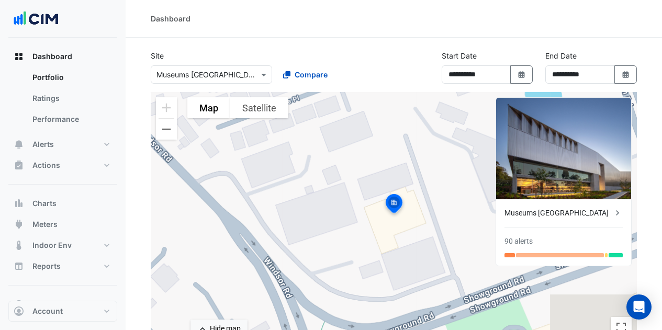
select select "**"
click at [42, 223] on span "Meters" at bounding box center [44, 224] width 25 height 10
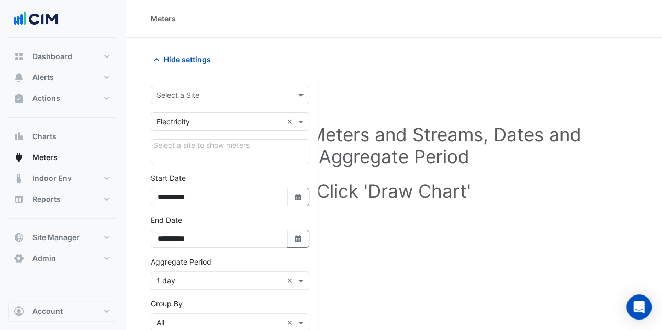
click at [184, 91] on input "text" at bounding box center [220, 95] width 126 height 11
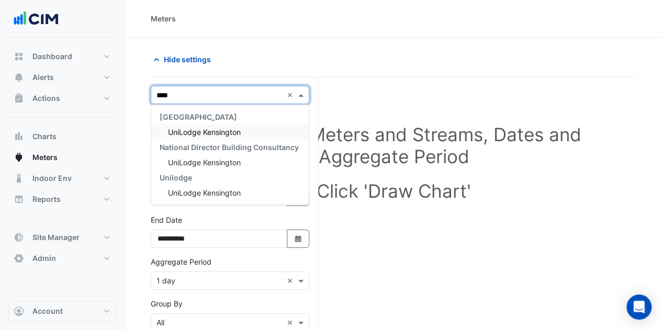
type input "*****"
click at [189, 128] on span "UniLodge Kensington" at bounding box center [204, 132] width 73 height 9
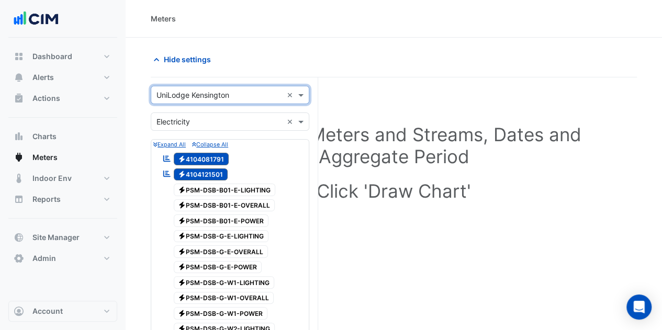
click at [222, 128] on div "× Electricity ×" at bounding box center [230, 122] width 159 height 18
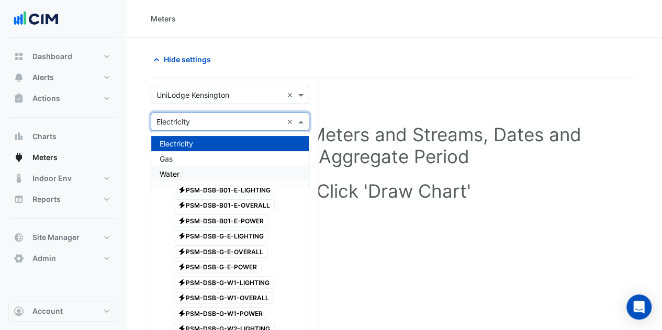
click at [200, 171] on div "Water" at bounding box center [230, 173] width 158 height 15
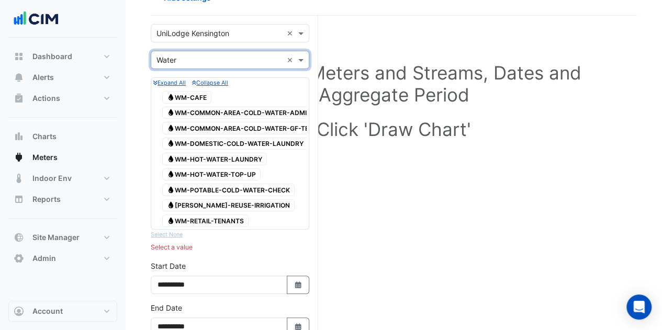
scroll to position [52, 0]
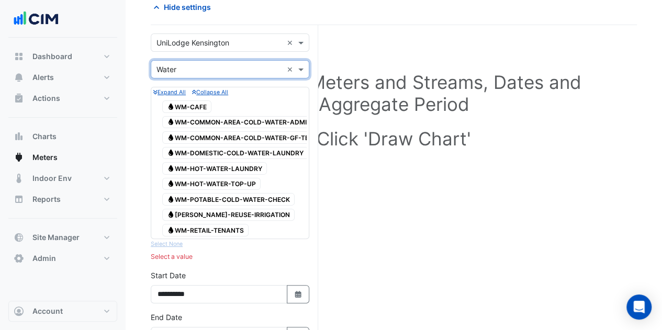
click at [0, 303] on nav "Dashboard Portfolio Ratings Performance Alerts Site Rules Templates Actions Sit…" at bounding box center [63, 165] width 126 height 330
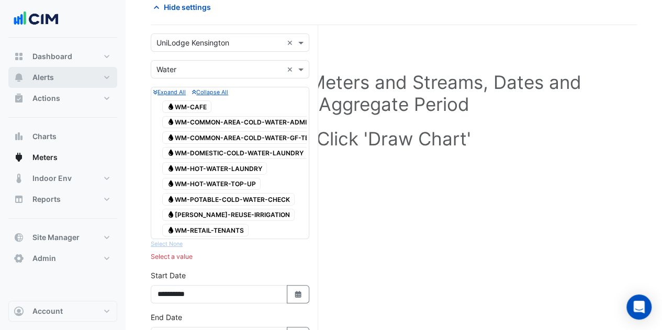
click at [46, 74] on span "Alerts" at bounding box center [42, 77] width 21 height 10
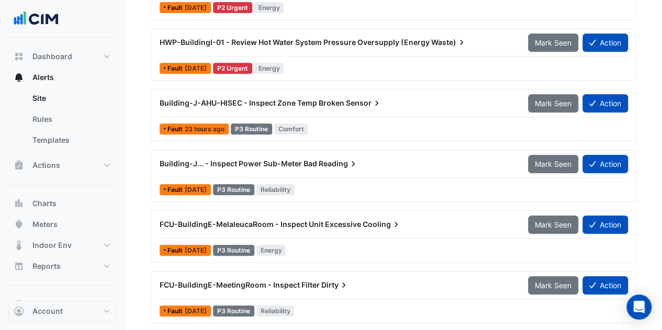
scroll to position [262, 0]
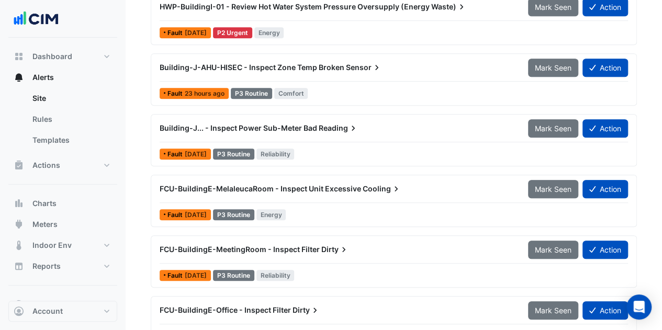
click at [333, 246] on span "Dirty" at bounding box center [335, 249] width 28 height 10
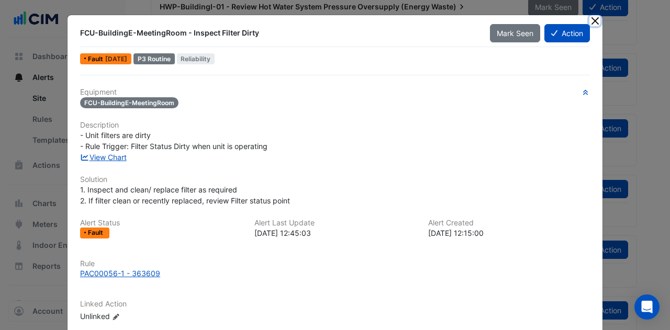
click at [596, 18] on button "Close" at bounding box center [594, 20] width 11 height 11
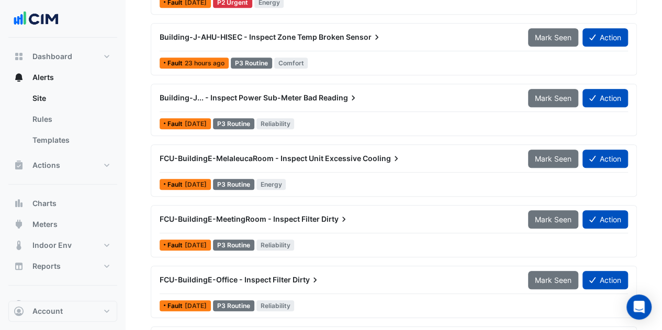
scroll to position [314, 0]
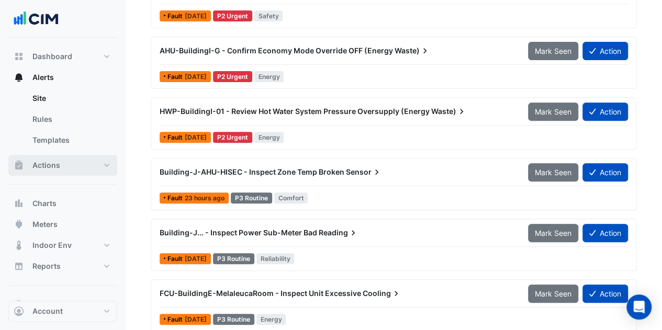
click at [74, 162] on button "Actions" at bounding box center [62, 165] width 109 height 21
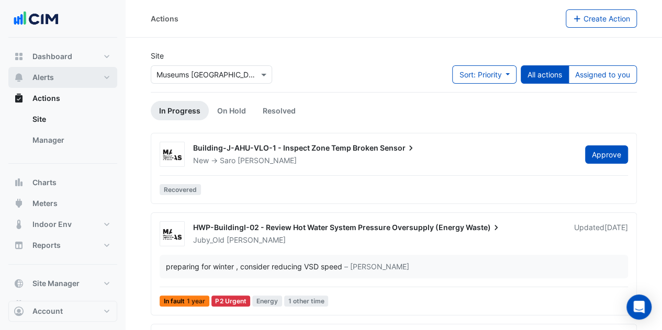
click at [58, 82] on button "Alerts" at bounding box center [62, 77] width 109 height 21
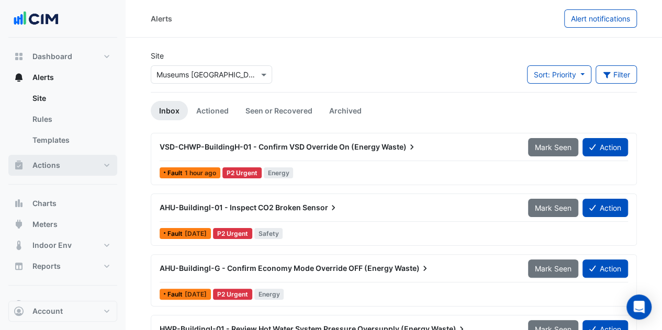
click at [65, 169] on button "Actions" at bounding box center [62, 165] width 109 height 21
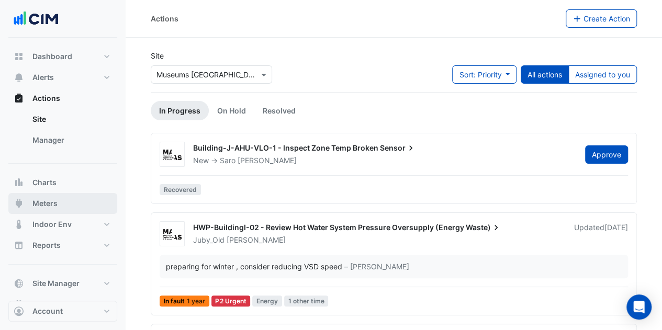
click at [57, 199] on span "Meters" at bounding box center [44, 203] width 25 height 10
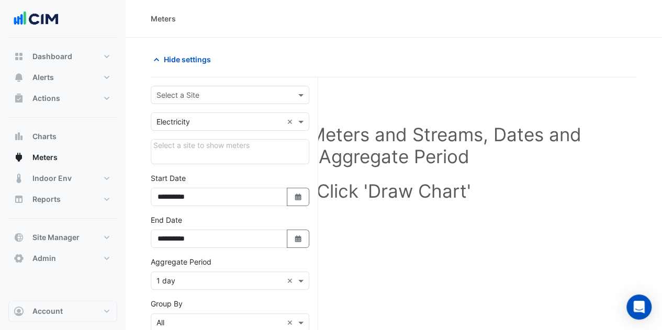
click at [243, 86] on div "Select a Site" at bounding box center [230, 95] width 159 height 18
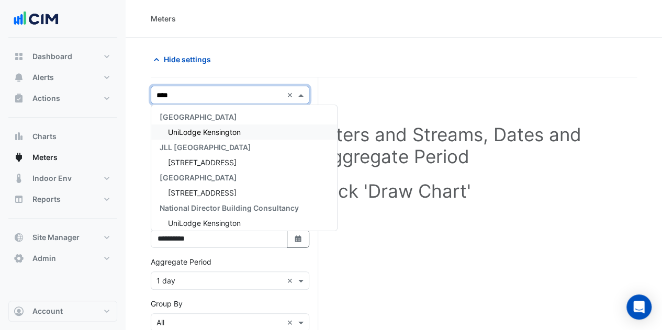
type input "*****"
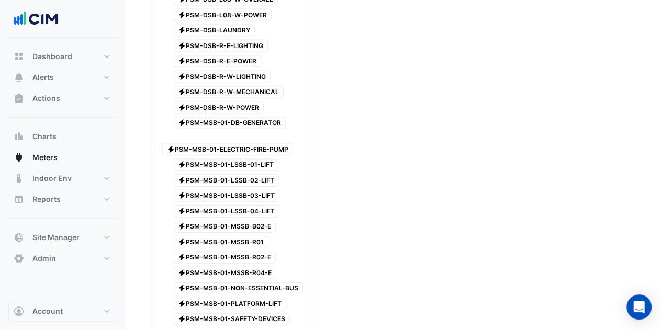
scroll to position [1047, 0]
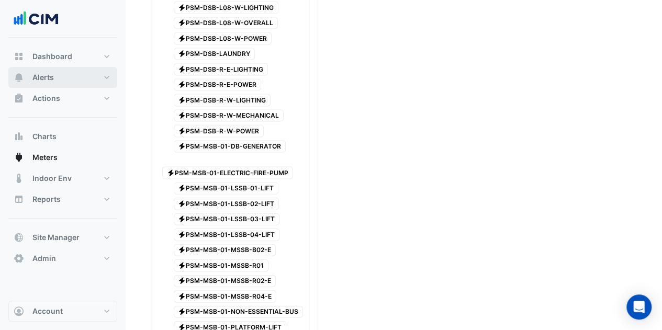
click at [65, 80] on button "Alerts" at bounding box center [62, 77] width 109 height 21
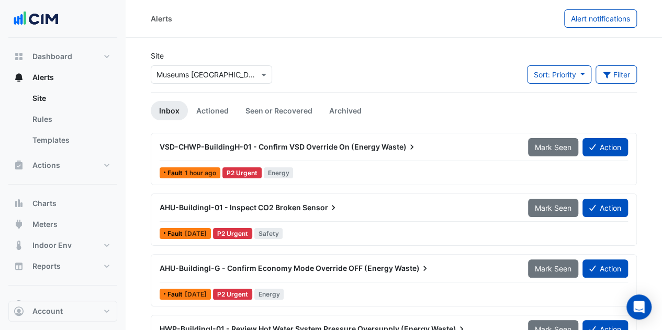
click at [219, 70] on input "text" at bounding box center [201, 75] width 89 height 11
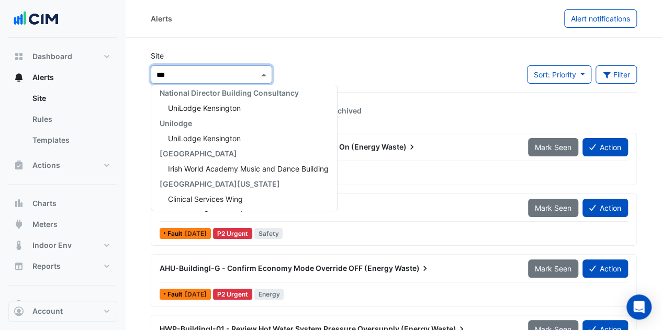
scroll to position [95, 0]
type input "****"
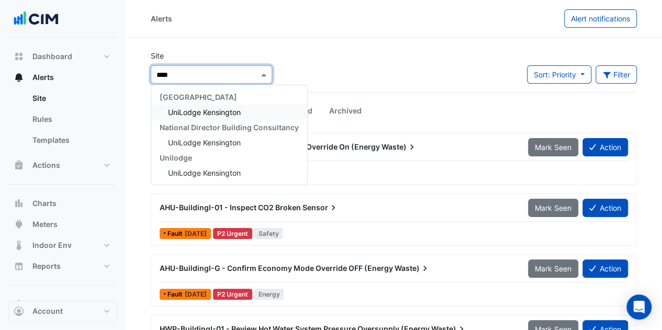
scroll to position [0, 0]
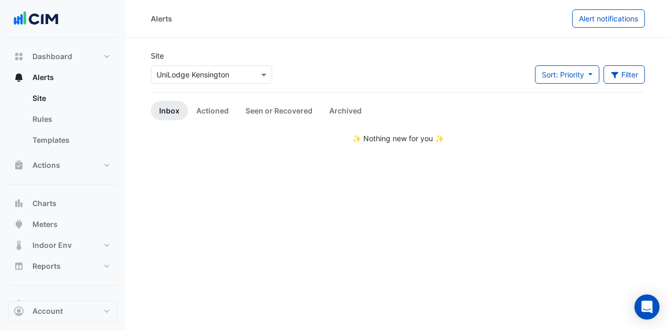
click at [224, 119] on link "Actioned" at bounding box center [212, 110] width 49 height 19
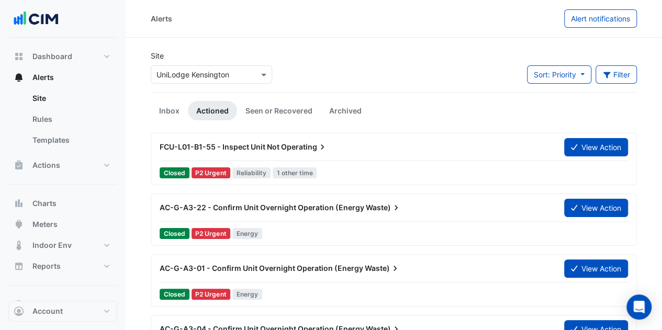
click at [620, 78] on button "Filter" at bounding box center [617, 74] width 42 height 18
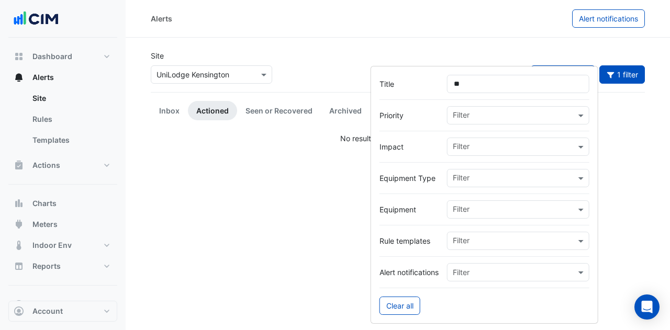
type input "*"
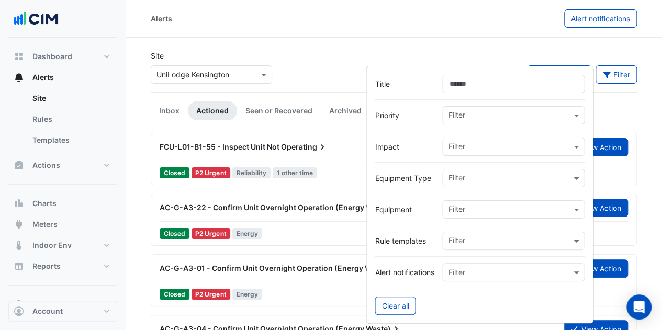
click at [473, 209] on input "text" at bounding box center [509, 210] width 123 height 11
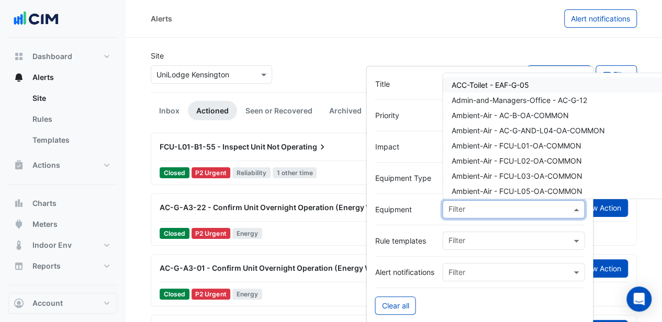
click at [473, 209] on input "text" at bounding box center [509, 210] width 123 height 11
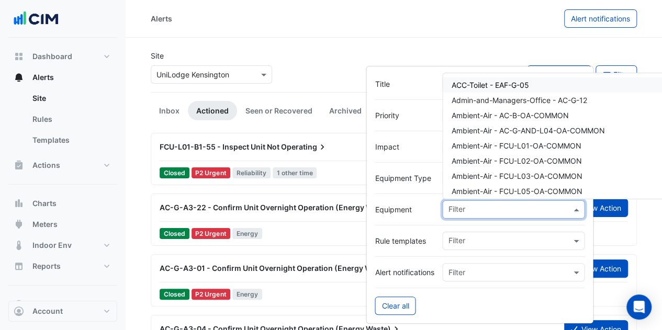
click at [467, 274] on input "text" at bounding box center [503, 272] width 110 height 11
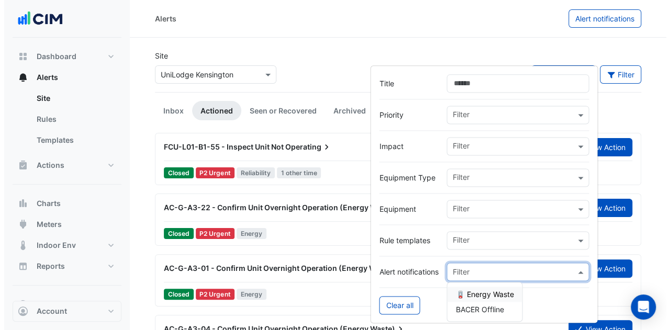
scroll to position [52, 0]
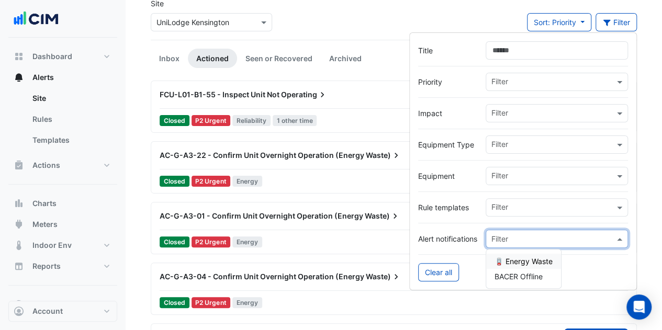
click at [499, 137] on div "Filter" at bounding box center [550, 145] width 128 height 16
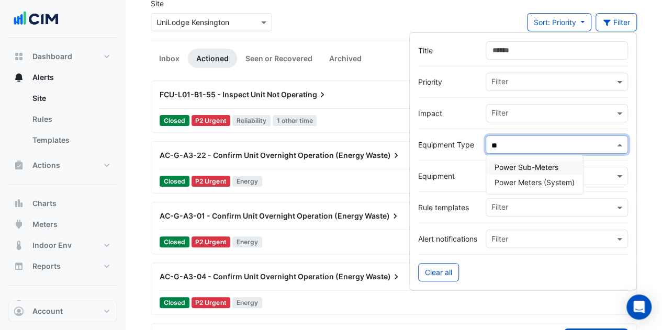
click at [511, 168] on span "Power Sub-Meters" at bounding box center [527, 167] width 64 height 9
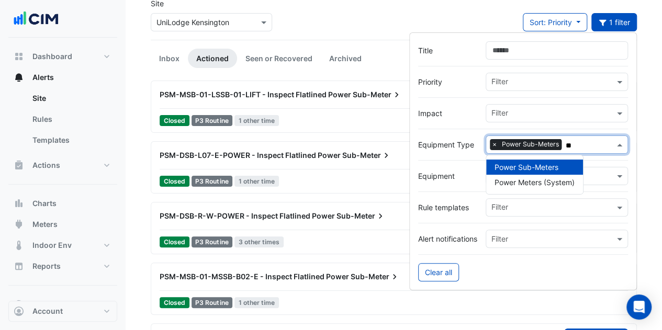
type input "**"
click at [379, 62] on ul "Inbox Actioned Seen or Recovered Archived" at bounding box center [394, 58] width 486 height 19
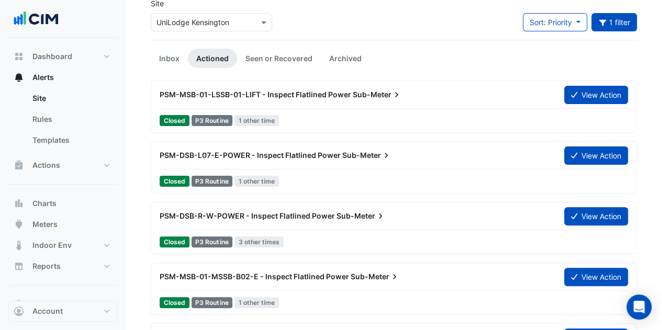
click at [316, 90] on div "PSM-MSB-01-LSSB-01-LIFT - Inspect Flatlined Power Sub-Meter" at bounding box center [356, 95] width 392 height 10
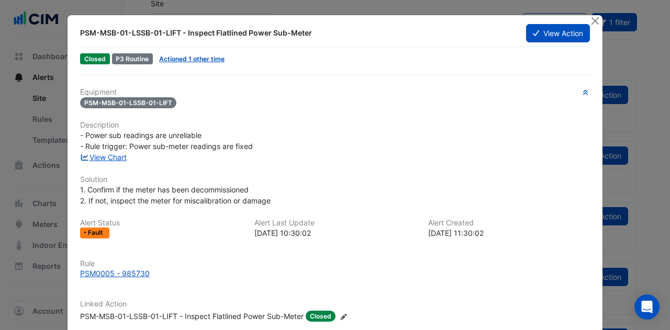
click at [195, 60] on link "Actioned 1 other time" at bounding box center [191, 59] width 65 height 8
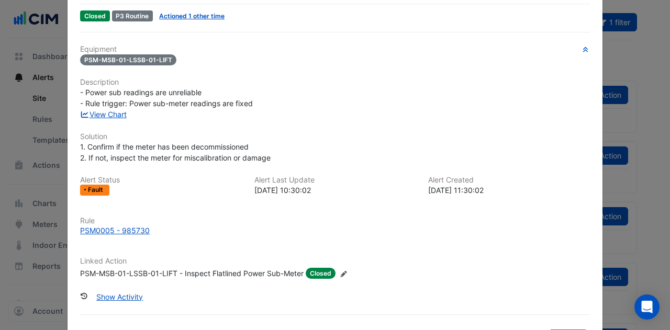
scroll to position [82, 0]
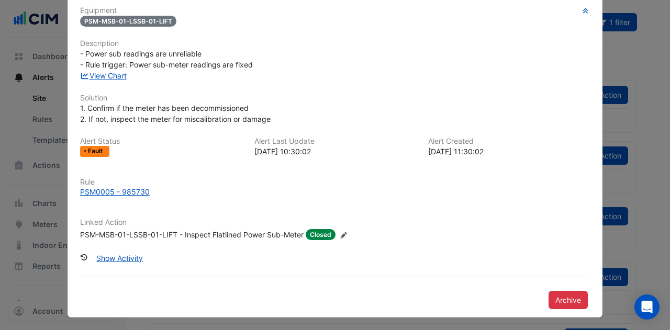
click at [110, 72] on link "View Chart" at bounding box center [103, 75] width 47 height 9
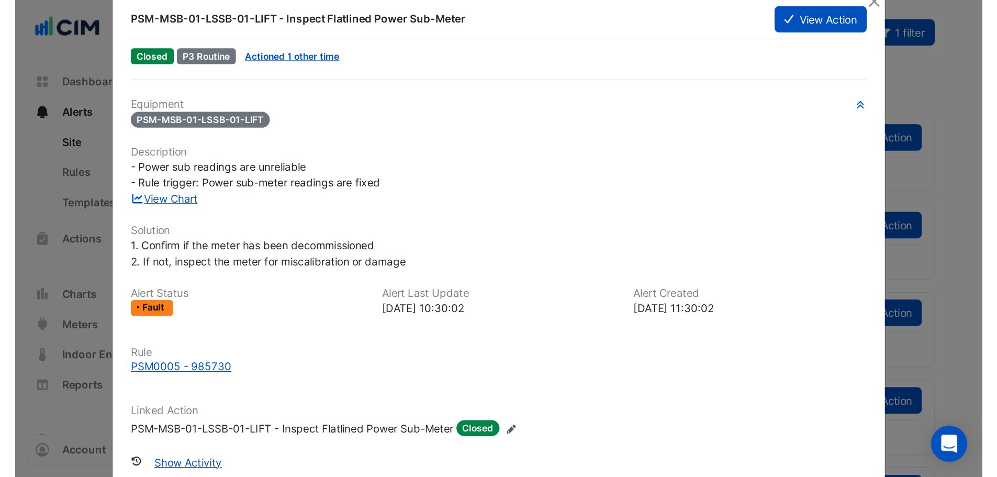
scroll to position [0, 0]
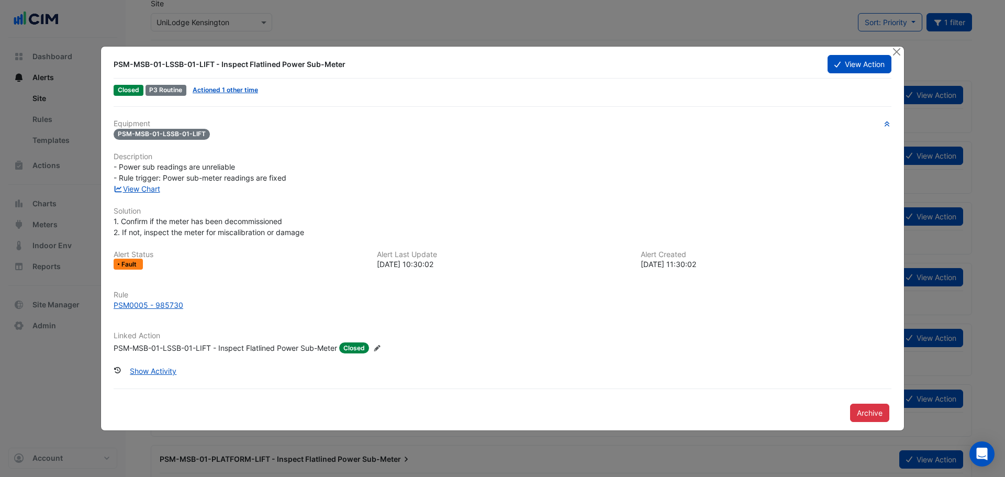
click at [153, 330] on button "Show Activity" at bounding box center [153, 371] width 60 height 18
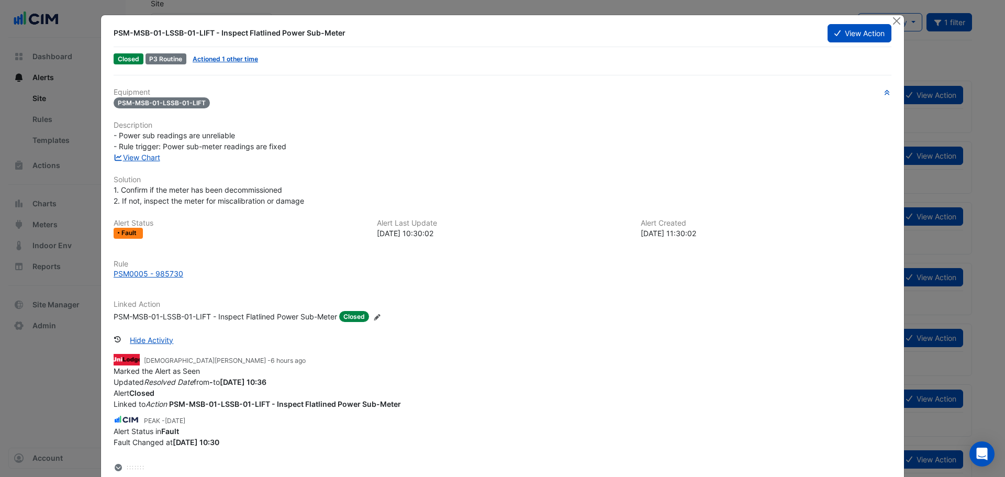
click at [269, 317] on div "PSM-MSB-01-LSSB-01-LIFT - Inspect Flatlined Power Sub-Meter" at bounding box center [226, 316] width 224 height 11
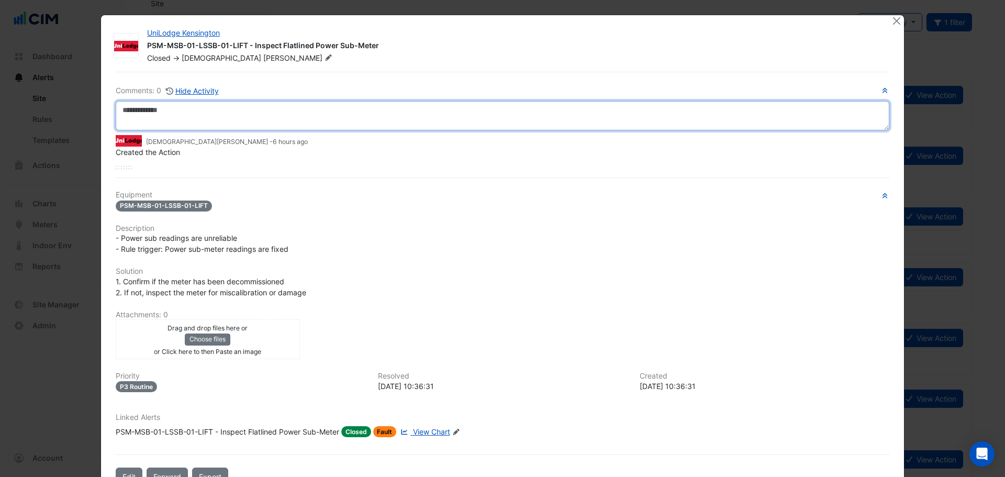
click at [177, 115] on textarea at bounding box center [503, 115] width 774 height 29
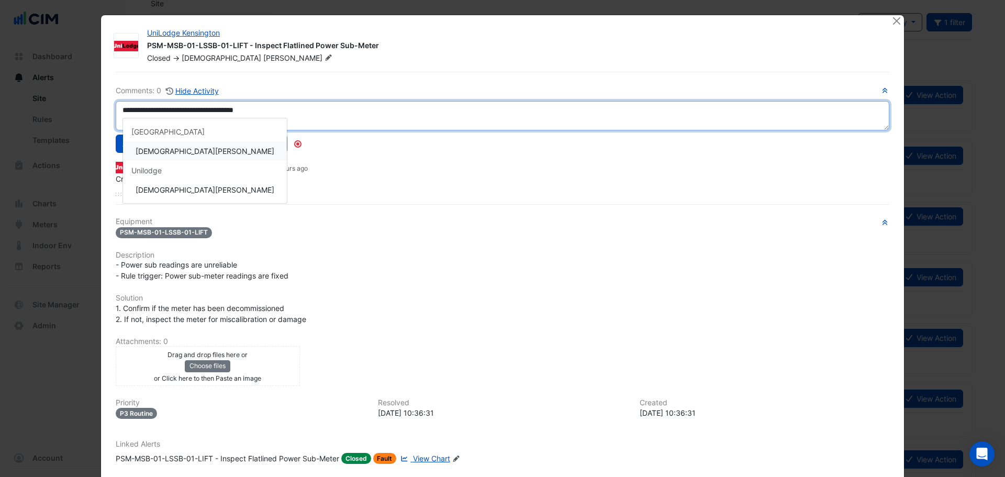
click at [127, 190] on div "**********" at bounding box center [503, 140] width 774 height 111
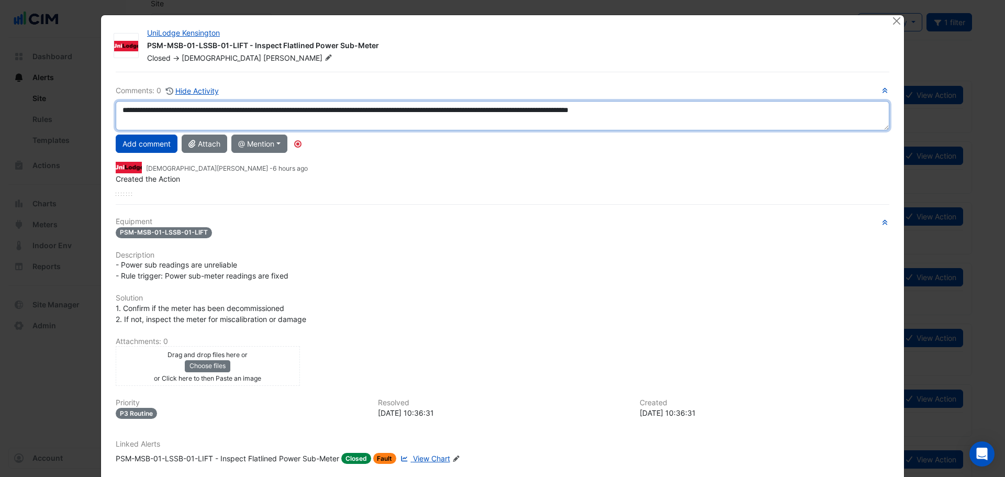
type textarea "**********"
click at [662, 117] on textarea "**********" at bounding box center [503, 115] width 774 height 29
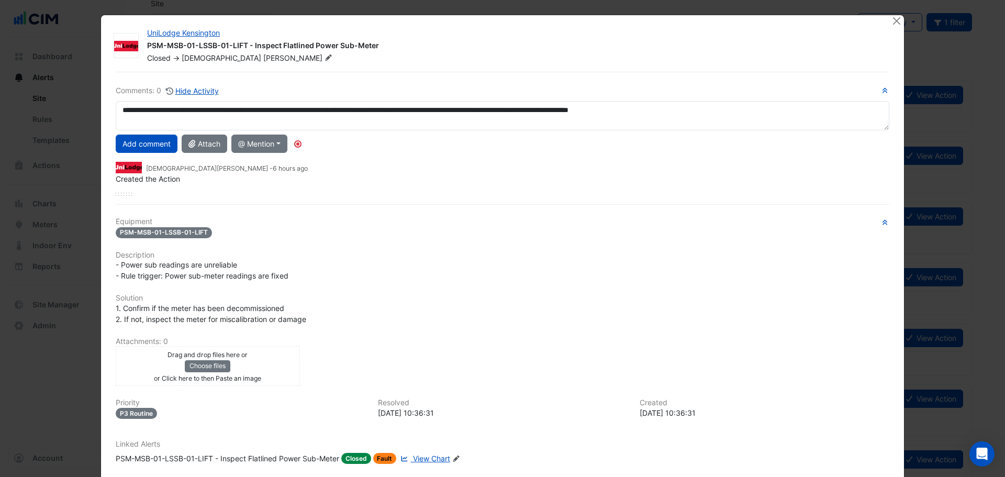
click at [155, 151] on button "Add comment" at bounding box center [147, 144] width 62 height 18
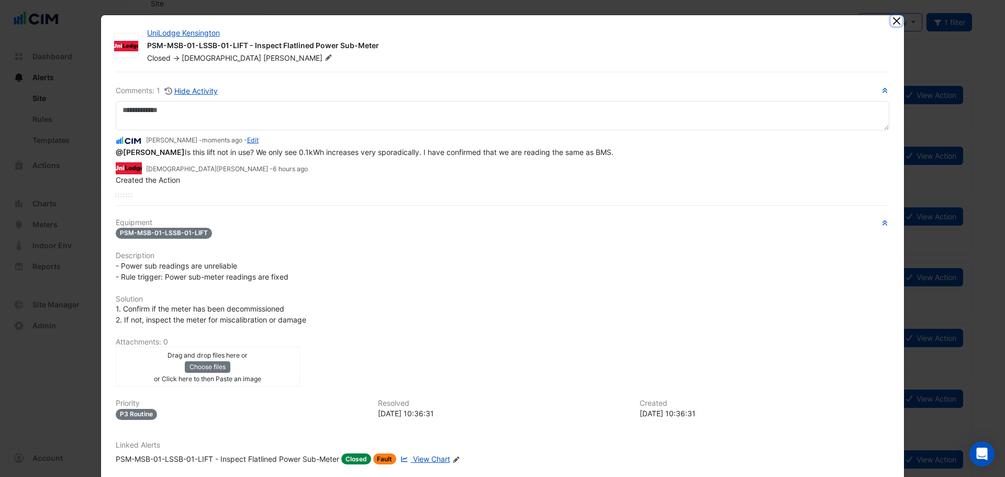
click at [662, 18] on button "Close" at bounding box center [896, 20] width 11 height 11
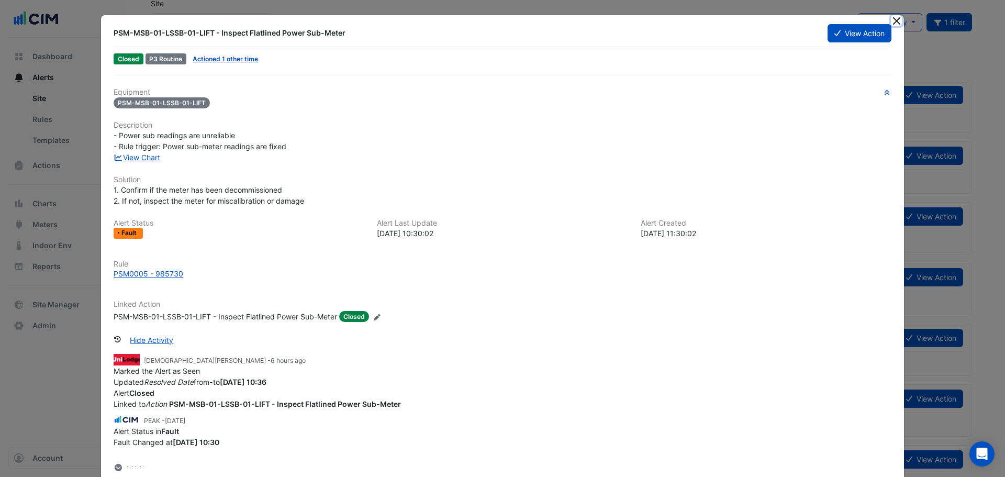
click at [662, 20] on button "Close" at bounding box center [896, 20] width 11 height 11
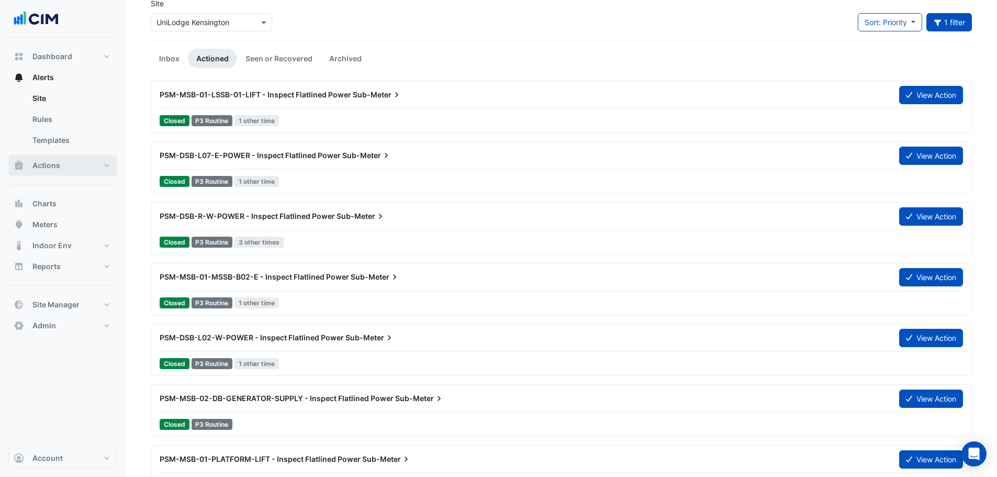
click at [38, 156] on button "Actions" at bounding box center [62, 165] width 109 height 21
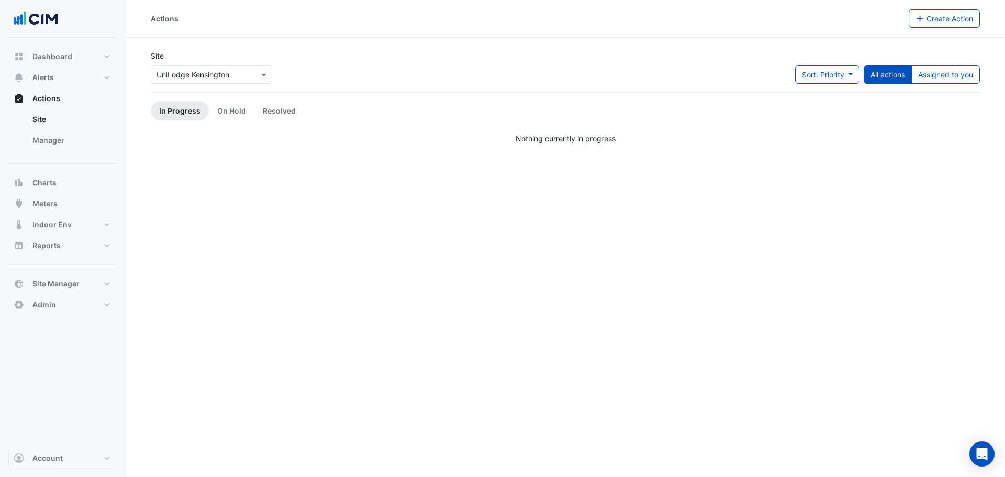
click at [45, 135] on link "Manager" at bounding box center [70, 140] width 93 height 21
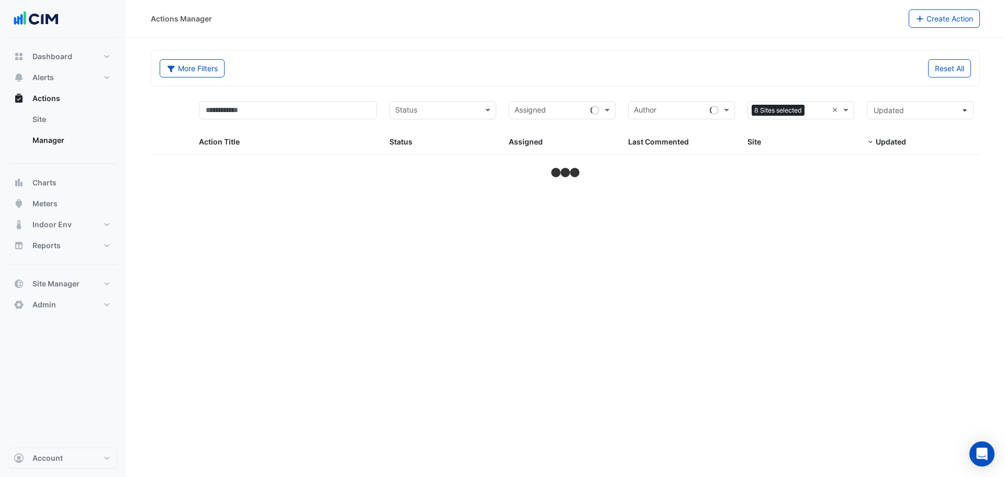
select select "**"
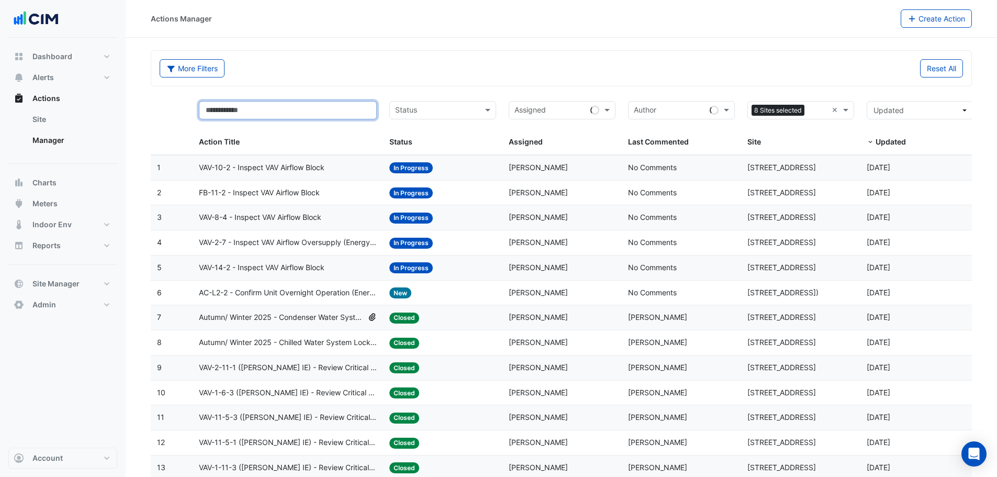
click at [274, 106] on input "text" at bounding box center [288, 110] width 178 height 18
type input "***"
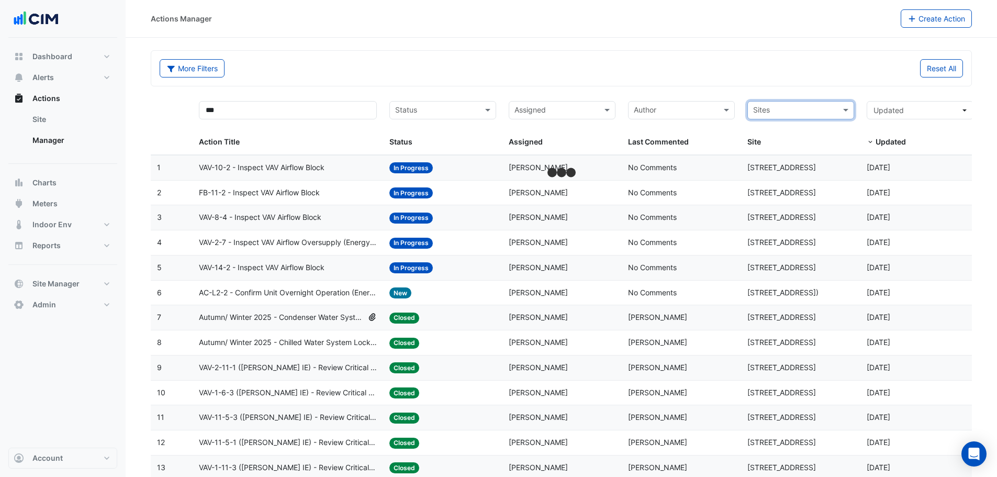
click at [662, 107] on input "text" at bounding box center [794, 111] width 83 height 12
type input "*"
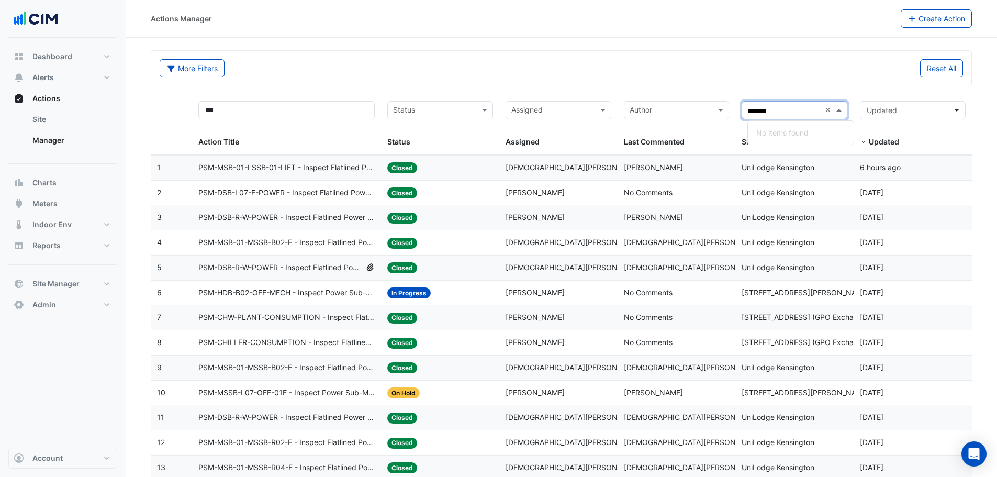
type input "******"
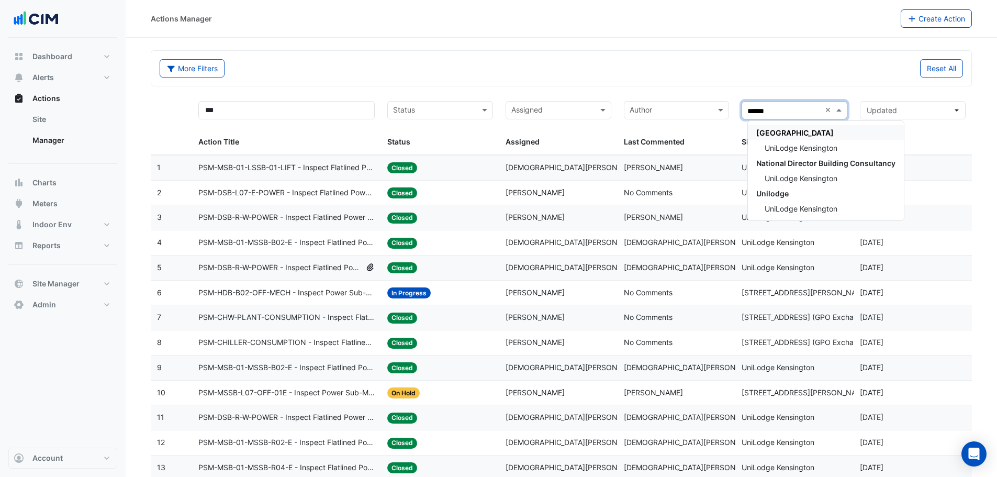
click at [662, 137] on span "Cedar Pacific" at bounding box center [794, 132] width 77 height 9
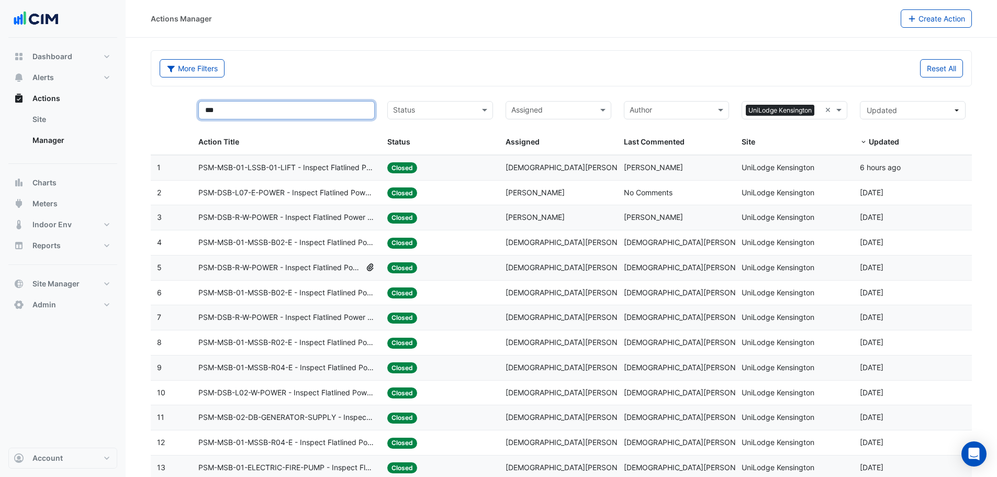
click at [239, 109] on input "***" at bounding box center [286, 110] width 176 height 18
type input "***"
click at [296, 267] on span "PSM-DSB-R-W-POWER - Inspect Flatlined Power Sub-Meter" at bounding box center [279, 268] width 163 height 12
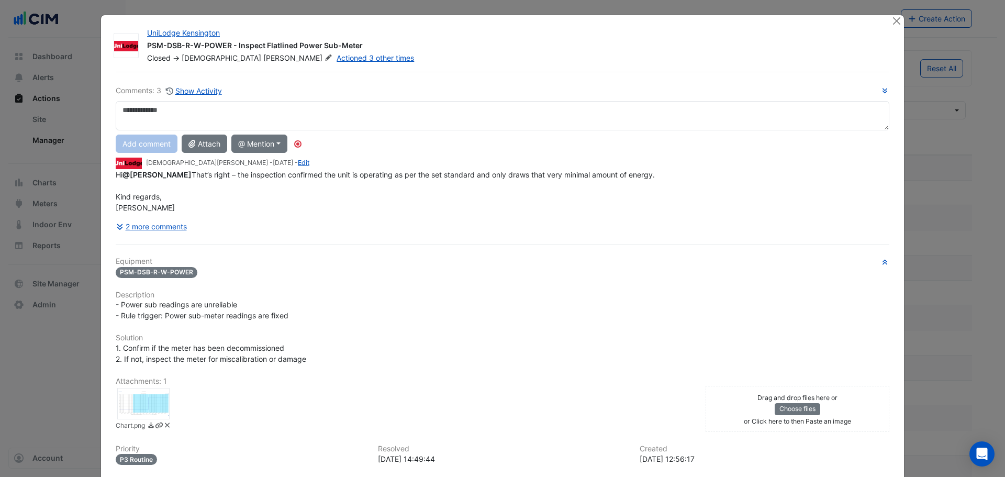
click at [152, 236] on button "2 more comments" at bounding box center [152, 226] width 72 height 18
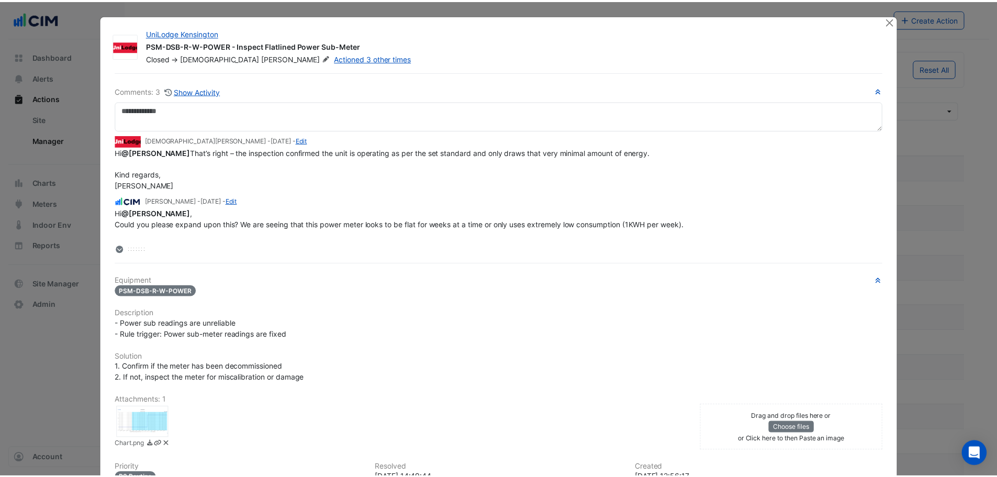
scroll to position [105, 0]
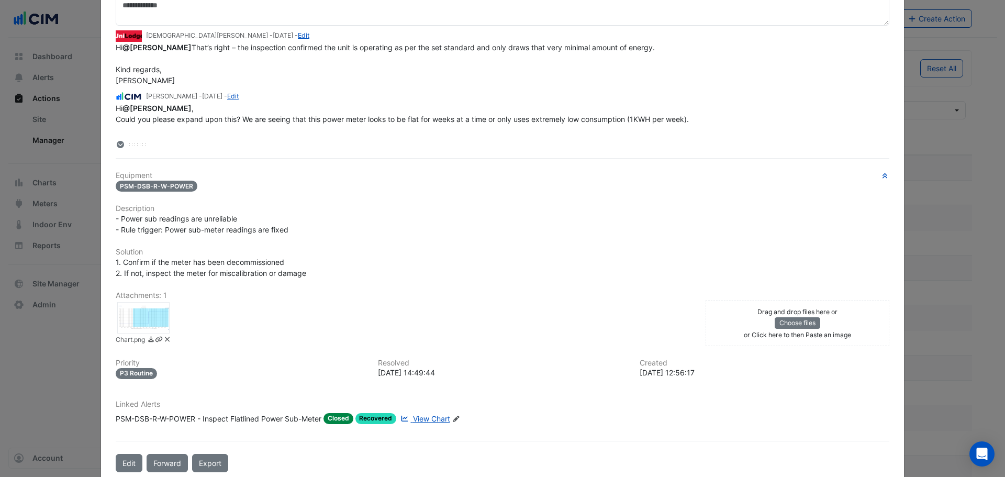
click at [138, 316] on div at bounding box center [143, 317] width 52 height 31
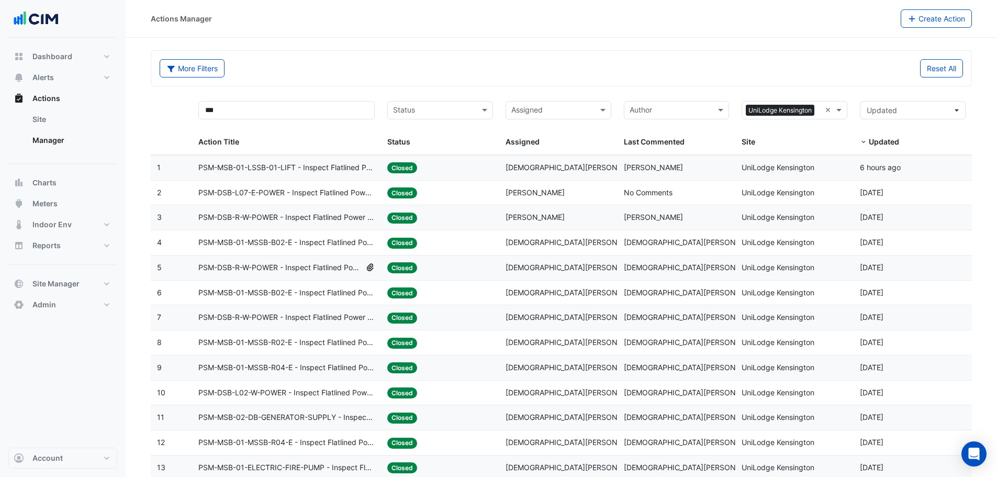
click at [287, 265] on span "PSM-DSB-R-W-POWER - Inspect Flatlined Power Sub-Meter" at bounding box center [279, 268] width 163 height 12
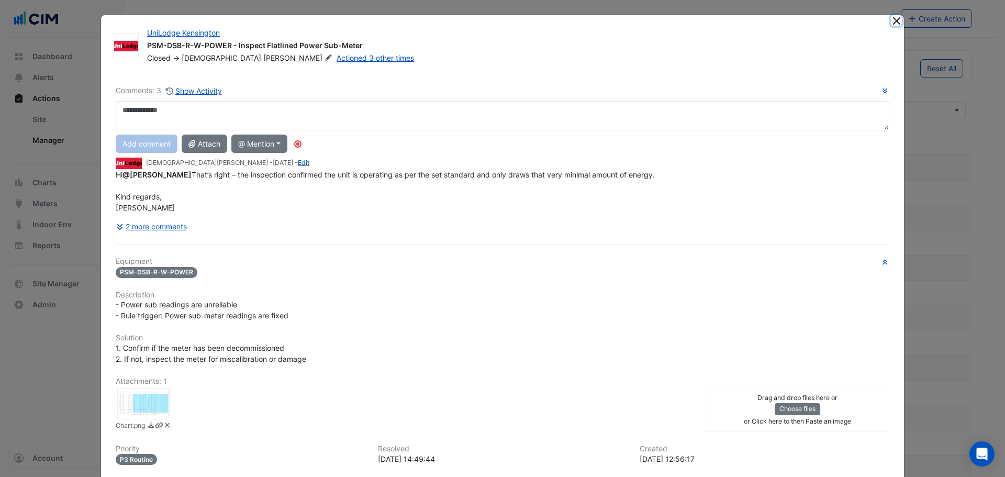
click at [662, 22] on button "Close" at bounding box center [896, 20] width 11 height 11
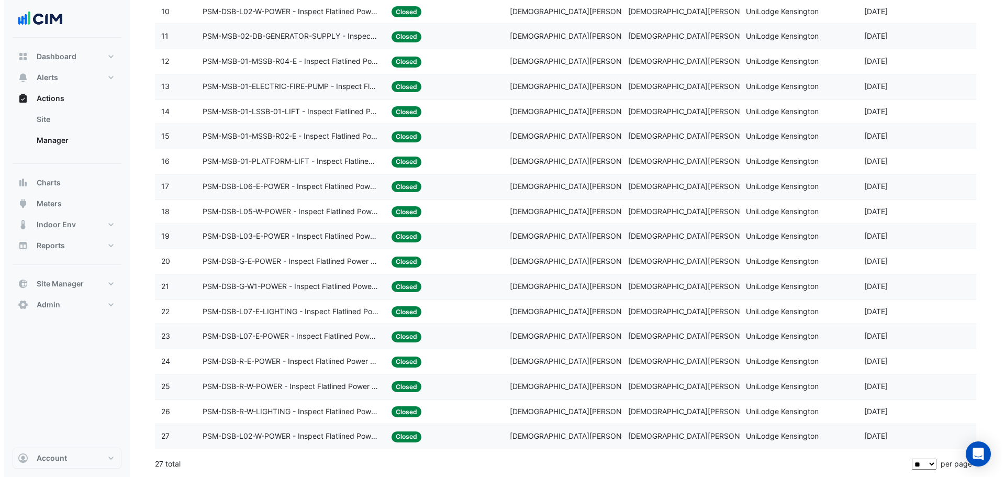
scroll to position [15, 0]
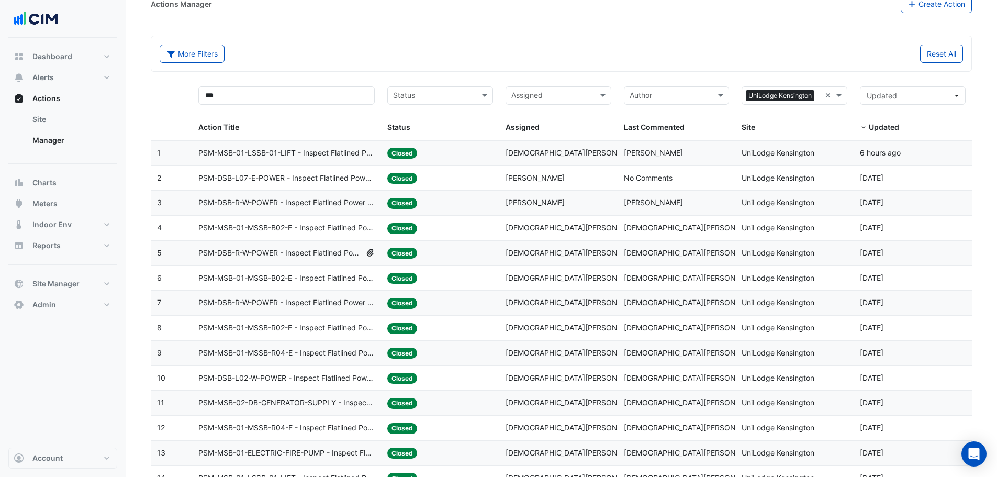
click at [298, 274] on span "PSM-MSB-01-MSSB-B02-E - Inspect Flatlined Power Sub-Meter" at bounding box center [286, 278] width 176 height 12
click at [288, 298] on span "PSM-DSB-R-W-POWER - Inspect Flatlined Power Sub-Meter" at bounding box center [286, 303] width 176 height 12
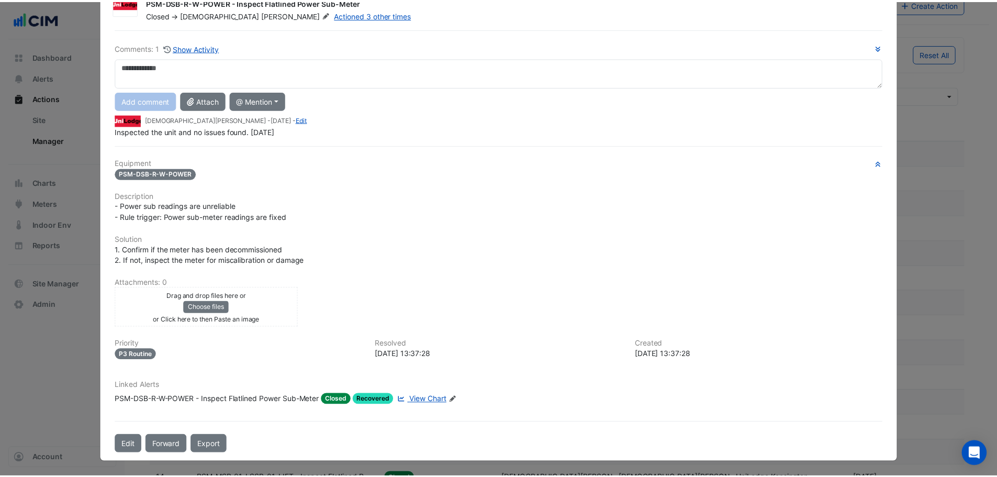
scroll to position [0, 0]
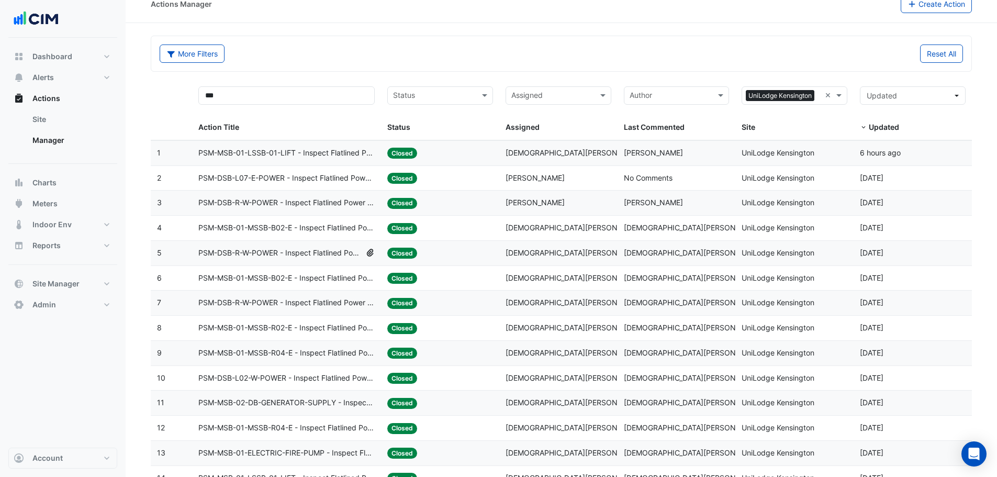
click at [288, 330] on datatable-body-cell "Action Title: PSM-MSB-01-MSSB-R04-E - Inspect Flatlined Power Sub-Meter" at bounding box center [286, 353] width 189 height 25
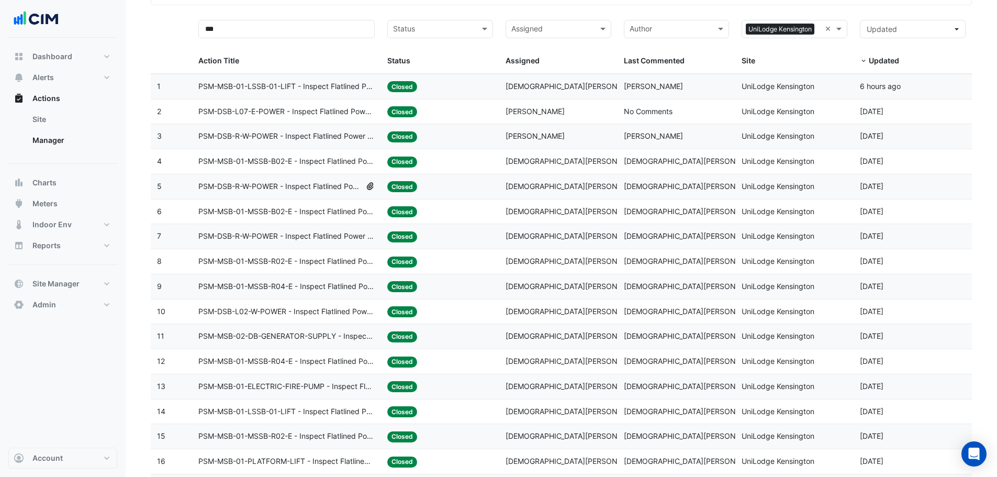
scroll to position [172, 0]
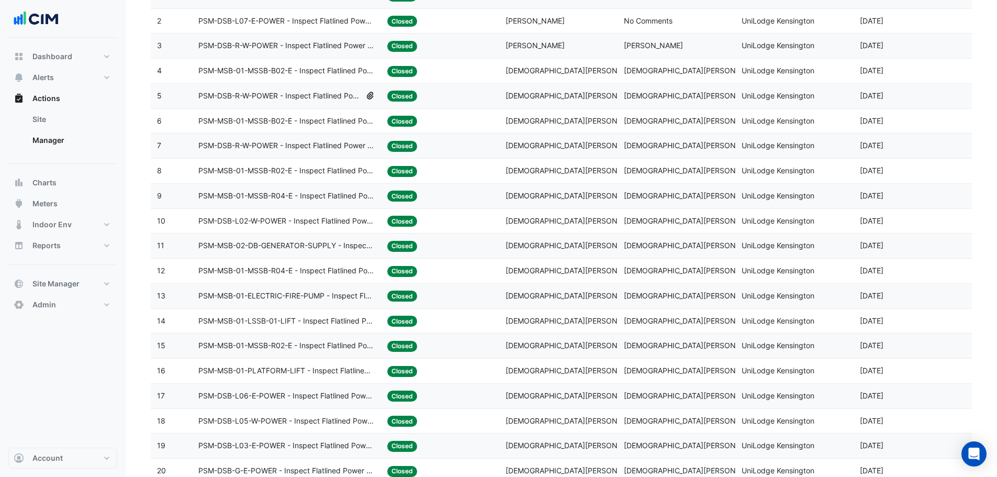
click at [283, 330] on span "PSM-MSB-01-MSSB-R02-E - Inspect Flatlined Power Sub-Meter" at bounding box center [286, 346] width 176 height 12
click at [327, 330] on span "PSM-MSB-01-PLATFORM-LIFT - Inspect Flatlined Power Sub-Meter" at bounding box center [286, 371] width 176 height 12
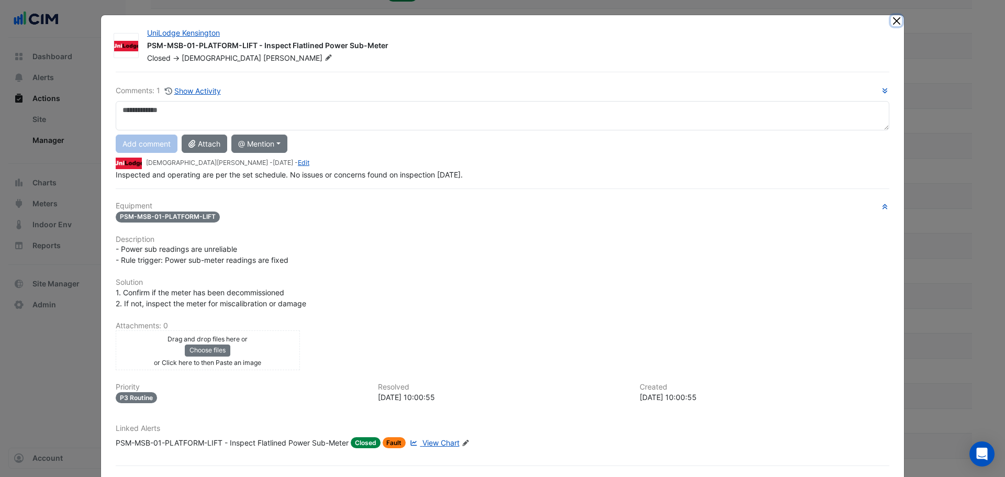
click at [662, 21] on button "Close" at bounding box center [896, 20] width 11 height 11
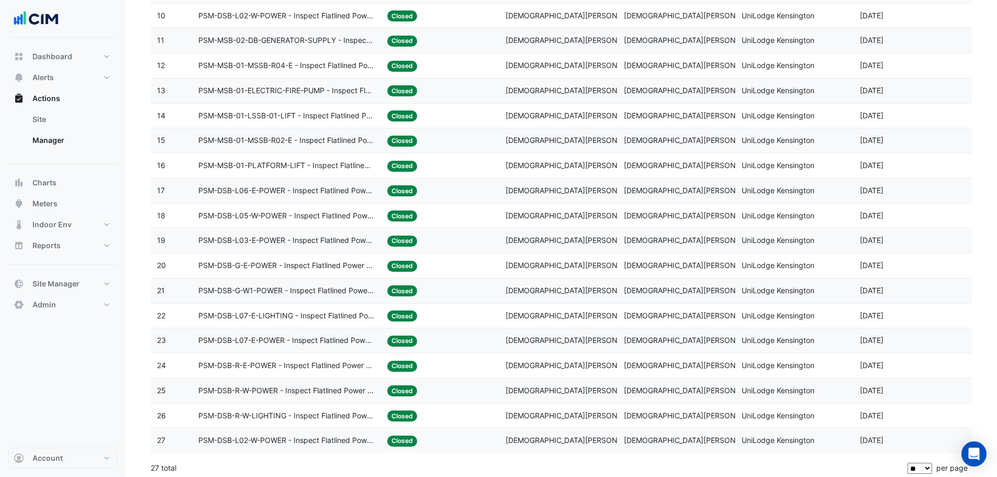
scroll to position [381, 0]
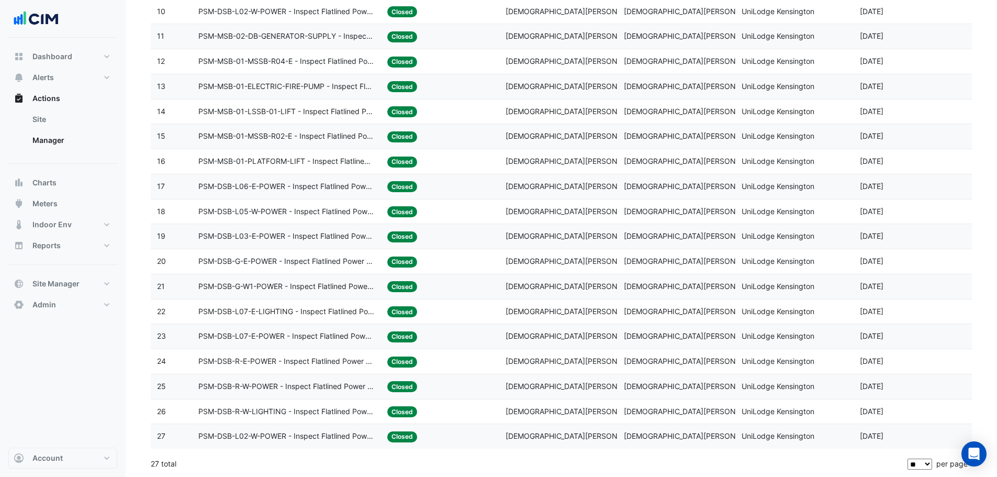
click at [269, 137] on span "PSM-MSB-01-MSSB-R02-E - Inspect Flatlined Power Sub-Meter" at bounding box center [286, 136] width 176 height 12
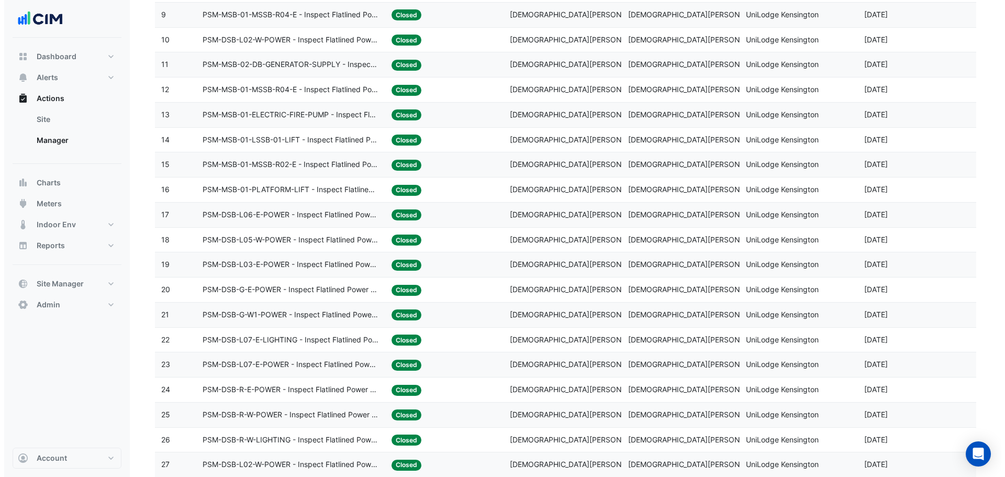
scroll to position [329, 0]
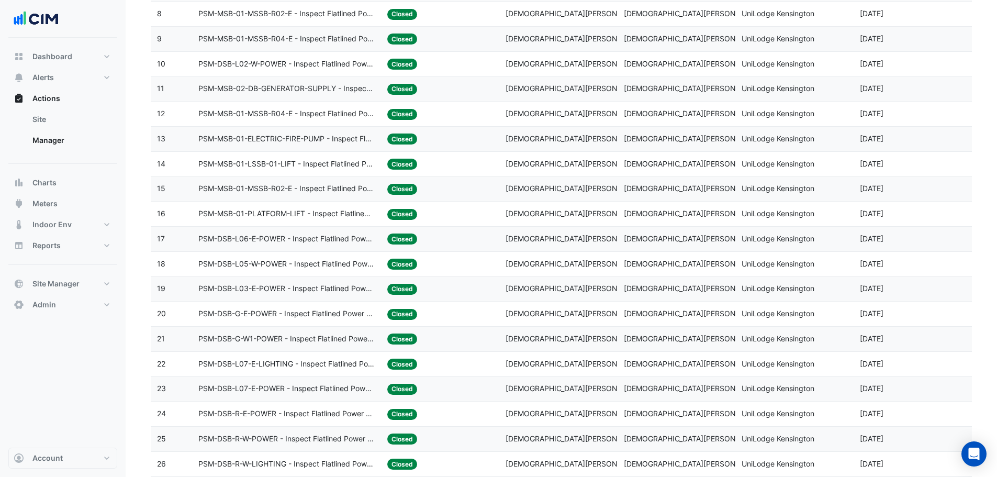
click at [269, 330] on span "PSM-DSB-L07-E-POWER - Inspect Flatlined Power Sub-Meter" at bounding box center [286, 389] width 176 height 12
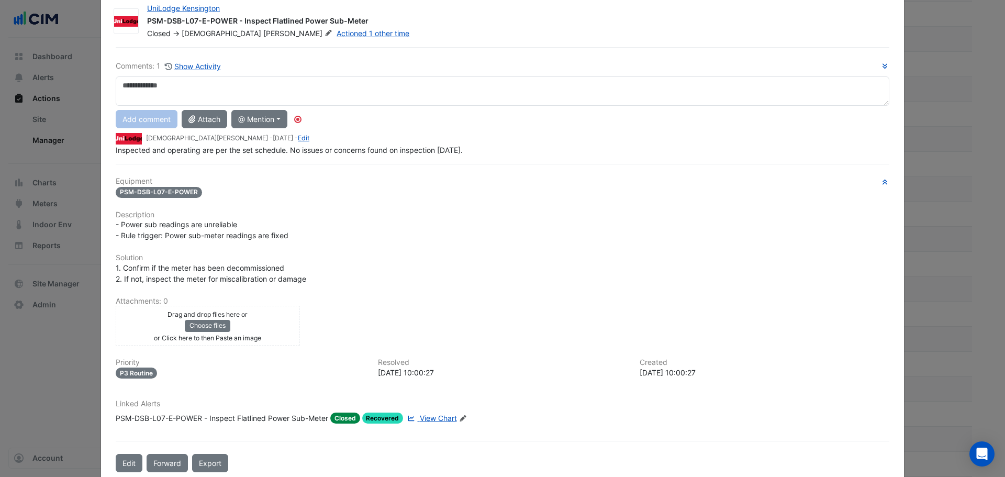
scroll to position [43, 0]
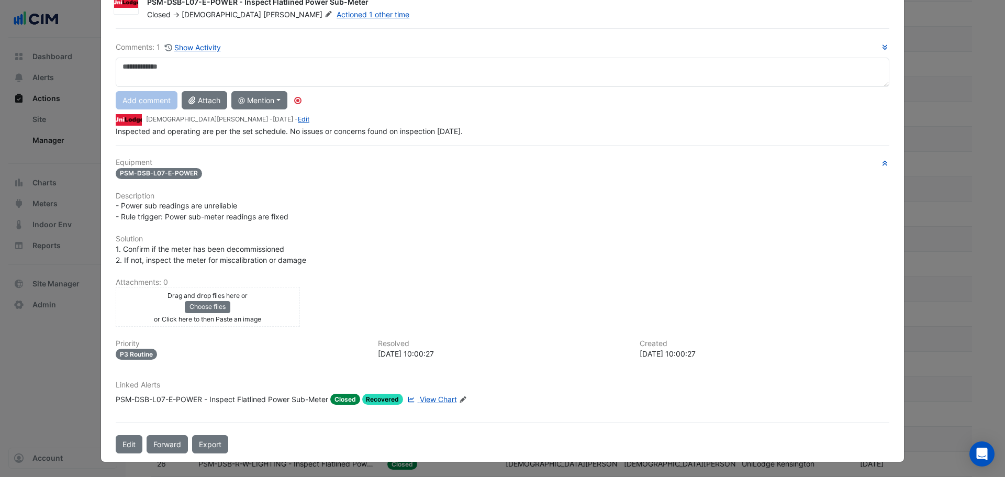
click at [430, 330] on span "View Chart" at bounding box center [438, 399] width 37 height 9
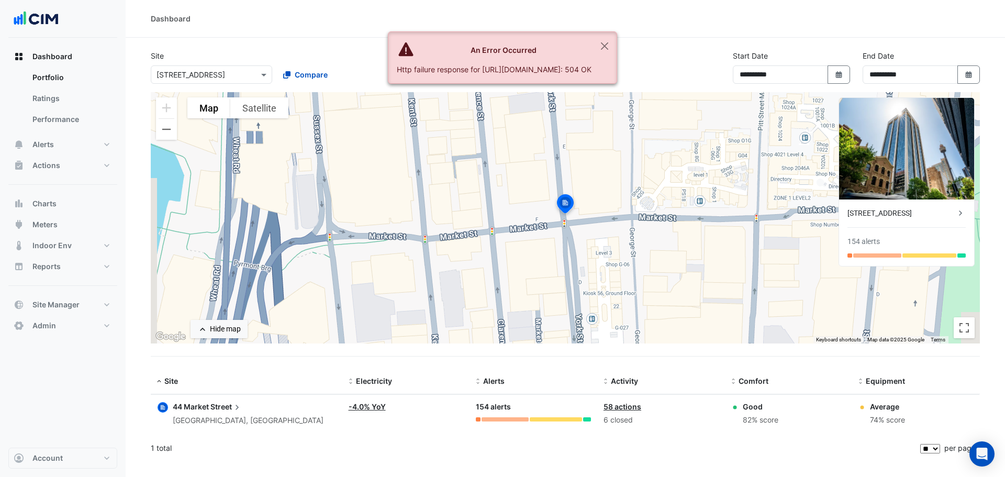
select select "**"
click at [197, 75] on input "text" at bounding box center [201, 75] width 89 height 11
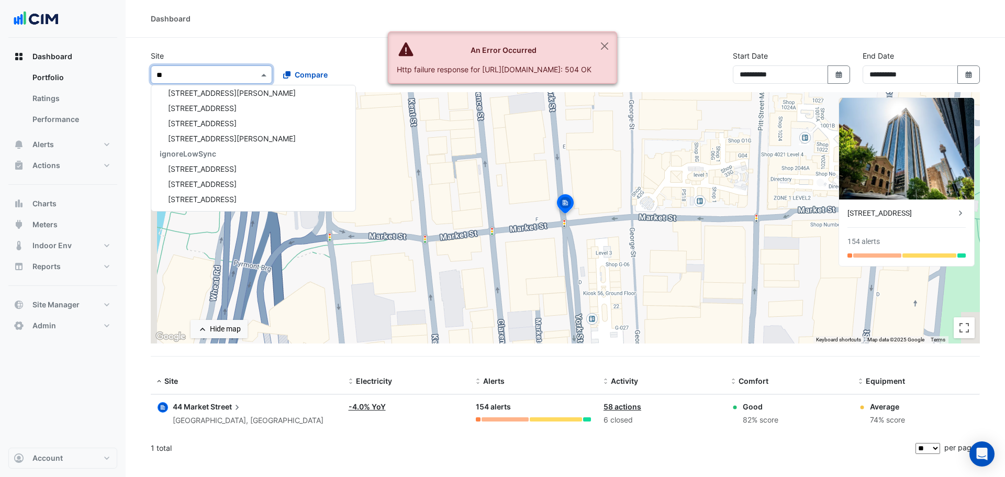
scroll to position [4, 0]
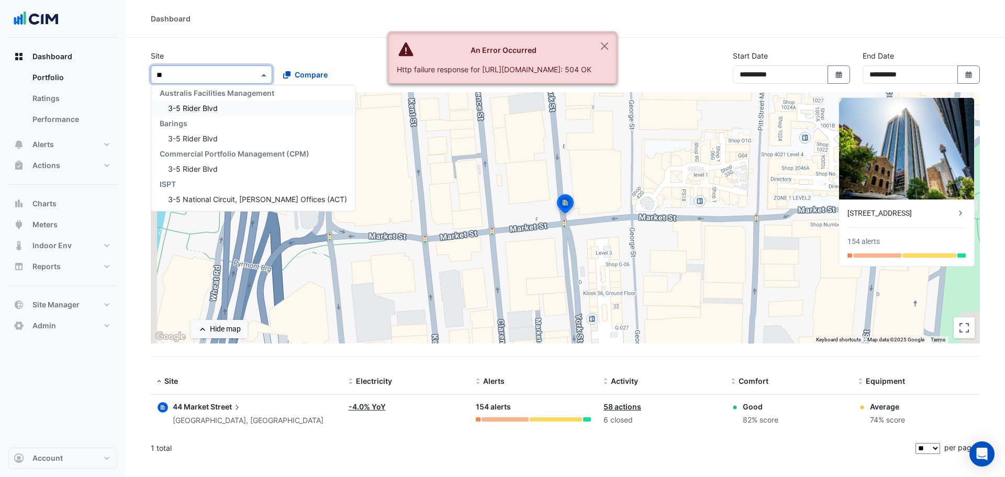
type input "***"
click at [194, 108] on span "3-5 Rider Blvd" at bounding box center [193, 108] width 50 height 9
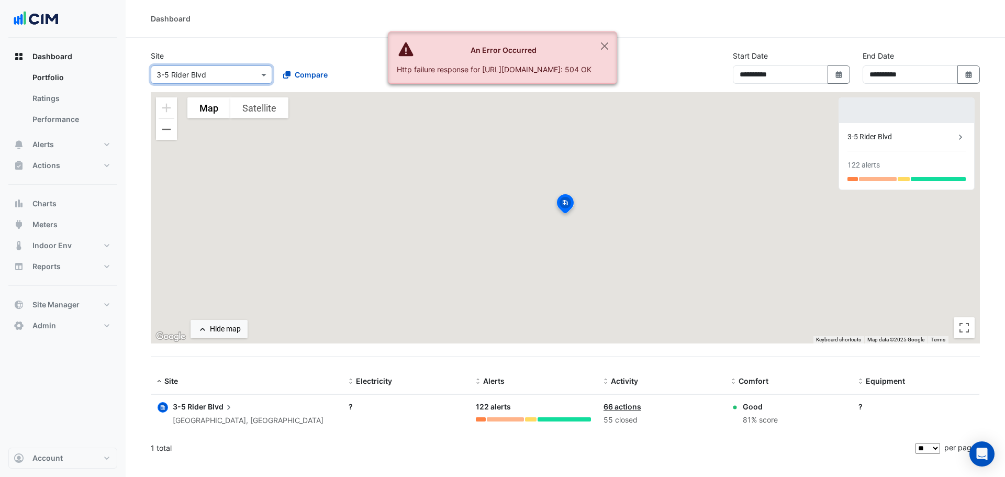
click at [211, 413] on div "3-5 Rider Blvd [GEOGRAPHIC_DATA], [GEOGRAPHIC_DATA]" at bounding box center [248, 414] width 151 height 26
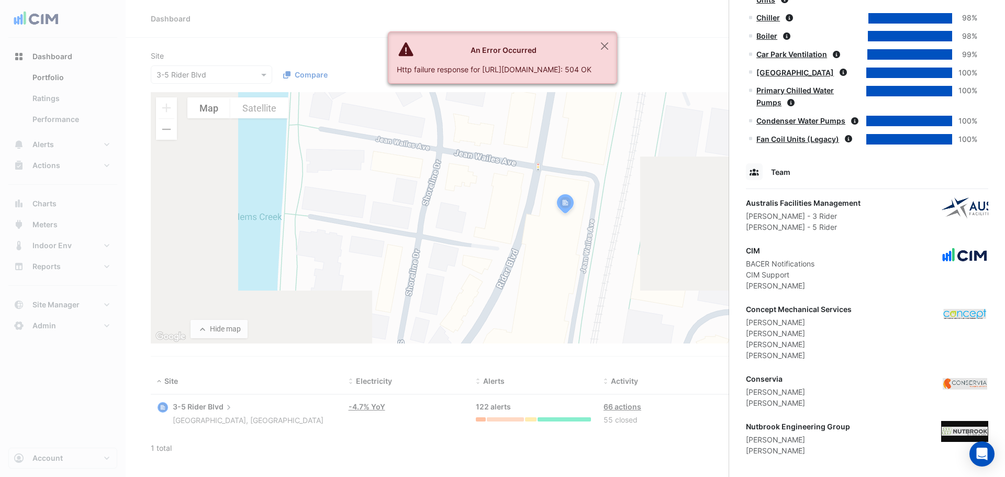
scroll to position [901, 0]
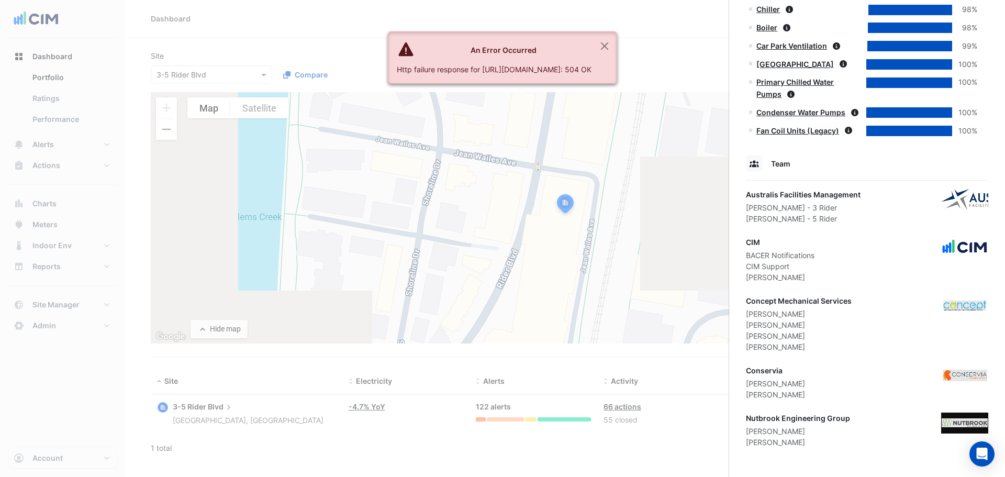
click at [205, 80] on ngb-offcanvas-backdrop at bounding box center [502, 238] width 1005 height 477
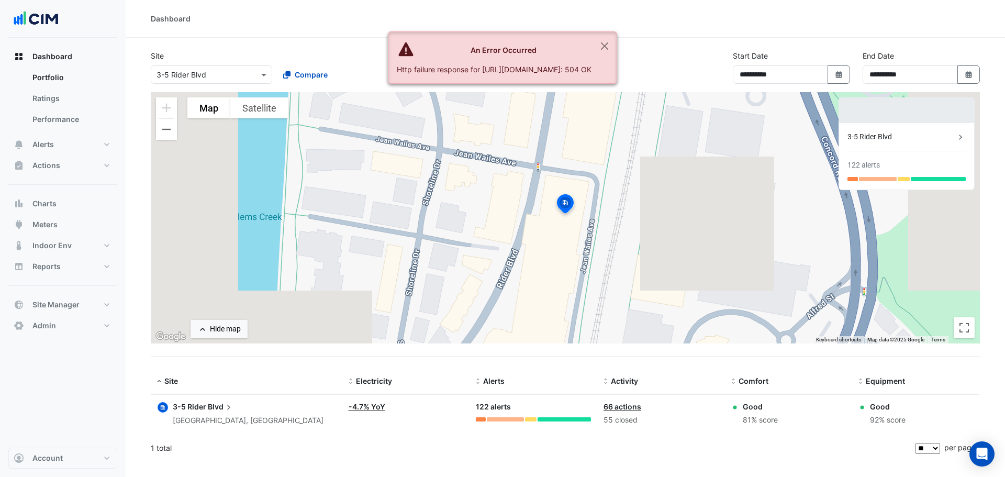
click at [205, 76] on input "text" at bounding box center [201, 75] width 89 height 11
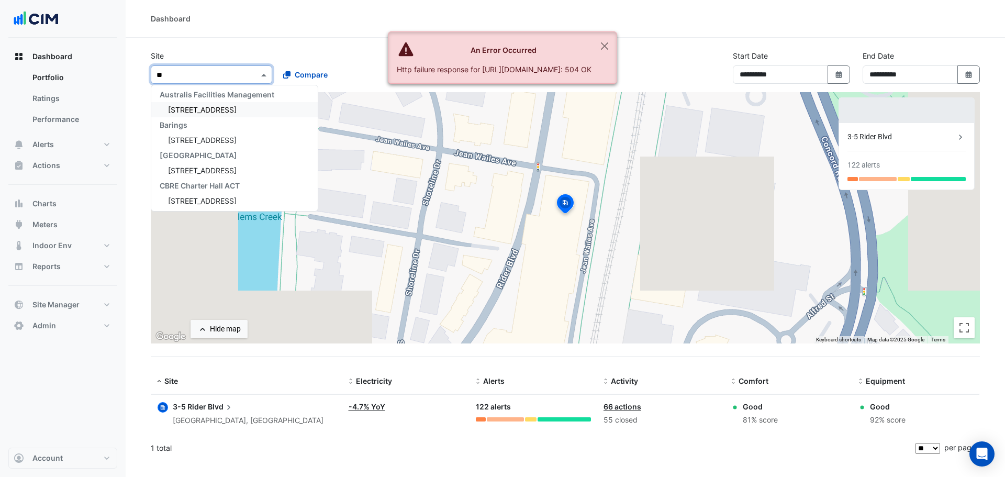
type input "***"
click at [191, 111] on span "[STREET_ADDRESS]" at bounding box center [202, 112] width 69 height 9
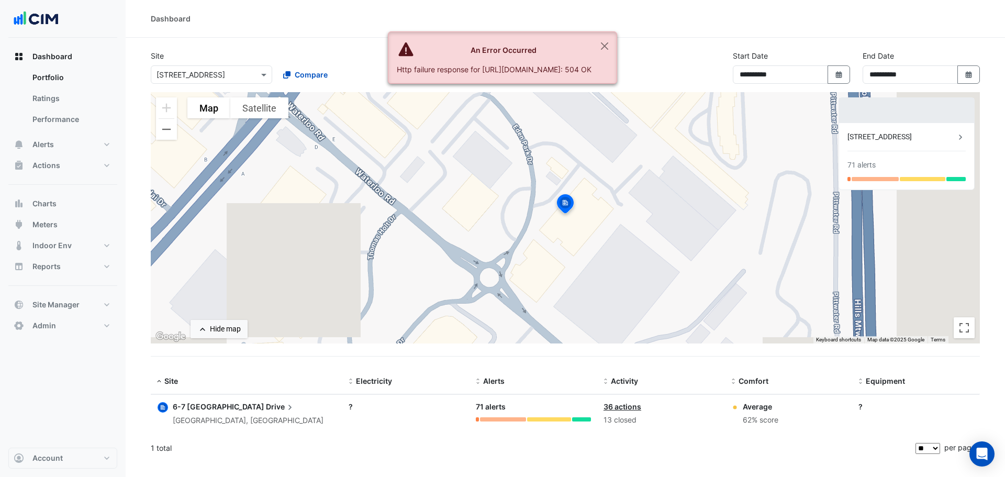
click at [212, 406] on span "6-7 Eden Park" at bounding box center [219, 406] width 92 height 9
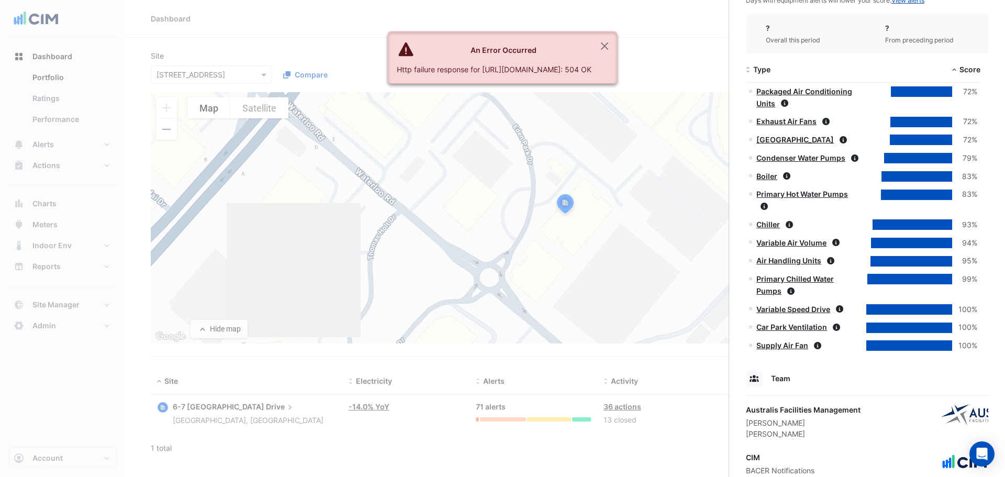
scroll to position [803, 0]
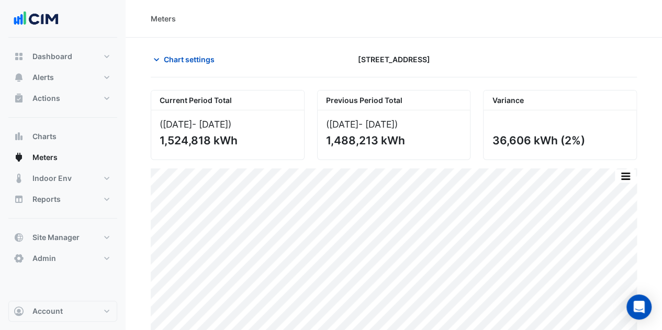
click at [164, 57] on span "Chart settings" at bounding box center [189, 59] width 51 height 11
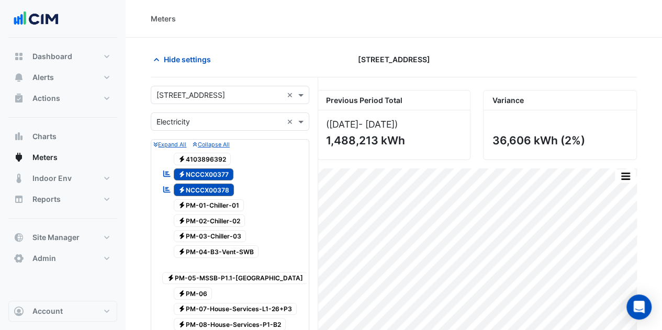
click at [203, 91] on input "text" at bounding box center [220, 95] width 126 height 11
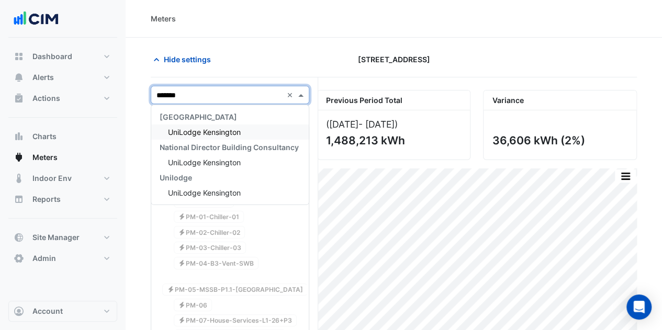
type input "********"
click at [203, 128] on span "UniLodge Kensington" at bounding box center [204, 132] width 73 height 9
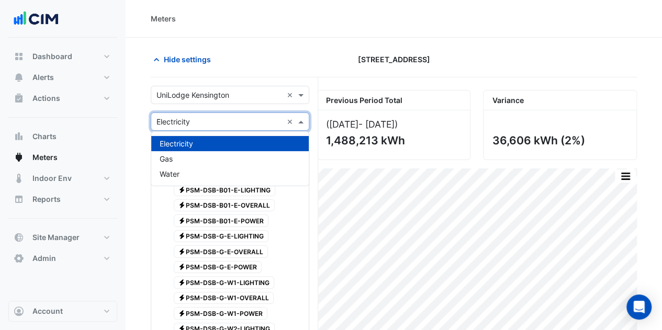
click at [201, 122] on input "text" at bounding box center [220, 122] width 126 height 11
click at [187, 170] on div "Water" at bounding box center [230, 173] width 158 height 15
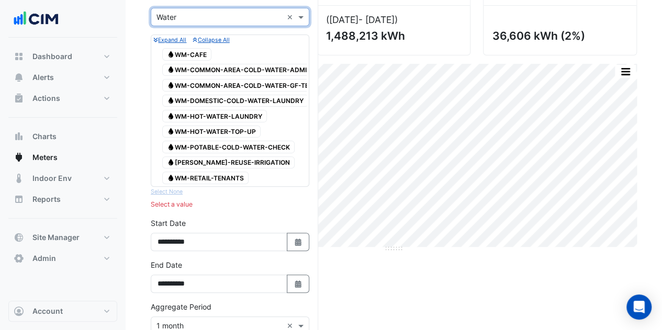
scroll to position [52, 0]
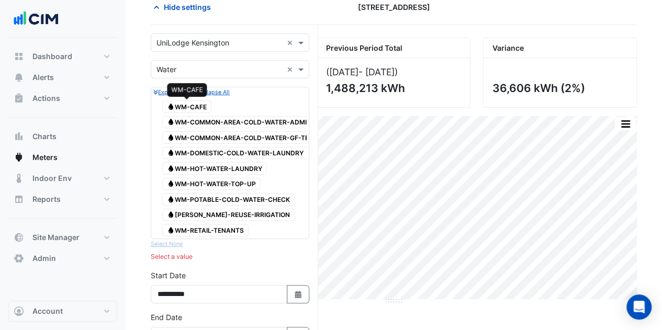
click at [191, 101] on span "Water WM-CAFE" at bounding box center [186, 107] width 49 height 13
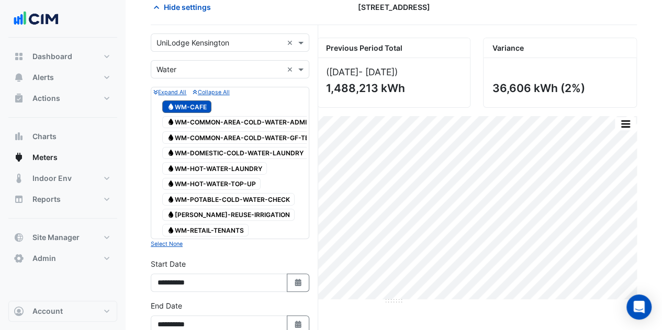
click at [270, 130] on div "Water WM-COMMON-AREA-COLD-WATER-GF-TEA-POINT-KITCHEN" at bounding box center [267, 137] width 214 height 15
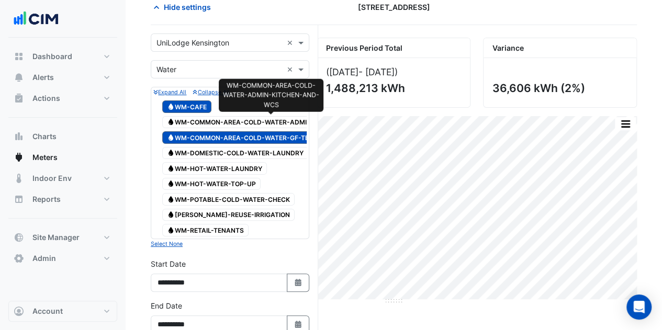
click at [269, 124] on span "Water WM-COMMON-AREA-COLD-WATER-ADMIN-KITCHEN-AND-WCS" at bounding box center [272, 122] width 220 height 13
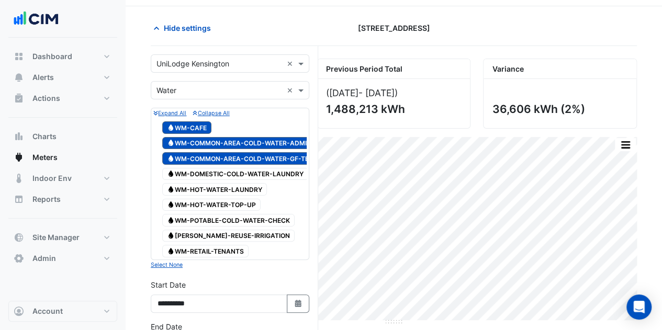
scroll to position [0, 0]
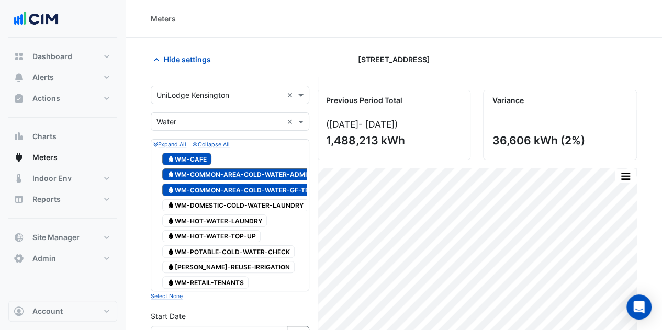
click at [161, 63] on icon "button" at bounding box center [156, 59] width 10 height 10
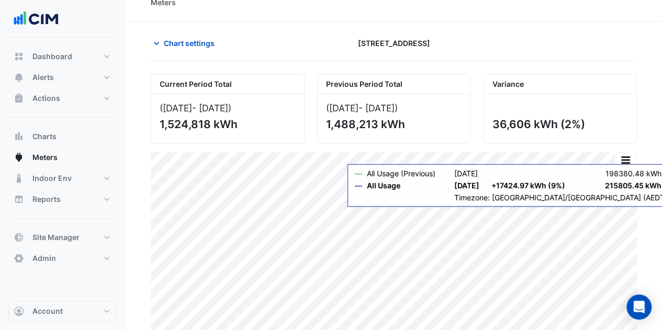
scroll to position [25, 0]
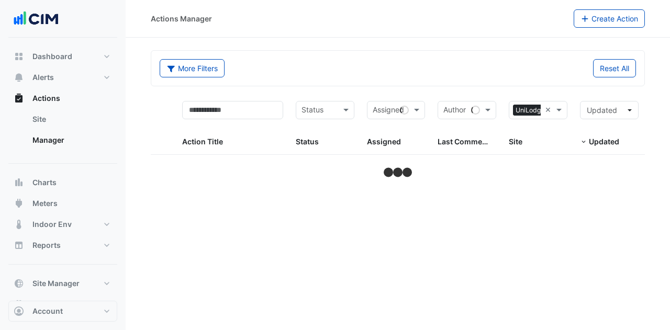
select select "**"
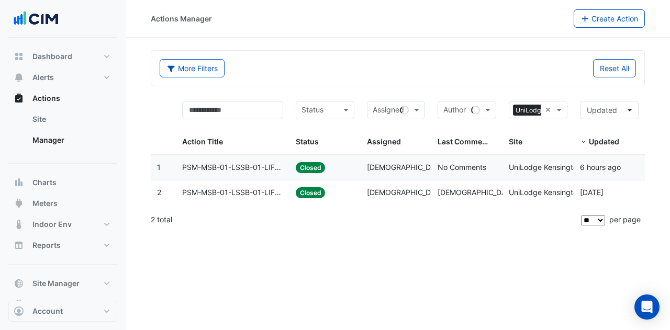
click at [235, 162] on span "PSM-MSB-01-LSSB-01-LIFT - Inspect Flatlined Power Sub-Meter" at bounding box center [232, 168] width 101 height 12
click at [232, 184] on datatable-body-cell "Action Title: PSM-MSB-01-LSSB-01-LIFT - Inspect Flatlined Power Sub-Meter" at bounding box center [233, 193] width 114 height 25
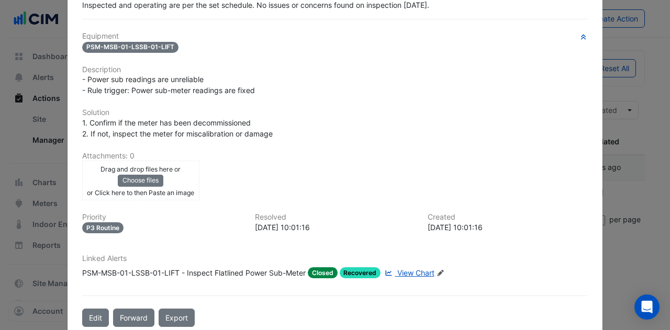
scroll to position [185, 0]
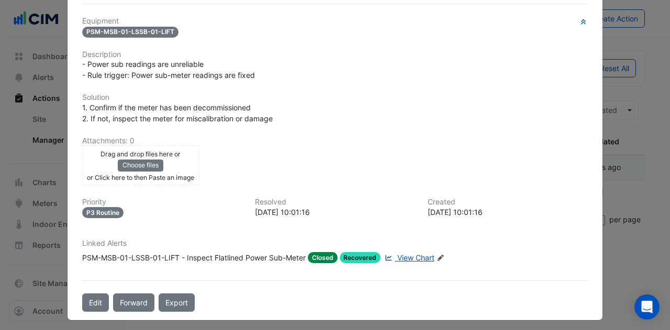
click at [402, 253] on span "View Chart" at bounding box center [415, 257] width 37 height 9
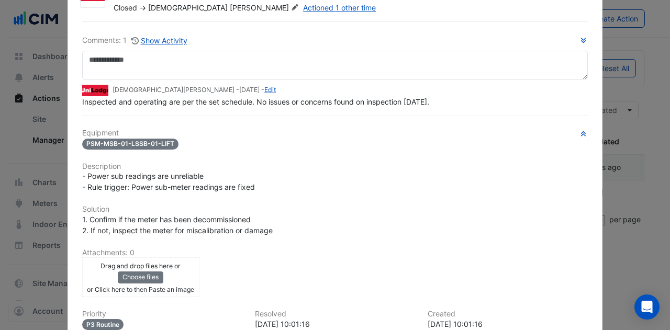
scroll to position [5, 0]
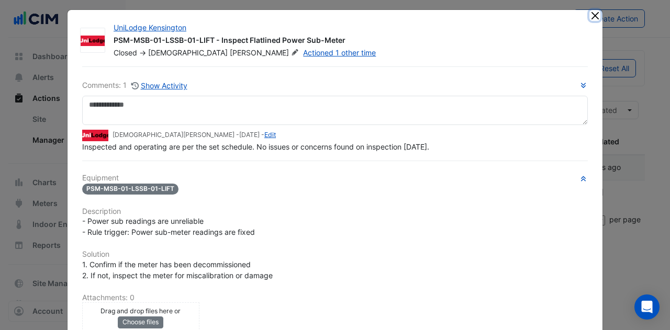
click at [592, 15] on button "Close" at bounding box center [594, 15] width 11 height 11
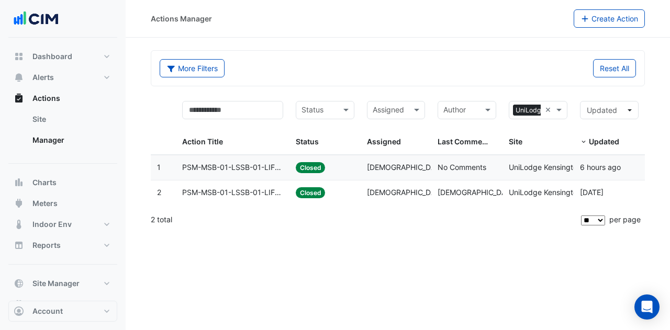
click at [396, 194] on span "Krishna Lakshminarayanan" at bounding box center [436, 192] width 139 height 9
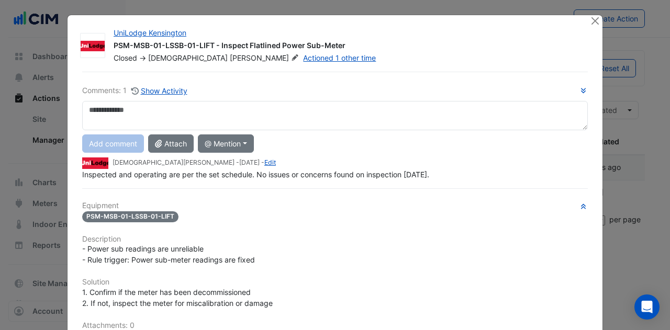
click at [589, 26] on div at bounding box center [595, 21] width 13 height 12
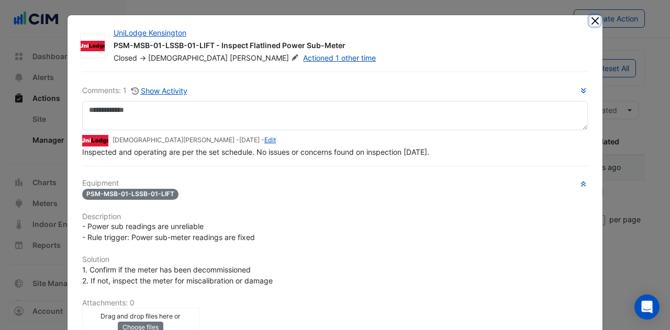
drag, startPoint x: 587, startPoint y: 21, endPoint x: 571, endPoint y: 25, distance: 16.6
click at [577, 24] on app-escalated-ticket-details-modal "UniLodge Kensington PSM-MSB-01-LSSB-01-LIFT - Inspect Flatlined Power Sub-Meter…" at bounding box center [335, 248] width 535 height 467
click at [589, 23] on button "Close" at bounding box center [594, 20] width 11 height 11
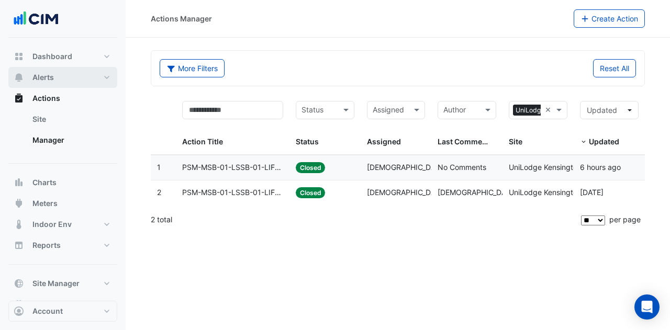
click at [80, 68] on button "Alerts" at bounding box center [62, 77] width 109 height 21
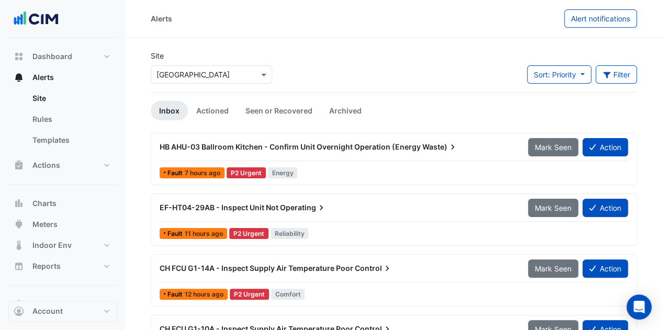
click at [205, 108] on link "Actioned" at bounding box center [212, 110] width 49 height 19
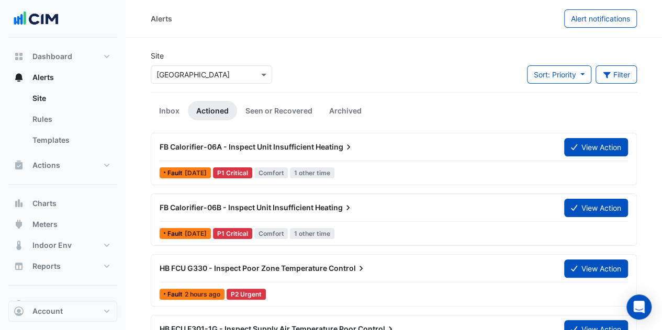
click at [615, 69] on button "Filter" at bounding box center [617, 74] width 42 height 18
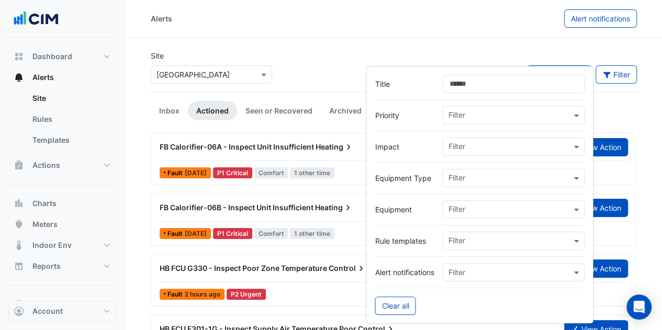
click at [461, 181] on input "text" at bounding box center [509, 179] width 123 height 11
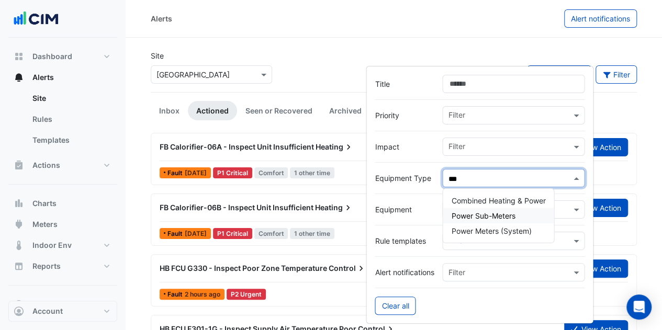
click at [478, 214] on span "Power Sub-Meters" at bounding box center [483, 215] width 64 height 9
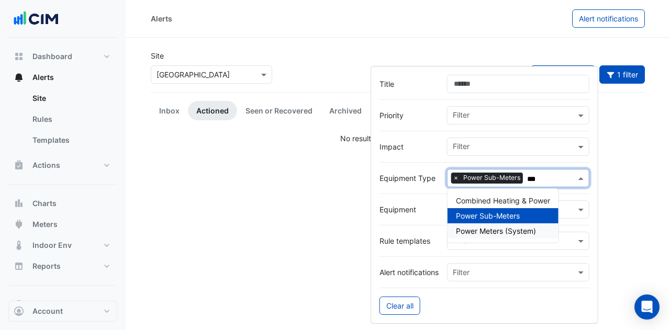
type input "***"
click at [296, 219] on div "Alerts Alert notifications Site × Adare Manor Sort: Priority Priority Updated 1…" at bounding box center [398, 165] width 544 height 330
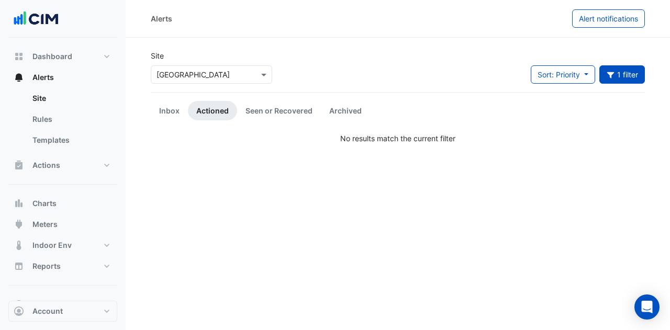
click at [617, 77] on button "1 filter" at bounding box center [622, 74] width 46 height 18
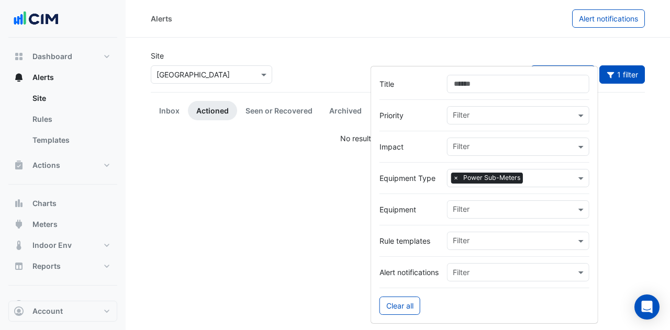
click at [197, 72] on input "text" at bounding box center [201, 75] width 89 height 11
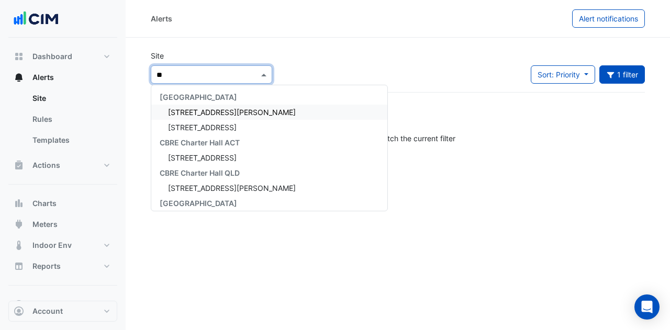
type input "***"
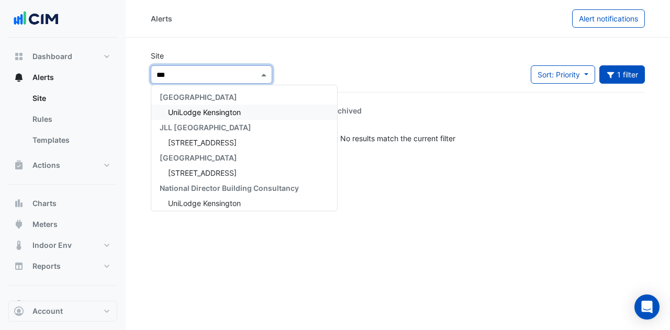
click at [207, 113] on span "UniLodge Kensington" at bounding box center [204, 112] width 73 height 9
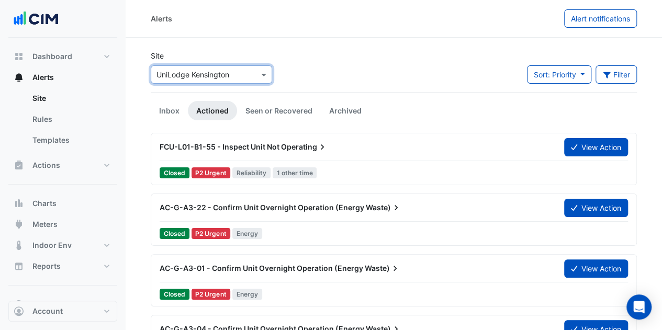
click at [609, 72] on icon "button" at bounding box center [606, 75] width 7 height 6
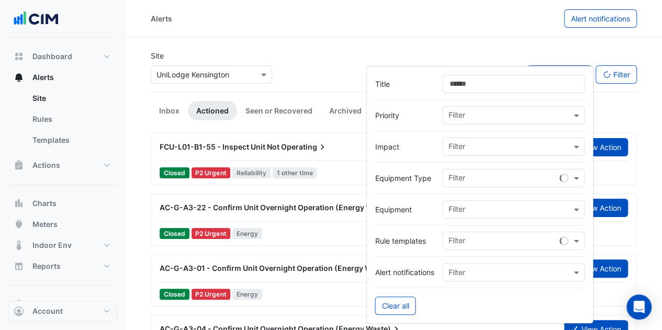
click at [461, 174] on input "text" at bounding box center [503, 179] width 111 height 11
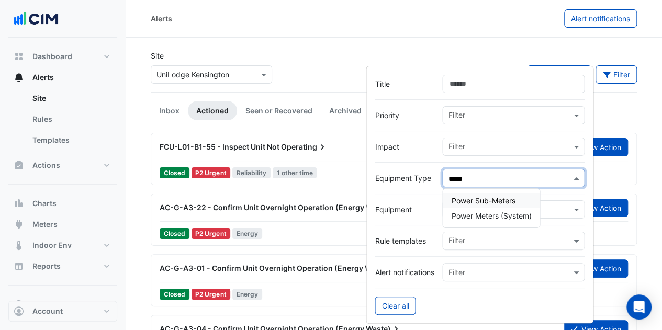
click at [477, 197] on span "Power Sub-Meters" at bounding box center [483, 200] width 64 height 9
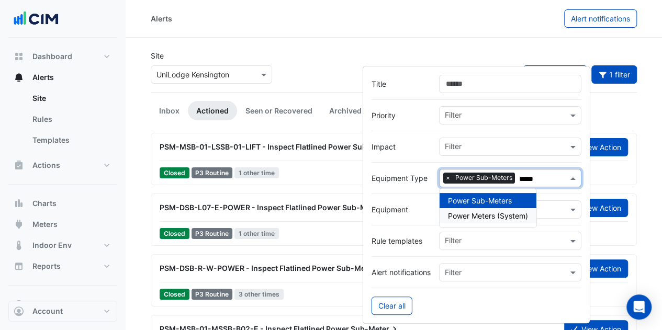
type input "*****"
click at [330, 68] on div "Site × UniLodge Kensington Sort: Priority Priority Updated 1 filter" at bounding box center [393, 71] width 499 height 42
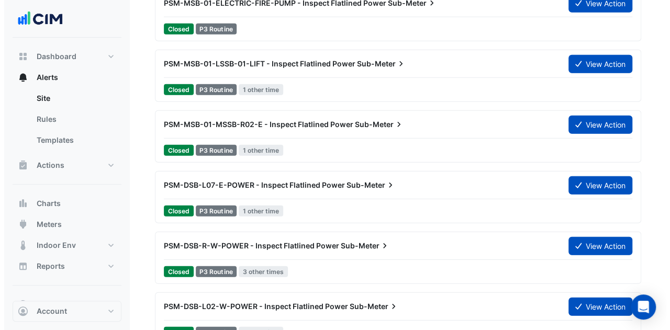
scroll to position [1427, 0]
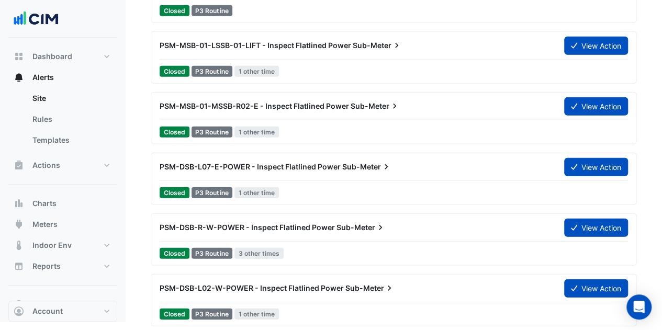
click at [292, 225] on span "PSM-DSB-R-W-POWER - Inspect Flatlined Power" at bounding box center [247, 227] width 175 height 9
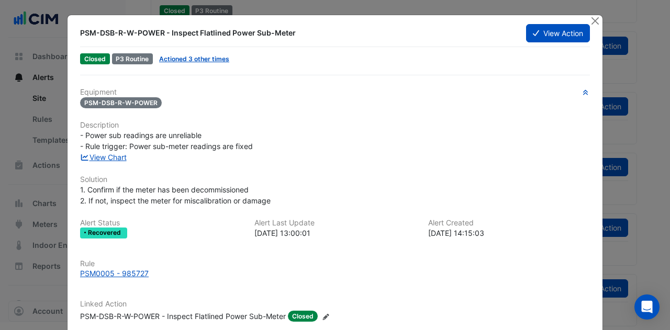
click at [210, 56] on link "Actioned 3 other times" at bounding box center [194, 59] width 70 height 8
click at [589, 19] on button "Close" at bounding box center [594, 20] width 11 height 11
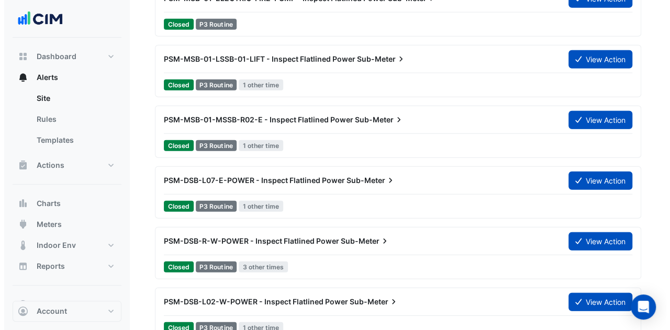
scroll to position [1427, 0]
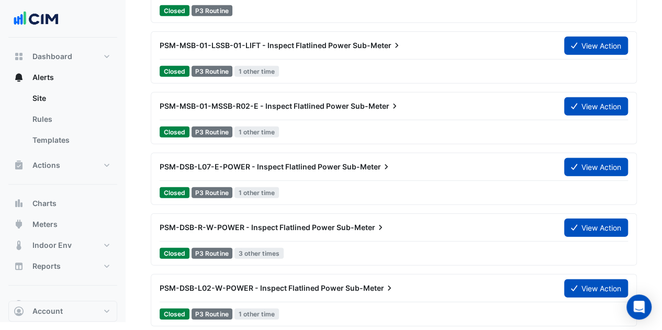
click at [306, 284] on span "PSM-DSB-L02-W-POWER - Inspect Flatlined Power" at bounding box center [252, 288] width 184 height 9
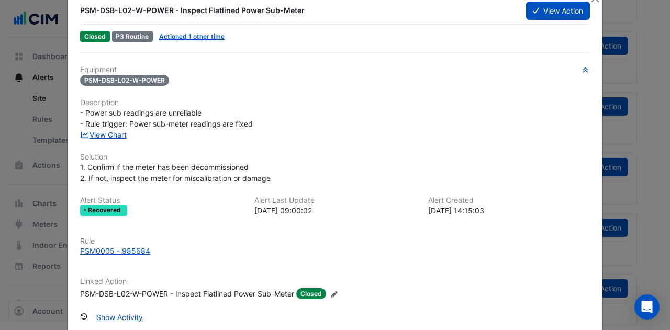
scroll to position [52, 0]
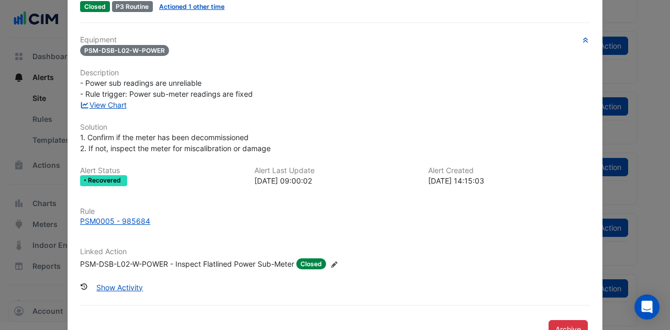
click at [114, 104] on link "View Chart" at bounding box center [103, 105] width 47 height 9
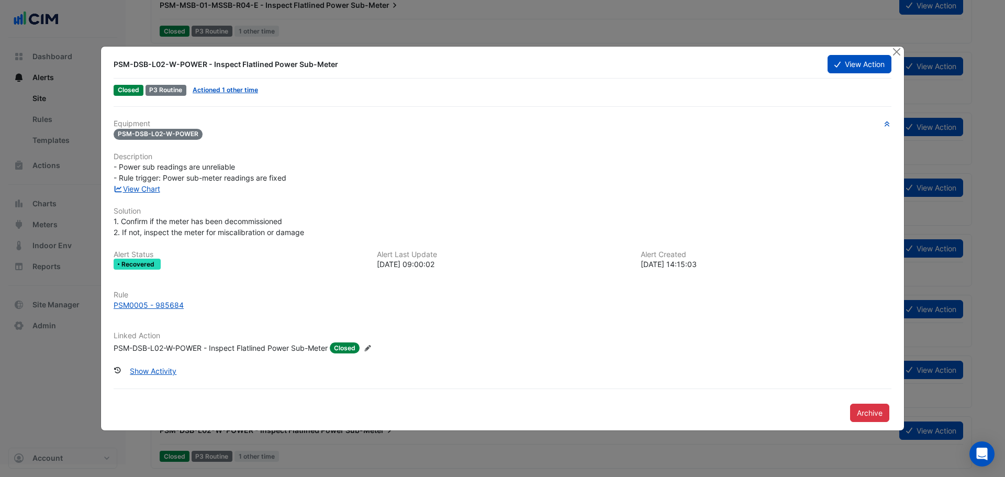
scroll to position [0, 0]
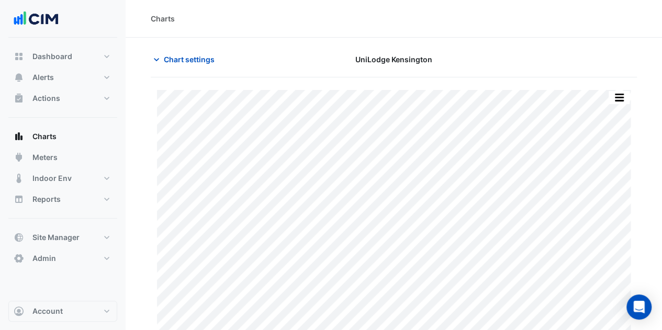
type input "**********"
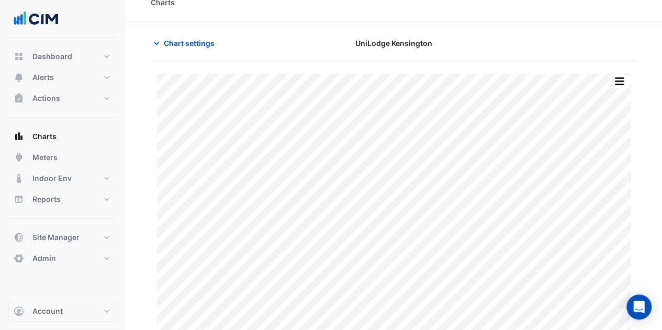
scroll to position [32, 0]
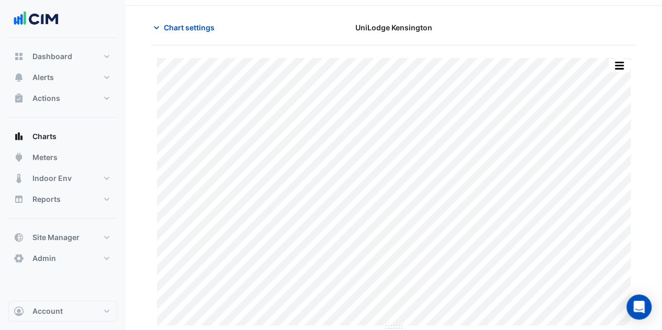
click at [194, 26] on span "Chart settings" at bounding box center [189, 27] width 51 height 11
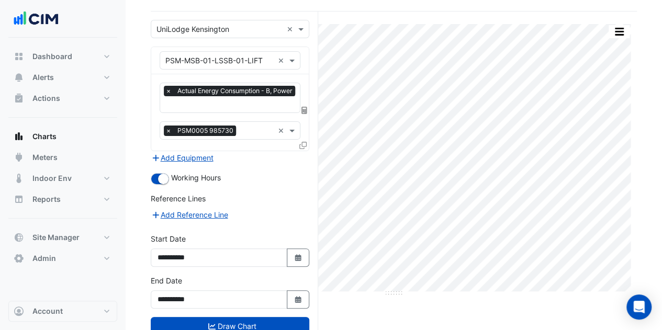
scroll to position [94, 0]
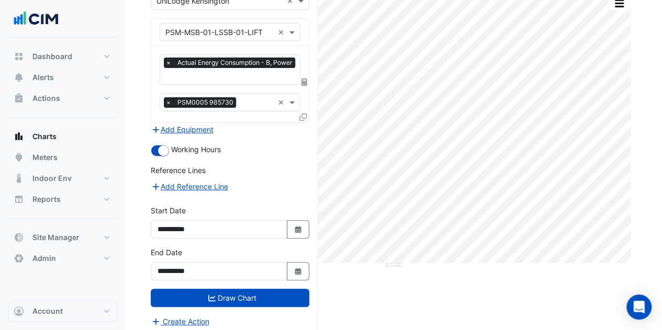
click at [296, 226] on icon "button" at bounding box center [298, 229] width 6 height 7
select select "*"
select select "****"
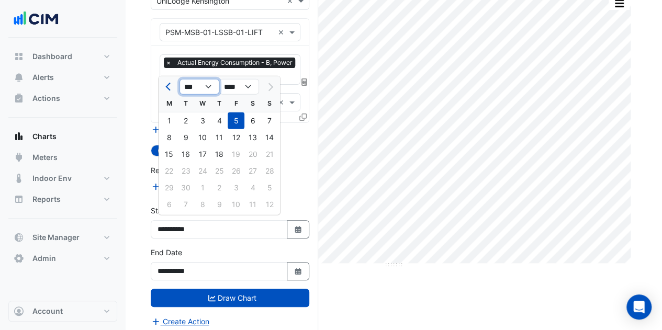
click at [205, 84] on select "*** *** *** *** *** *** *** *** ***" at bounding box center [200, 87] width 40 height 16
select select "*"
click at [180, 79] on select "*** *** *** *** *** *** *** *** ***" at bounding box center [200, 87] width 40 height 16
click at [186, 119] on div "1" at bounding box center [185, 121] width 17 height 17
type input "**********"
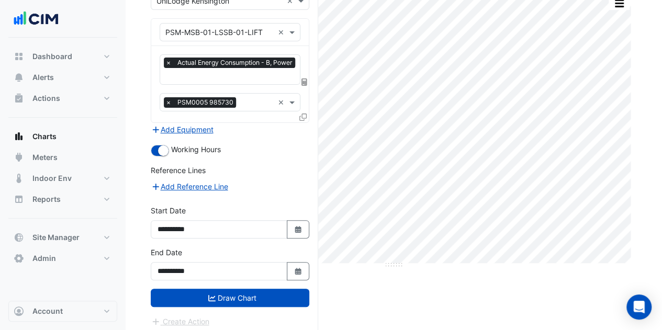
click at [219, 289] on button "Draw Chart" at bounding box center [230, 298] width 159 height 18
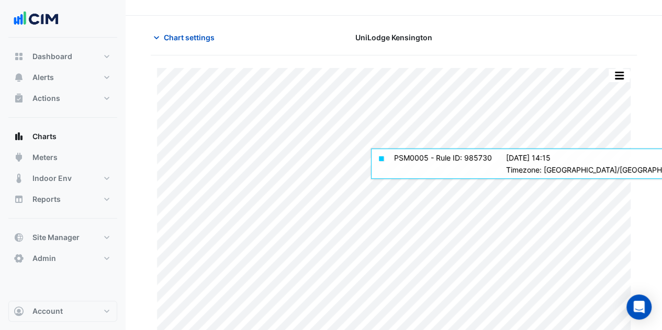
scroll to position [32, 0]
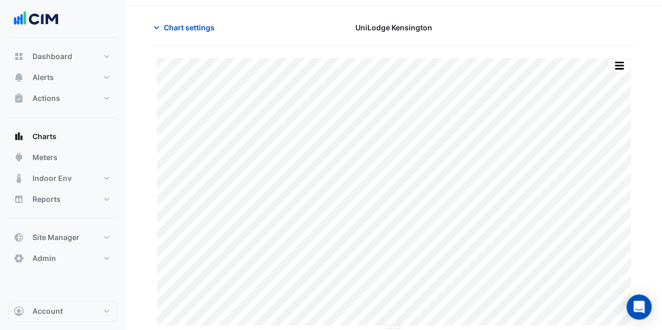
click at [193, 29] on span "Chart settings" at bounding box center [189, 27] width 51 height 11
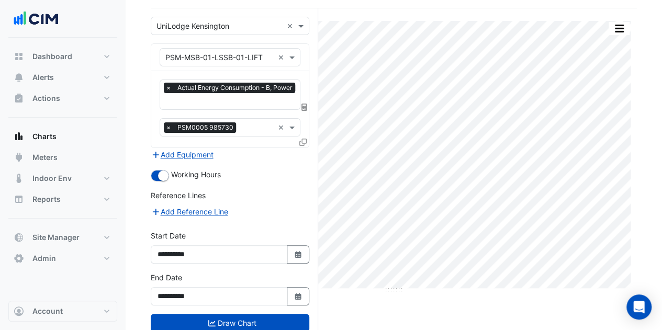
scroll to position [94, 0]
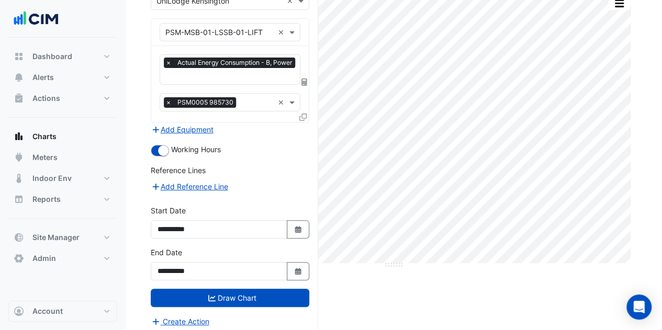
click at [294, 262] on button "Select Date" at bounding box center [298, 271] width 23 height 18
select select "*"
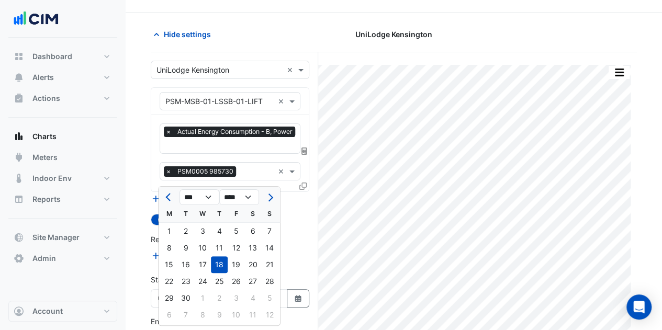
scroll to position [0, 0]
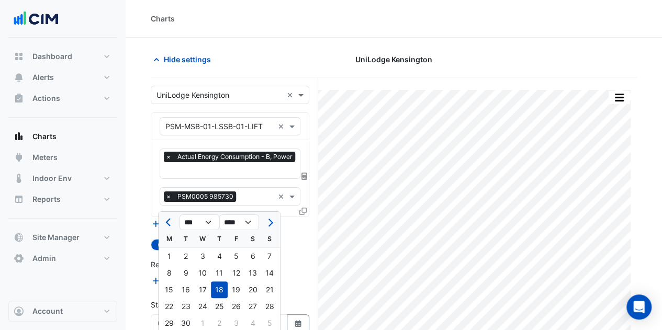
click at [164, 53] on button "Hide settings" at bounding box center [184, 59] width 67 height 18
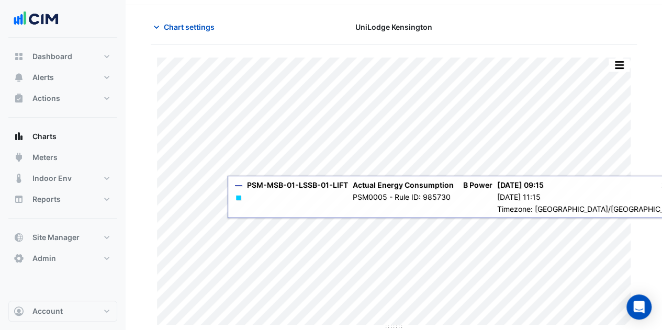
scroll to position [32, 0]
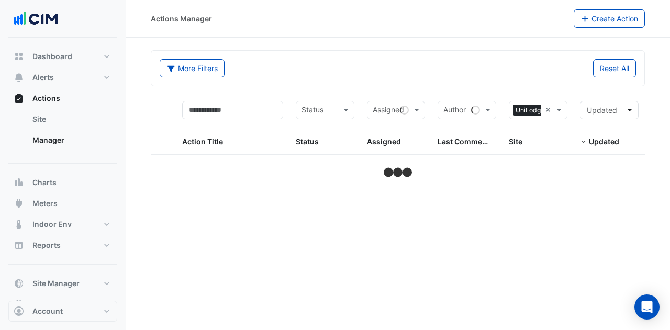
select select "**"
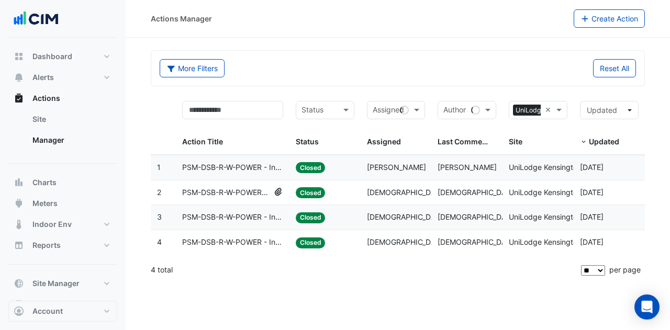
click at [423, 162] on div "Assigned: Jim Pollicina" at bounding box center [396, 168] width 59 height 12
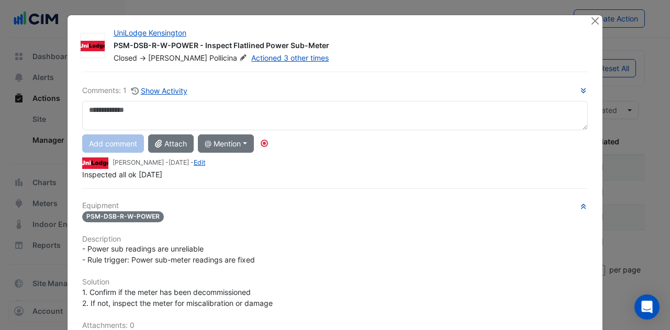
scroll to position [185, 0]
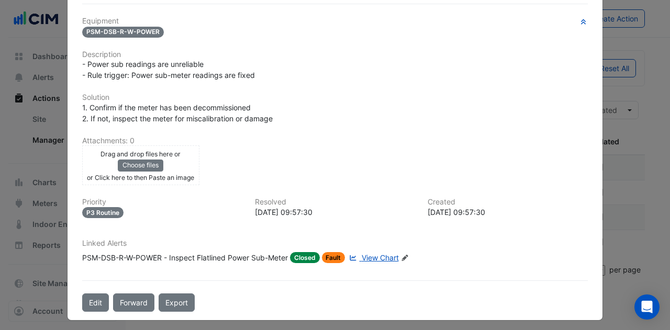
click at [373, 253] on span "View Chart" at bounding box center [380, 257] width 37 height 9
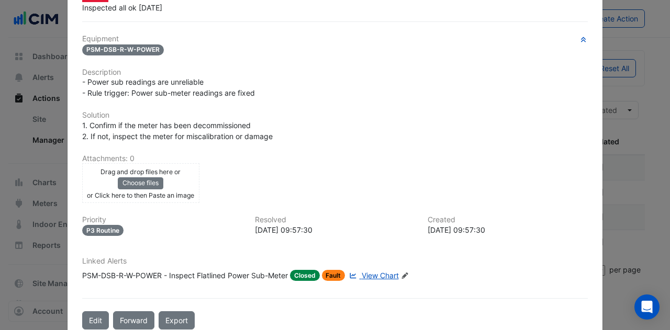
scroll to position [162, 0]
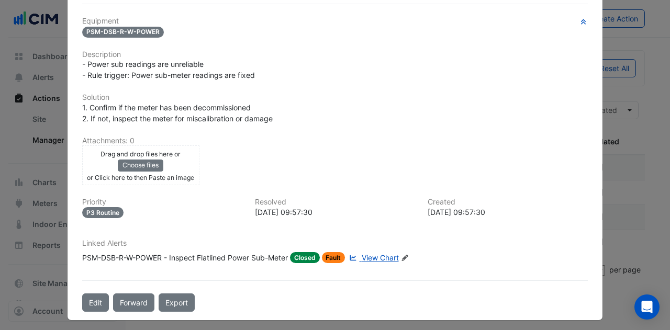
click at [230, 255] on div "PSM-DSB-R-W-POWER - Inspect Flatlined Power Sub-Meter" at bounding box center [185, 257] width 206 height 11
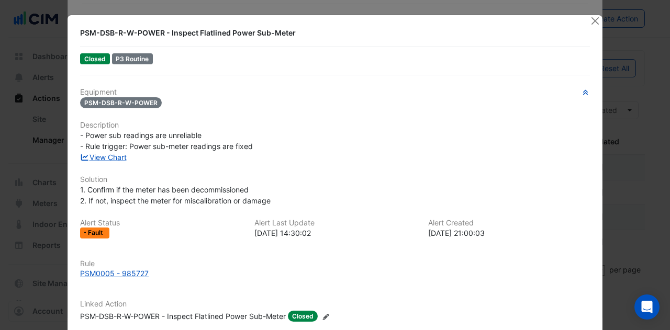
scroll to position [82, 0]
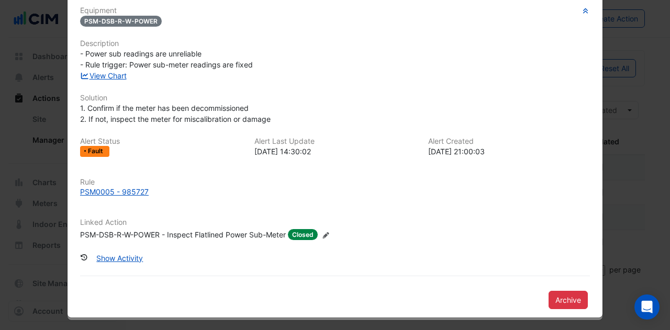
click at [116, 191] on div "PSM0005 - 985727" at bounding box center [114, 191] width 69 height 11
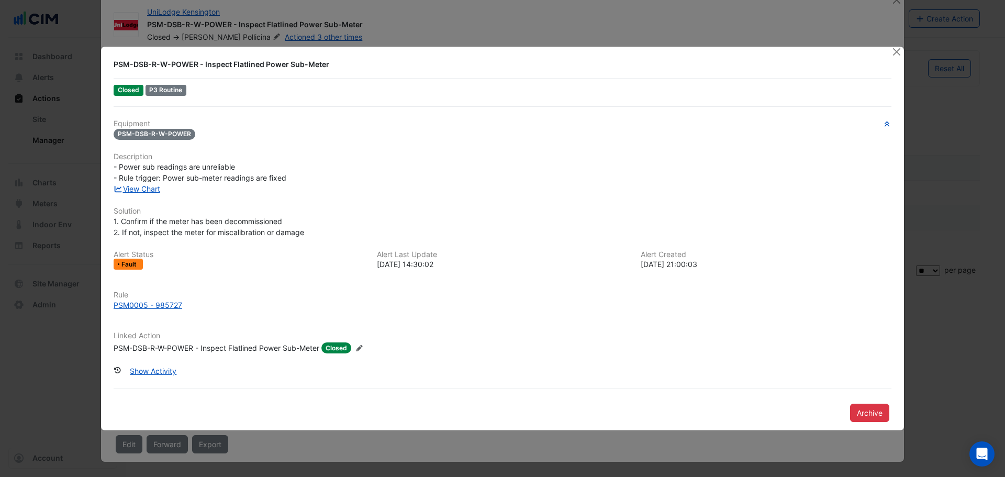
scroll to position [2, 0]
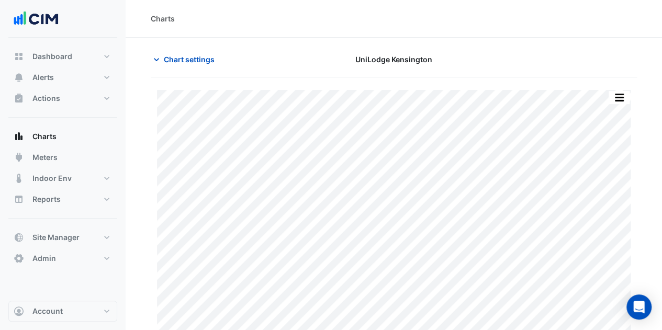
click at [165, 59] on span "Chart settings" at bounding box center [189, 59] width 51 height 11
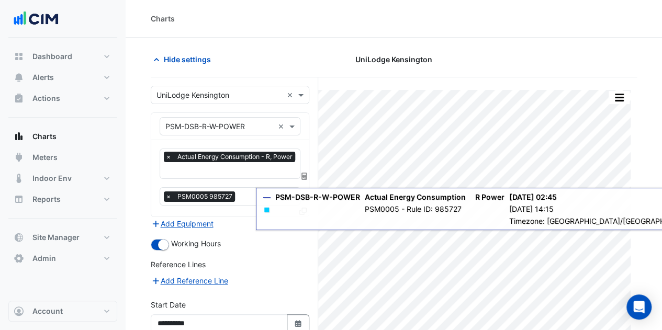
scroll to position [94, 0]
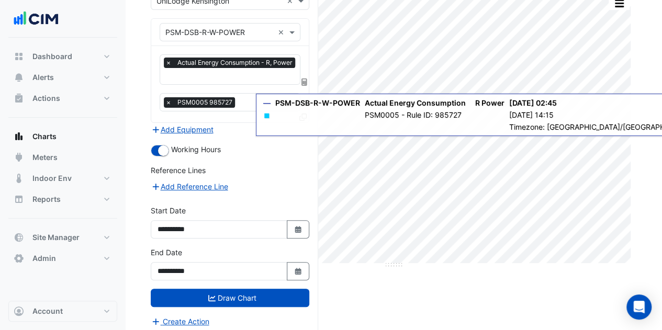
click at [293, 235] on div "**********" at bounding box center [229, 226] width 171 height 42
click at [294, 226] on icon "Select Date" at bounding box center [298, 229] width 9 height 7
select select "*"
select select "****"
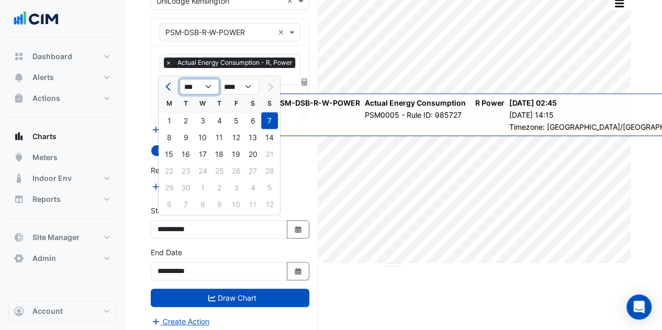
click at [207, 85] on select "*** *** *** *** *** *** *** *** ***" at bounding box center [200, 87] width 40 height 16
select select "*"
click at [180, 79] on select "*** *** *** *** *** *** *** *** ***" at bounding box center [200, 87] width 40 height 16
click at [274, 117] on div "1" at bounding box center [269, 121] width 17 height 17
type input "**********"
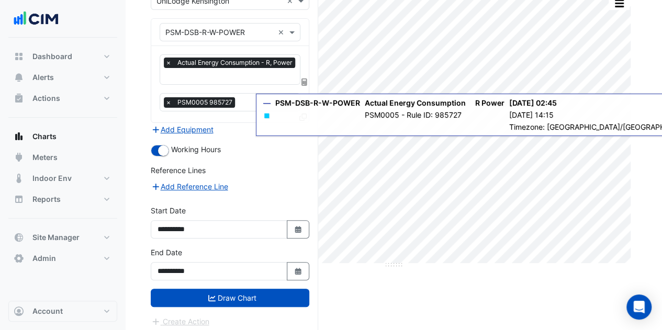
click at [270, 298] on button "Draw Chart" at bounding box center [230, 298] width 159 height 18
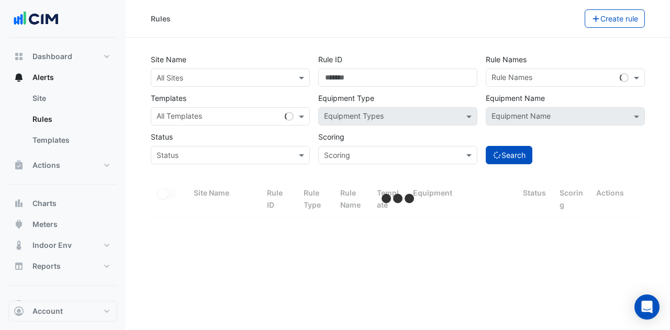
select select "**"
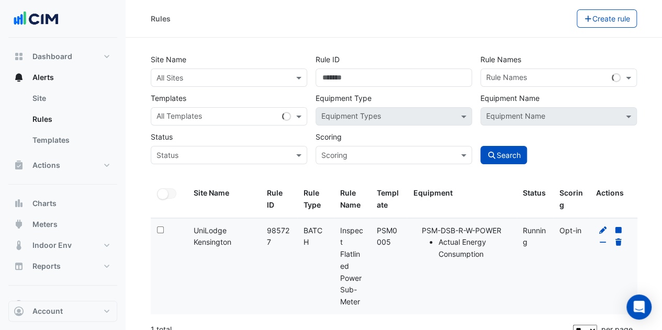
scroll to position [12, 0]
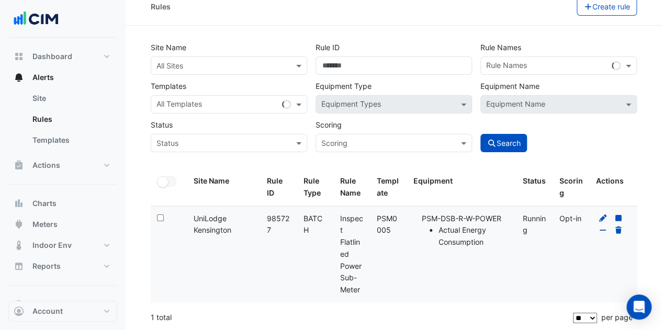
click at [204, 227] on div "Site Name: UniLodge [GEOGRAPHIC_DATA]" at bounding box center [224, 225] width 61 height 24
click at [604, 219] on icon at bounding box center [602, 218] width 7 height 7
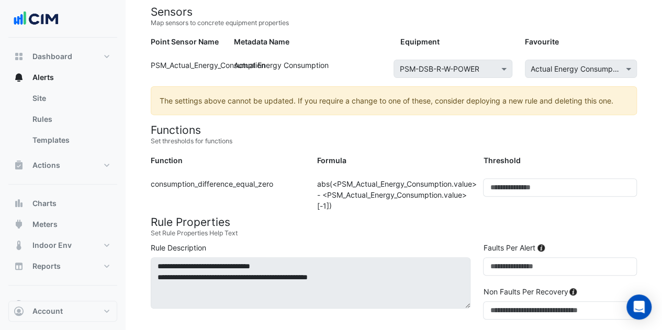
scroll to position [157, 0]
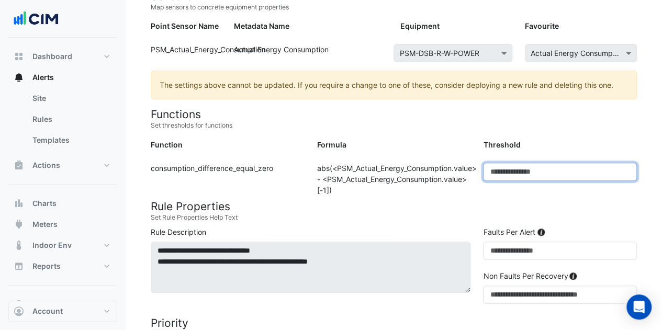
drag, startPoint x: 518, startPoint y: 168, endPoint x: 484, endPoint y: 168, distance: 34.5
click at [484, 168] on input "*" at bounding box center [560, 172] width 154 height 18
click at [453, 210] on h4 "Rule Properties" at bounding box center [394, 206] width 486 height 13
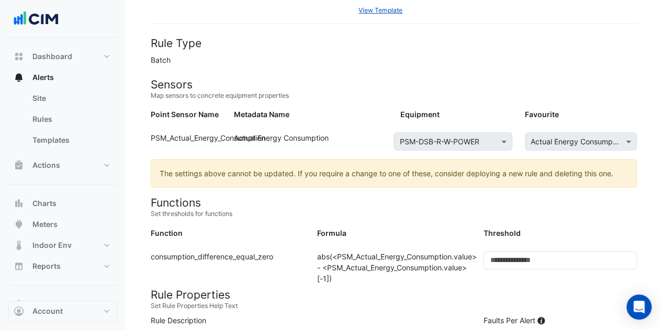
scroll to position [0, 0]
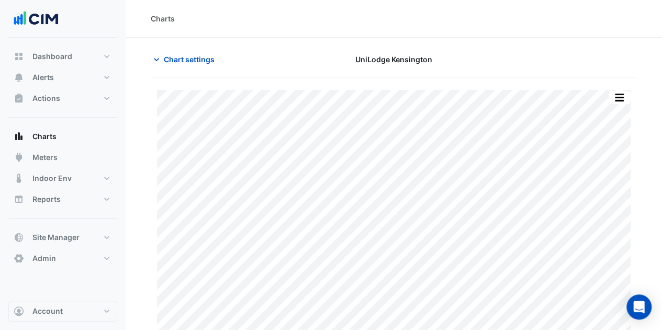
click at [172, 59] on span "Chart settings" at bounding box center [189, 59] width 51 height 11
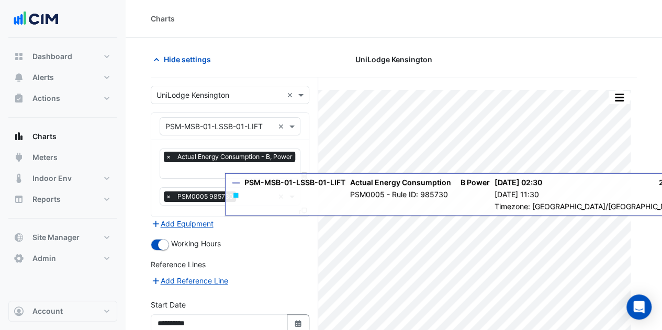
click at [300, 320] on icon "Select Date" at bounding box center [298, 323] width 9 height 7
select select "*"
select select "****"
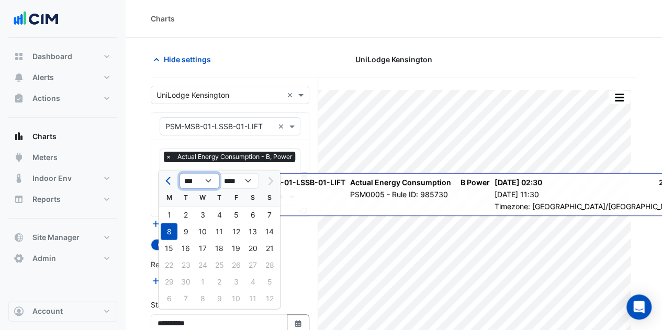
click at [209, 182] on select "*** *** *** *** *** *** *** *** ***" at bounding box center [200, 181] width 40 height 16
select select "*"
click at [180, 173] on select "*** *** *** *** *** *** *** *** ***" at bounding box center [200, 181] width 40 height 16
click at [186, 213] on div "1" at bounding box center [185, 215] width 17 height 17
type input "**********"
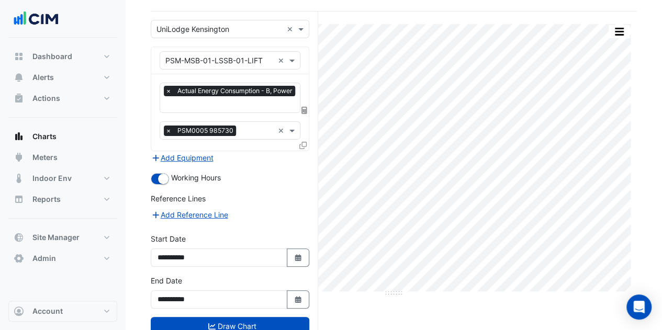
scroll to position [94, 0]
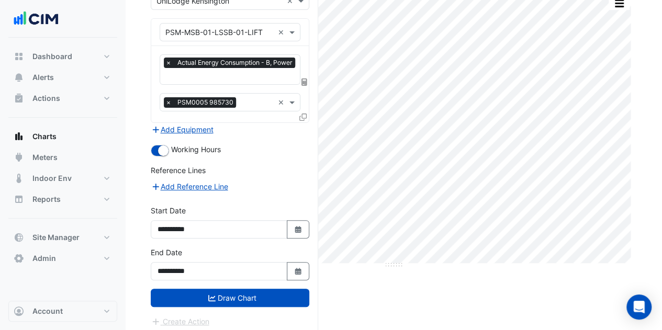
drag, startPoint x: 294, startPoint y: 295, endPoint x: 669, endPoint y: 256, distance: 377.8
click at [304, 294] on button "Draw Chart" at bounding box center [230, 298] width 159 height 18
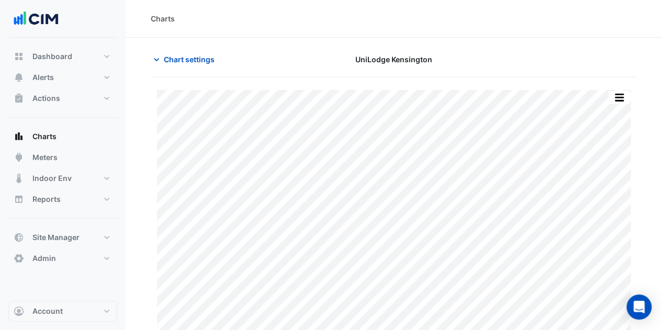
click at [173, 60] on span "Chart settings" at bounding box center [189, 59] width 51 height 11
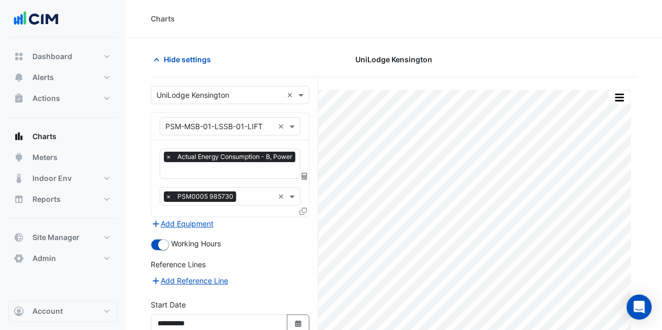
click at [293, 317] on button "Select Date" at bounding box center [298, 324] width 23 height 18
select select "*"
select select "****"
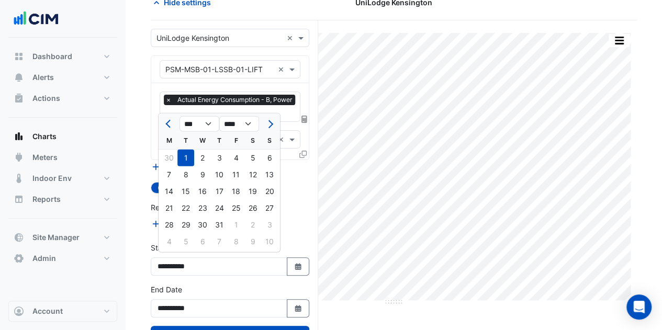
scroll to position [94, 0]
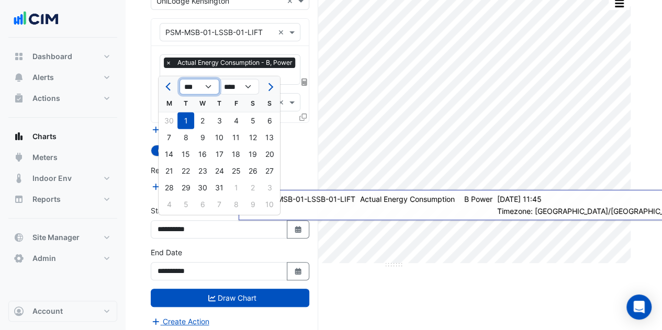
click at [197, 85] on select "*** *** *** *** *** *** *** *** ***" at bounding box center [200, 87] width 40 height 16
select select "*"
click at [180, 79] on select "*** *** *** *** *** *** *** *** ***" at bounding box center [200, 87] width 40 height 16
drag, startPoint x: 267, startPoint y: 123, endPoint x: 263, endPoint y: 135, distance: 12.3
click at [267, 124] on div "1" at bounding box center [269, 121] width 17 height 17
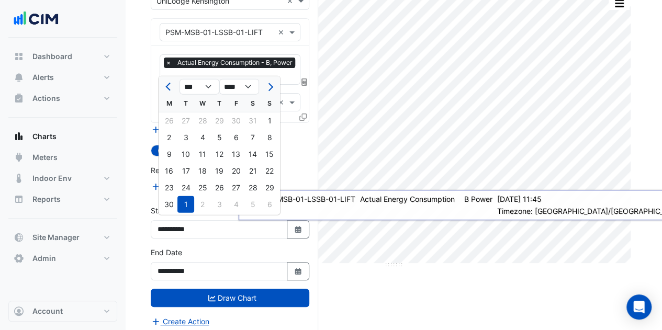
type input "**********"
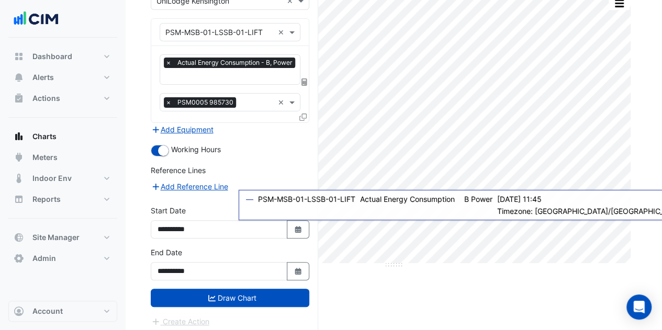
click at [250, 296] on button "Draw Chart" at bounding box center [230, 298] width 159 height 18
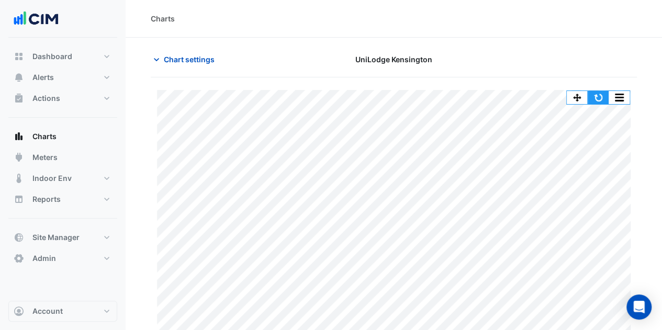
click at [596, 96] on button "button" at bounding box center [598, 97] width 21 height 13
click at [604, 92] on button "button" at bounding box center [598, 97] width 21 height 13
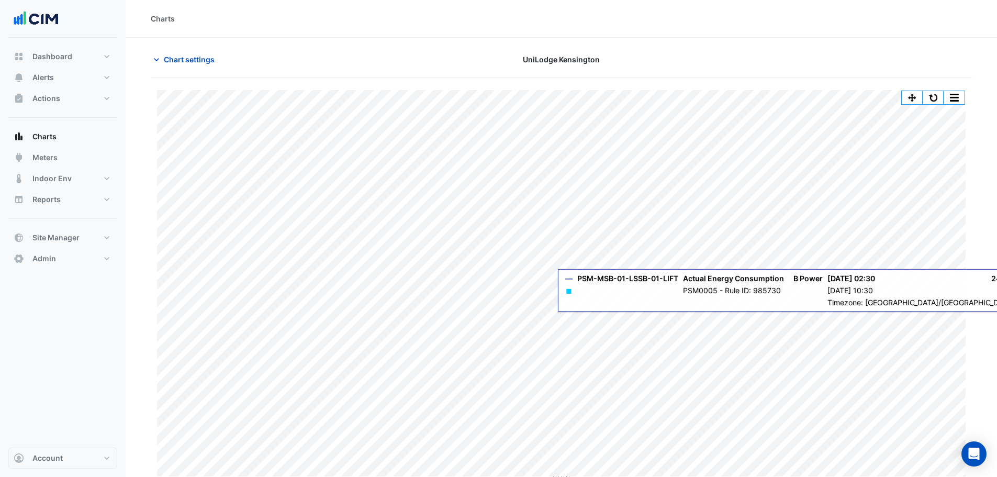
scroll to position [5, 0]
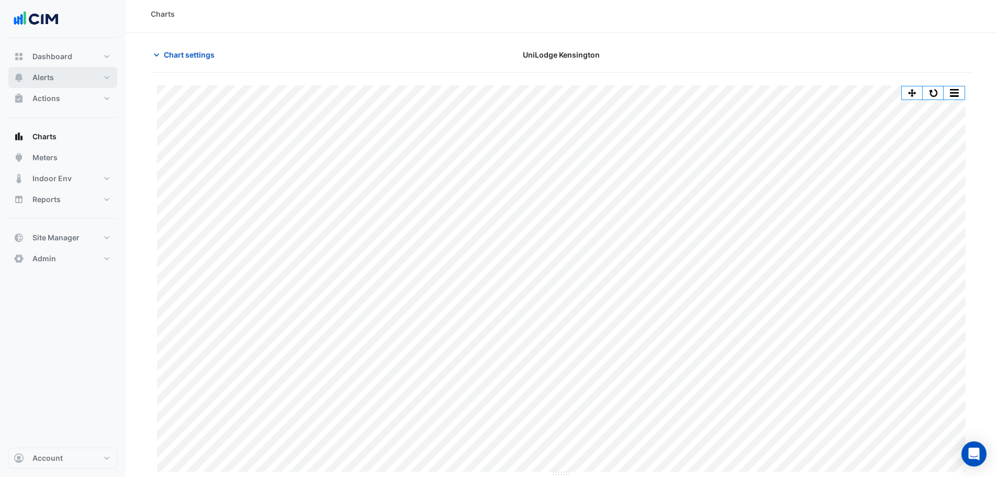
drag, startPoint x: 49, startPoint y: 74, endPoint x: 967, endPoint y: 49, distance: 918.5
click at [50, 73] on span "Alerts" at bounding box center [42, 77] width 21 height 10
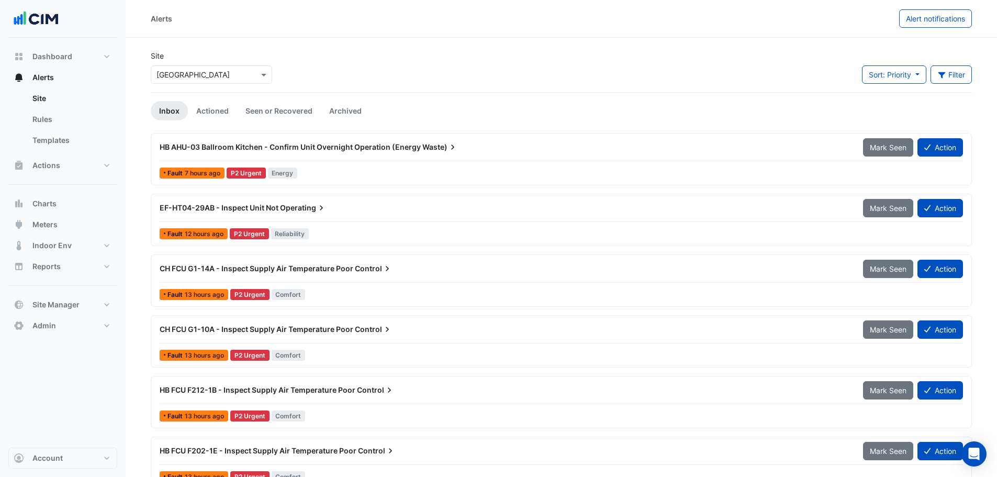
click at [213, 76] on input "text" at bounding box center [201, 75] width 89 height 11
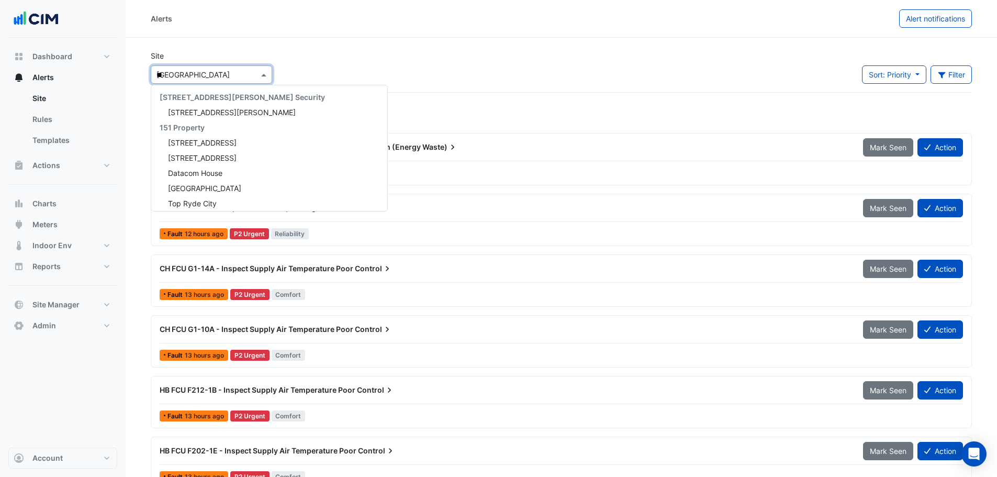
type input "***"
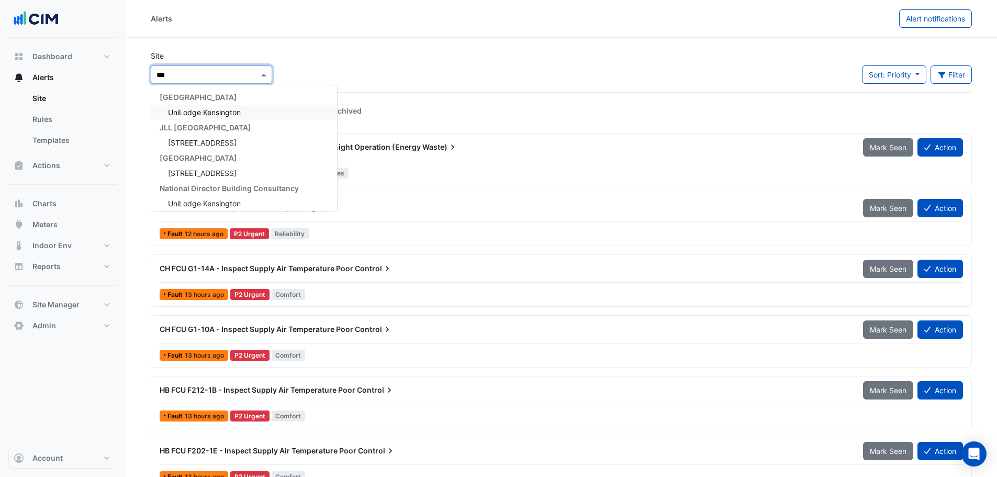
drag, startPoint x: 207, startPoint y: 107, endPoint x: 950, endPoint y: 21, distance: 747.7
click at [208, 107] on div "UniLodge Kensington" at bounding box center [244, 112] width 186 height 15
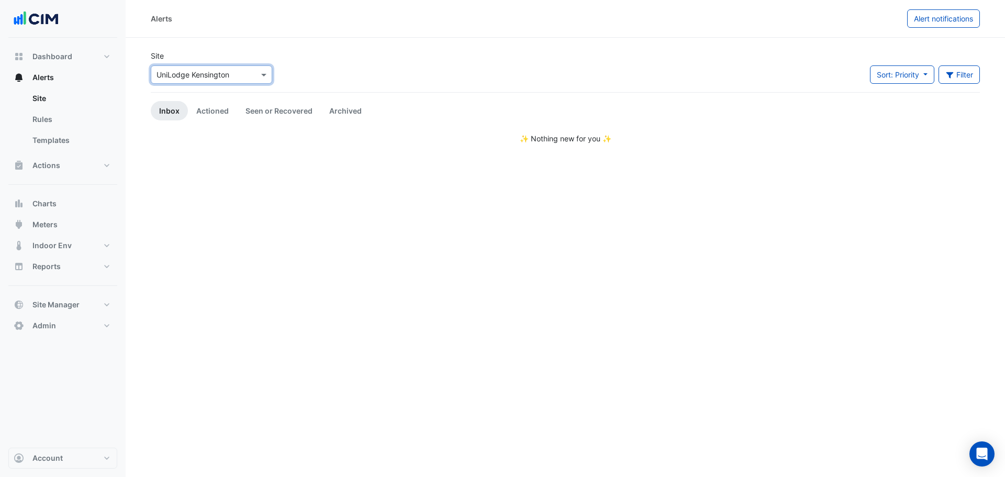
click at [669, 21] on span "Alert notifications" at bounding box center [943, 18] width 59 height 9
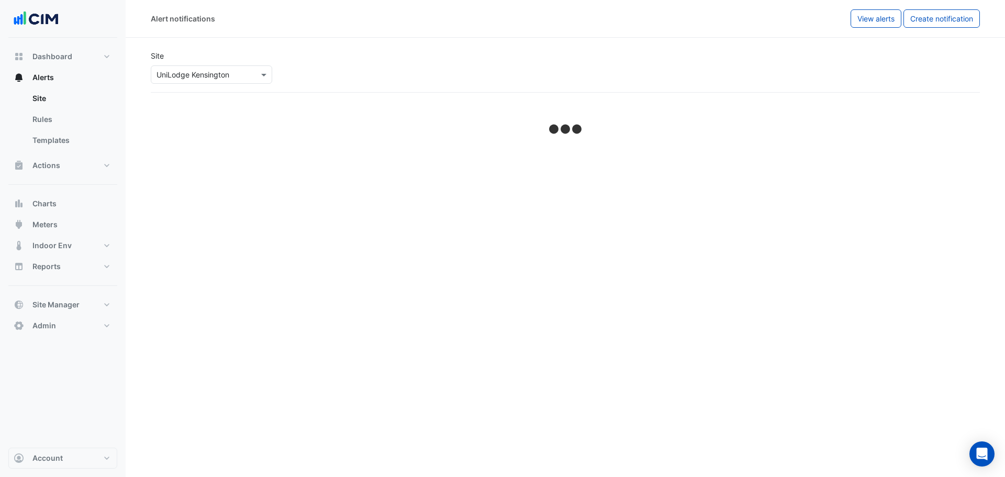
select select "*****"
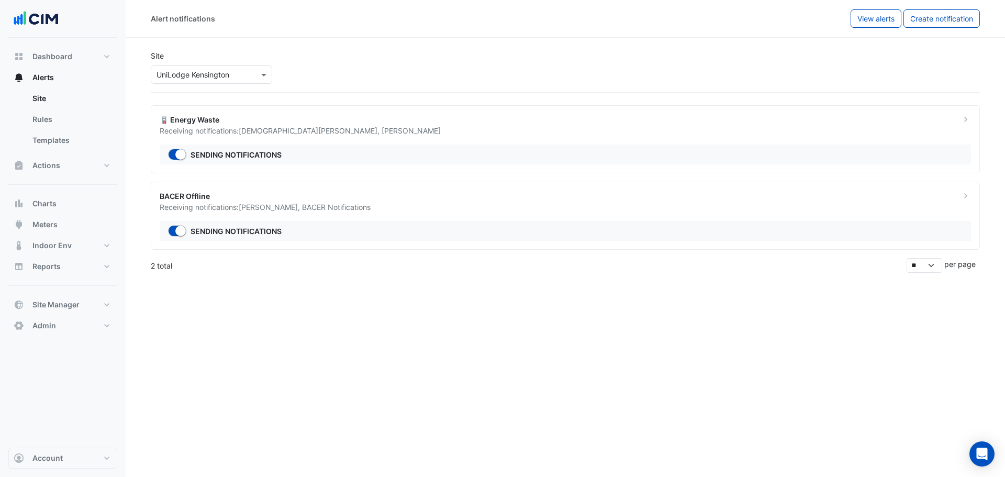
click at [382, 132] on span "Manuel Margelis" at bounding box center [411, 130] width 59 height 9
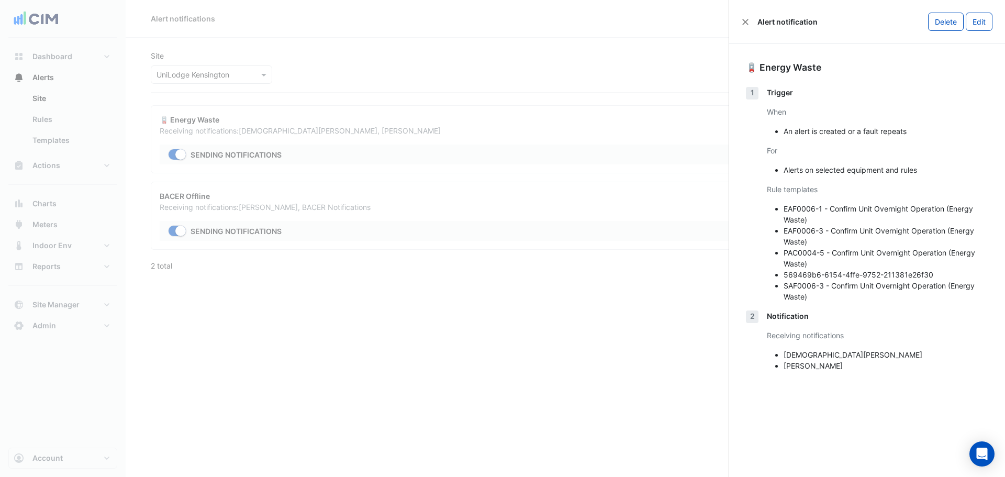
click at [437, 330] on ngb-offcanvas-backdrop at bounding box center [502, 238] width 1005 height 477
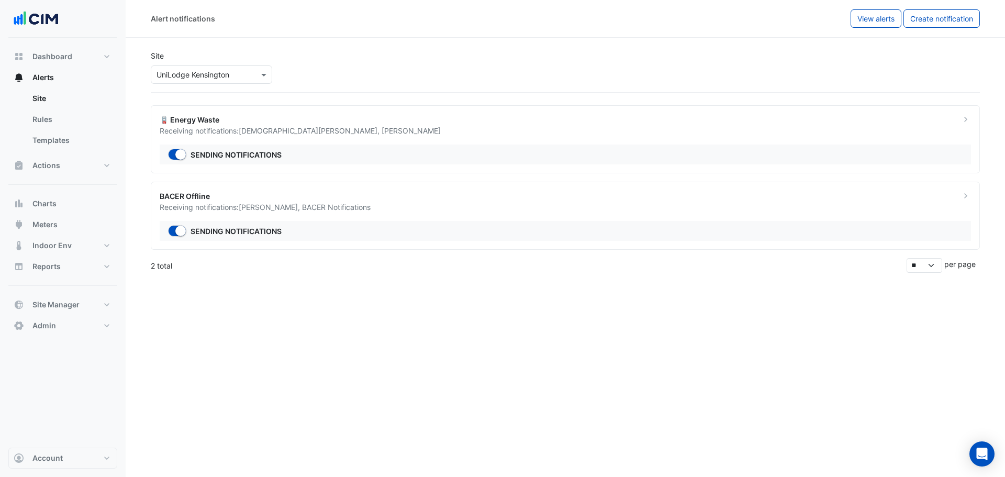
click at [254, 200] on div "BACER Offline" at bounding box center [554, 196] width 788 height 11
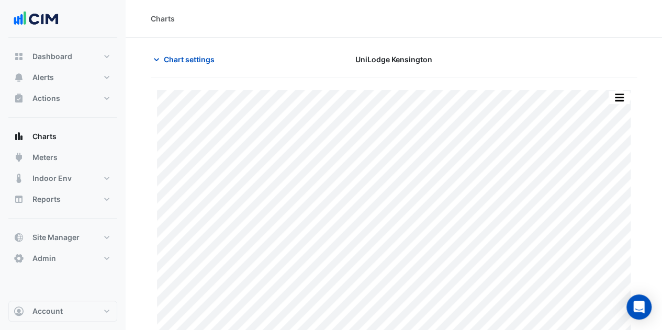
click at [186, 49] on section "Chart settings UniLodge [GEOGRAPHIC_DATA] Print Save as JPEG Save as PNG Pivot …" at bounding box center [394, 200] width 537 height 325
click at [186, 57] on span "Chart settings" at bounding box center [189, 59] width 51 height 11
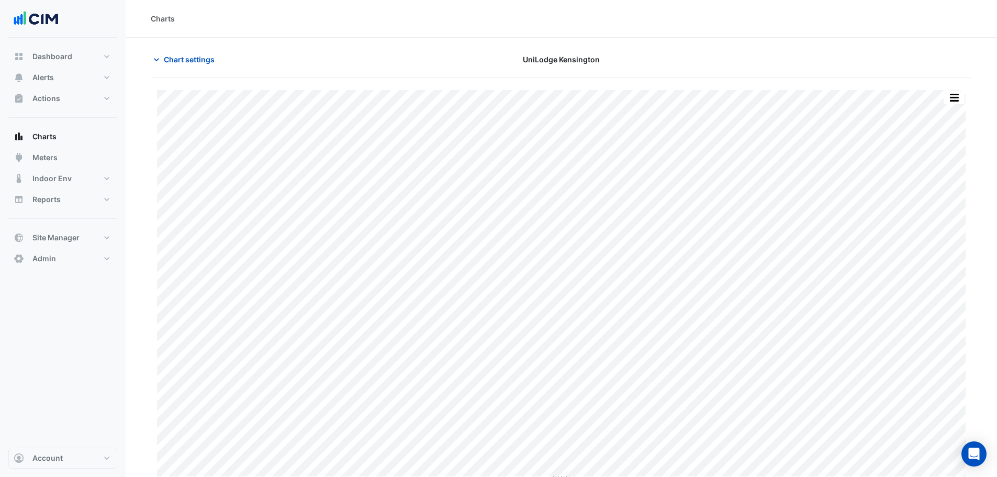
click at [203, 55] on span "Chart settings" at bounding box center [189, 59] width 51 height 11
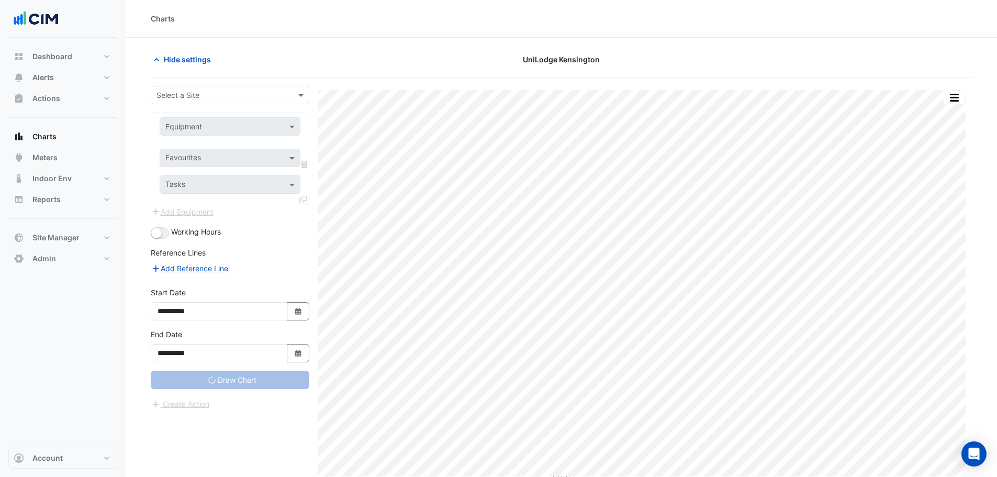
type input "**********"
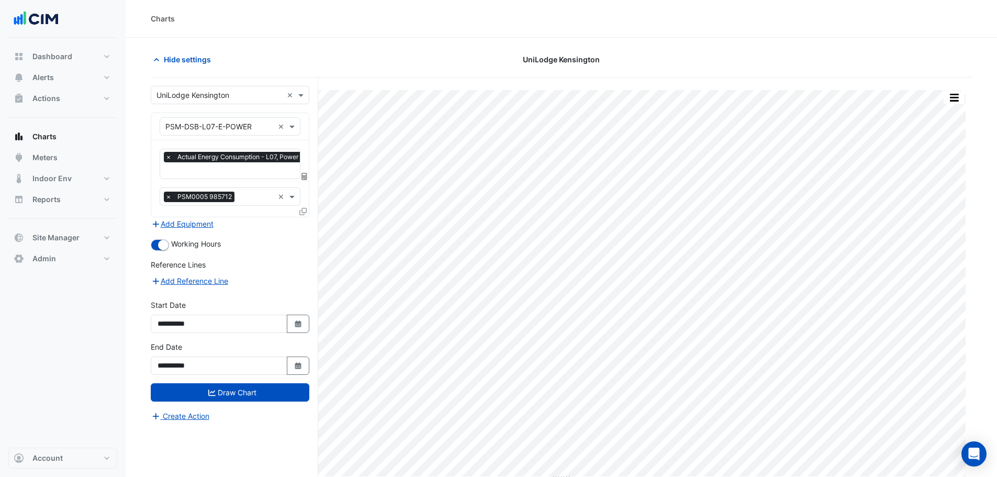
click at [295, 326] on icon "Select Date" at bounding box center [298, 323] width 9 height 7
select select "*"
select select "****"
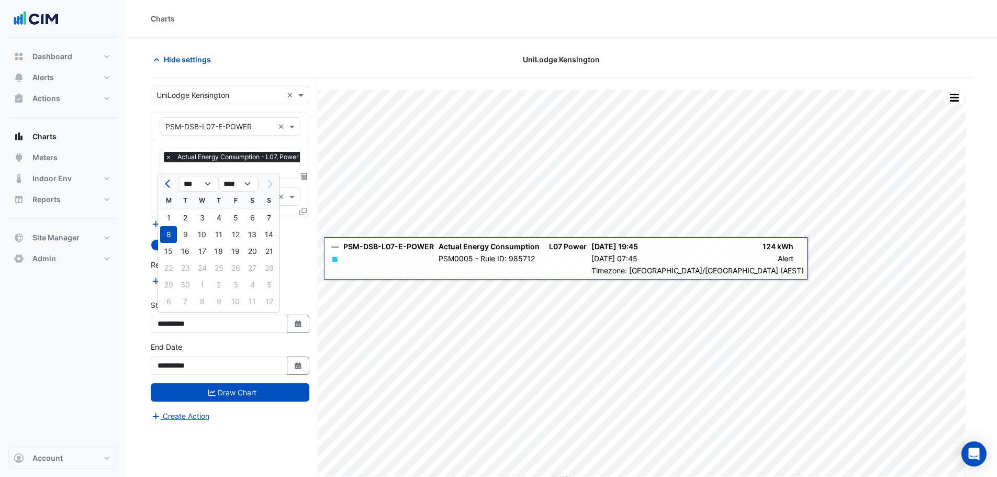
click at [304, 291] on form "**********" at bounding box center [230, 254] width 159 height 336
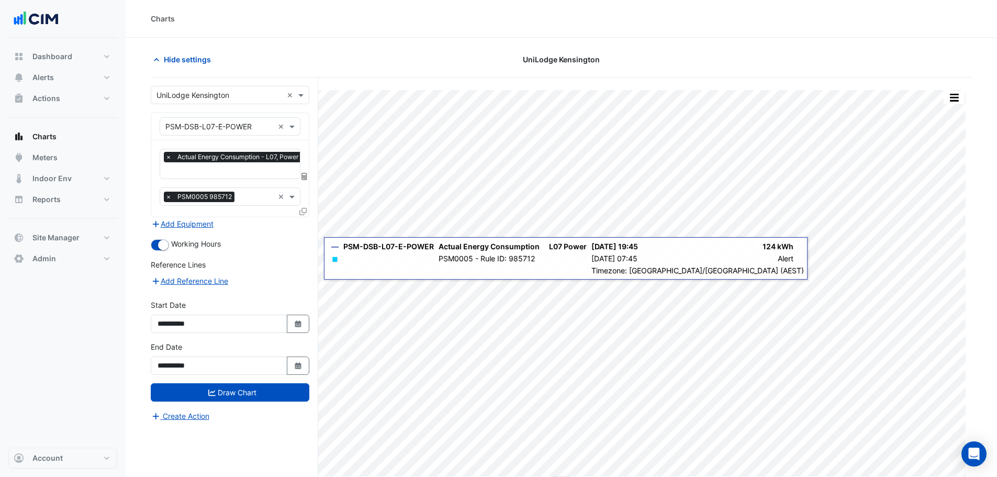
click at [301, 211] on icon at bounding box center [302, 211] width 7 height 7
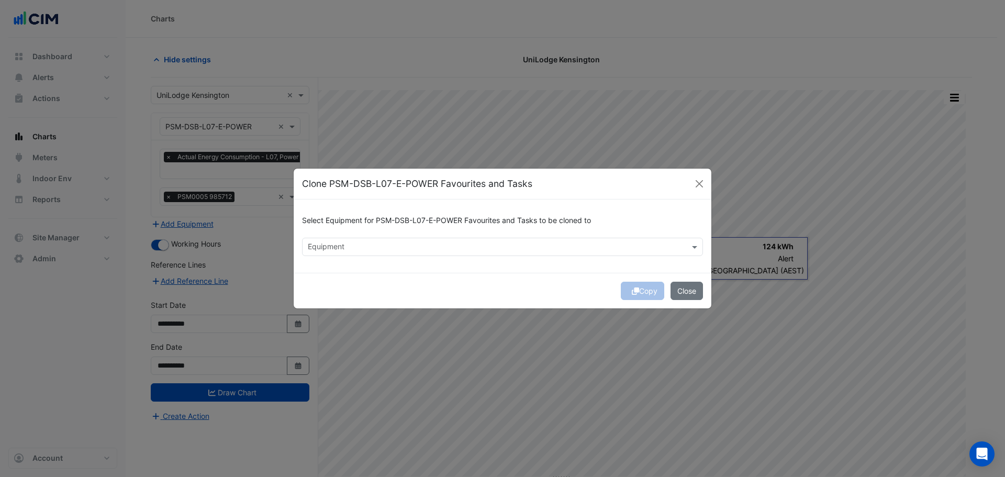
click at [387, 249] on input "text" at bounding box center [496, 247] width 377 height 11
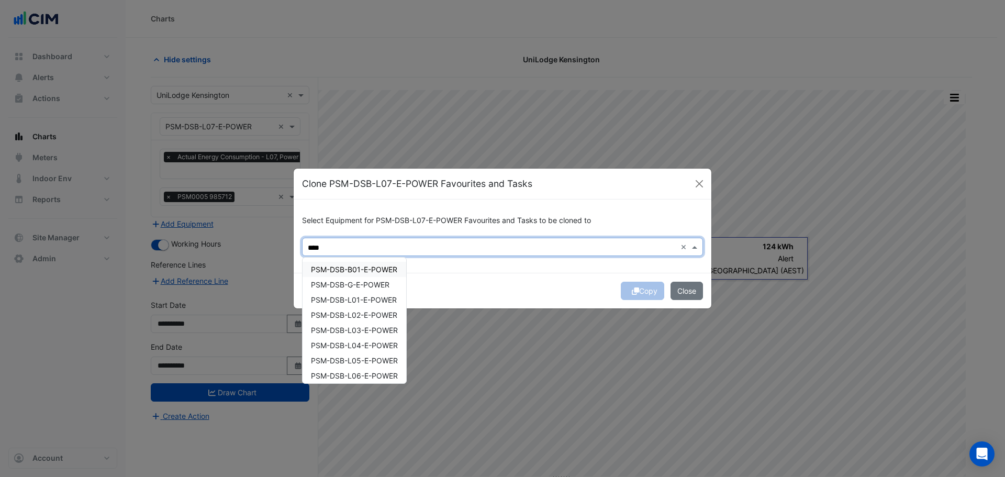
click at [380, 273] on span "PSM-DSB-B01-E-POWER" at bounding box center [354, 269] width 86 height 9
click at [377, 286] on span "PSM-DSB-G-E-POWER" at bounding box center [350, 284] width 79 height 9
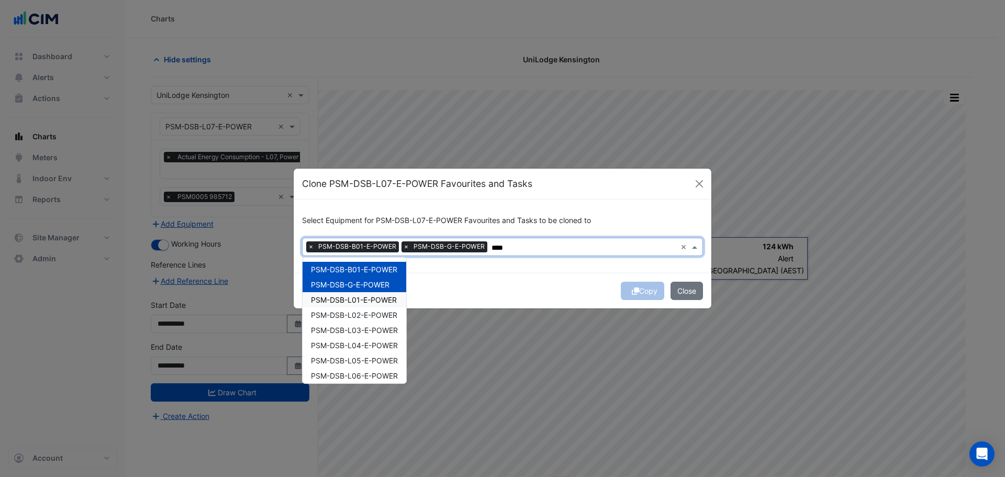
click at [375, 301] on span "PSM-DSB-L01-E-POWER" at bounding box center [354, 299] width 86 height 9
click at [374, 313] on span "PSM-DSB-L02-E-POWER" at bounding box center [354, 314] width 86 height 9
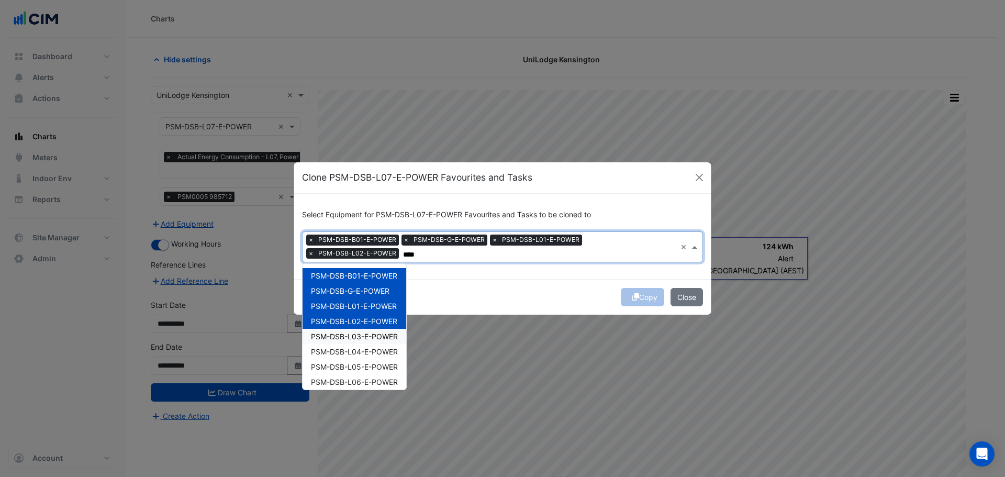
click at [371, 339] on span "PSM-DSB-L03-E-POWER" at bounding box center [354, 336] width 87 height 9
click at [369, 354] on span "PSM-DSB-L04-E-POWER" at bounding box center [354, 351] width 87 height 9
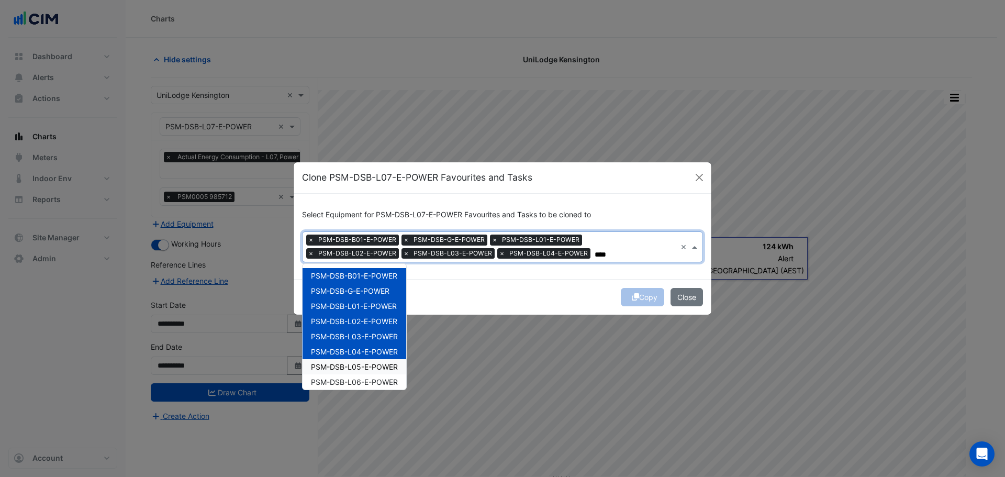
click at [369, 366] on span "PSM-DSB-L05-E-POWER" at bounding box center [354, 366] width 87 height 9
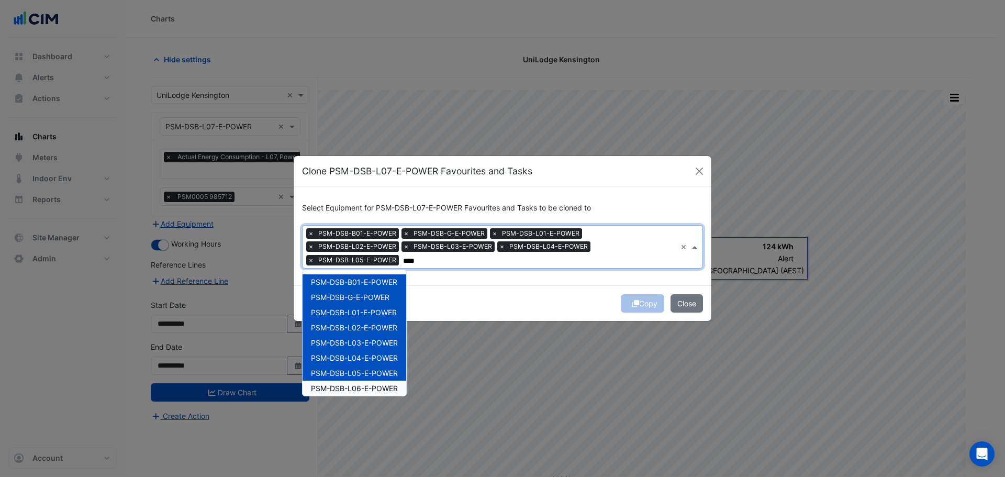
click at [369, 384] on span "PSM-DSB-L06-E-POWER" at bounding box center [354, 388] width 87 height 9
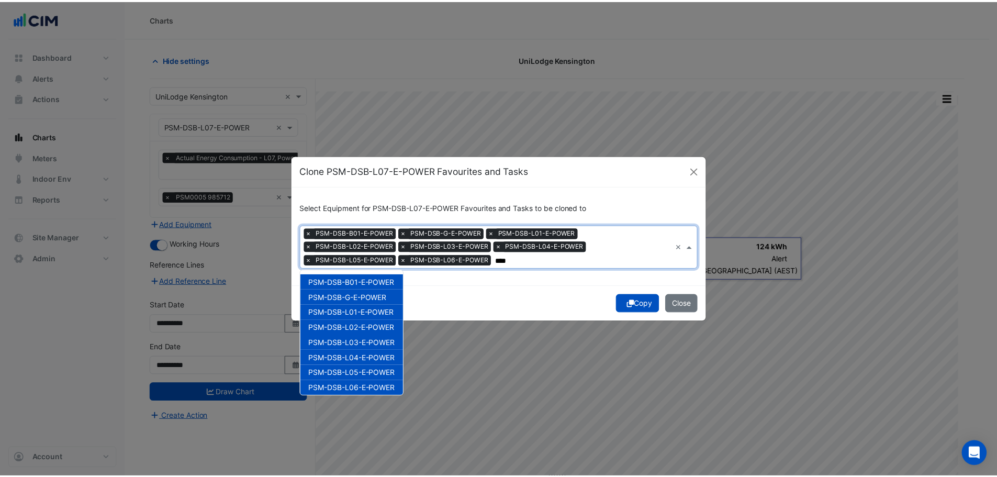
scroll to position [35, 0]
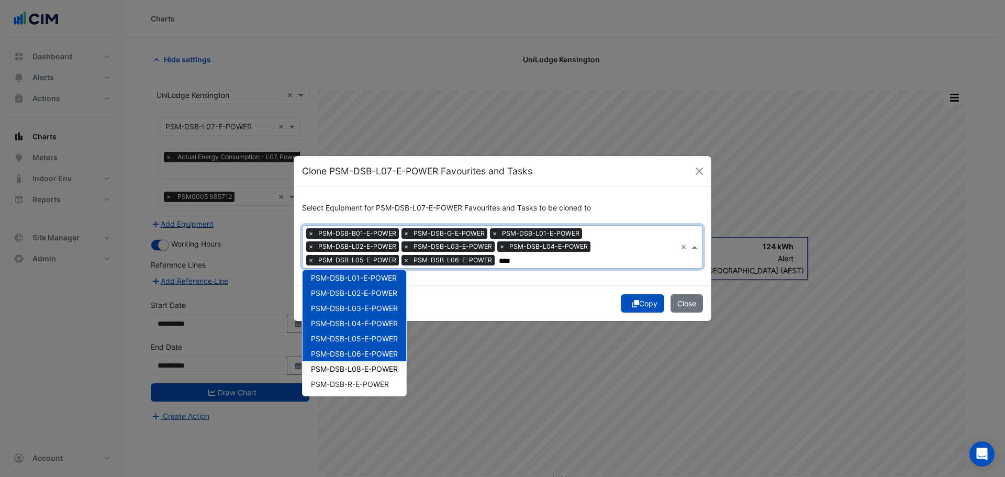
click at [364, 367] on span "PSM-DSB-L08-E-POWER" at bounding box center [354, 368] width 87 height 9
type input "****"
click at [646, 307] on button "Copy" at bounding box center [642, 303] width 43 height 18
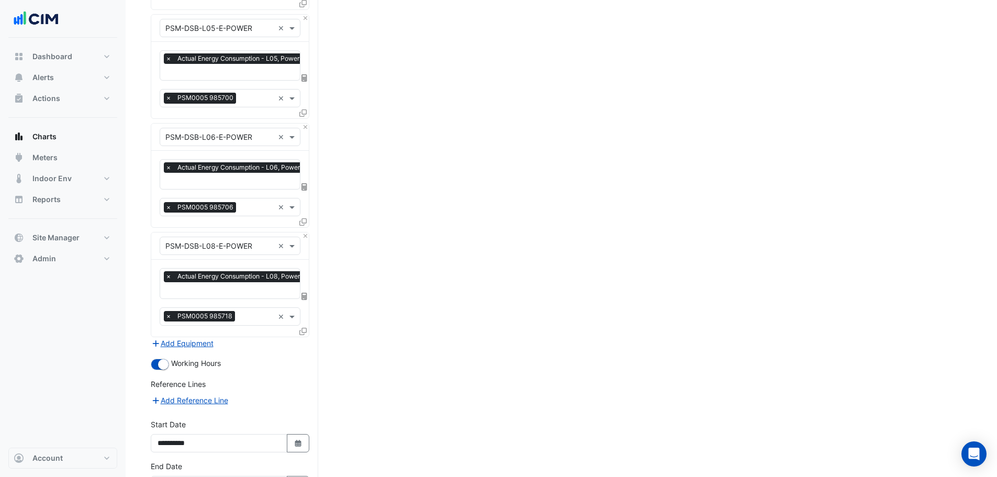
scroll to position [925, 0]
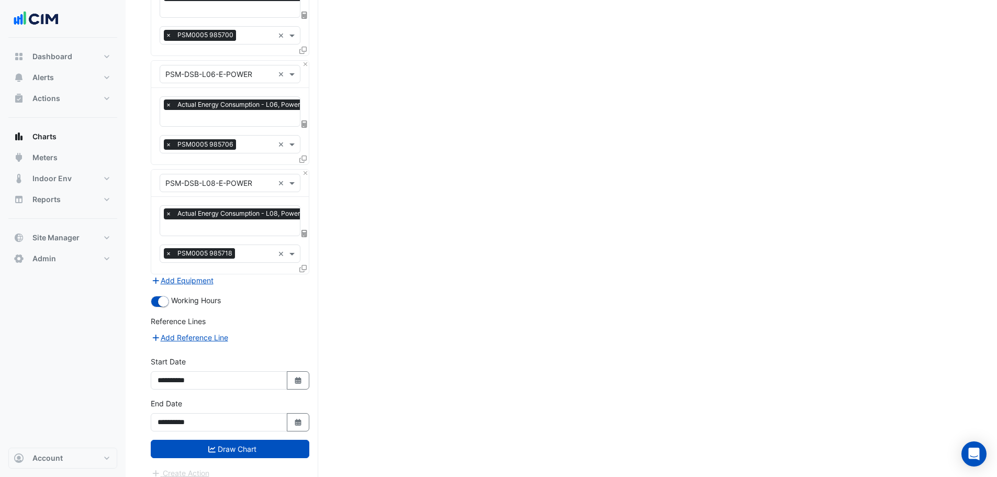
click at [302, 377] on icon "Select Date" at bounding box center [298, 380] width 9 height 7
select select "*"
select select "****"
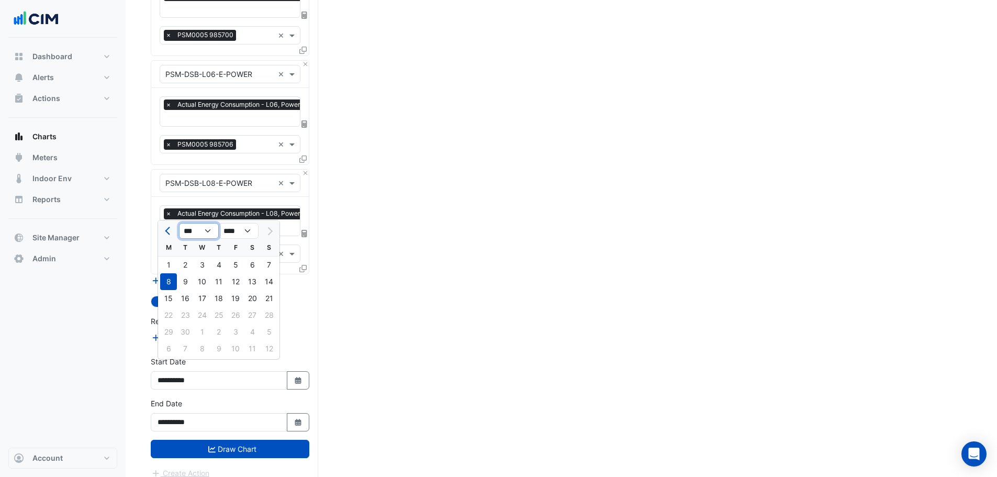
click at [210, 230] on select "*** *** *** *** *** *** *** *** ***" at bounding box center [199, 231] width 40 height 16
select select "*"
click at [179, 223] on select "*** *** *** *** *** *** *** *** ***" at bounding box center [199, 231] width 40 height 16
click at [236, 269] on div "1" at bounding box center [235, 264] width 17 height 17
type input "**********"
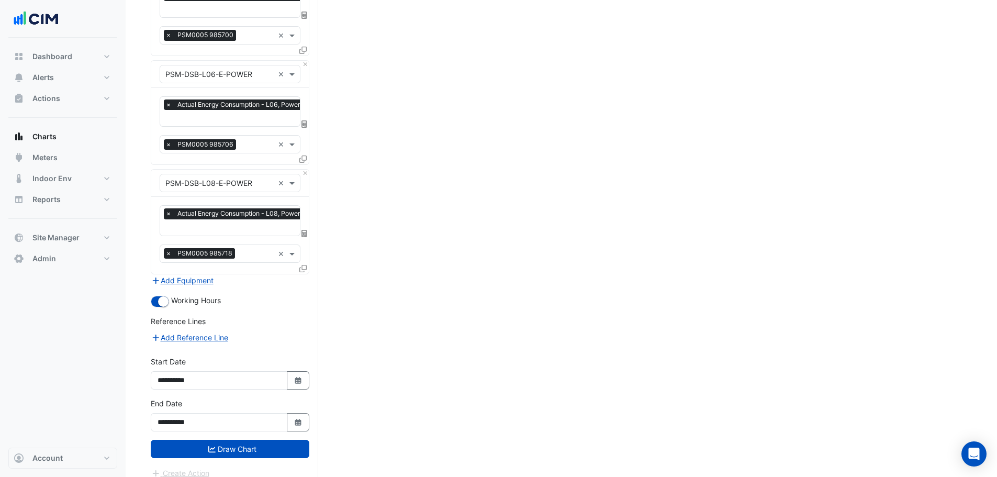
click at [255, 440] on button "Draw Chart" at bounding box center [230, 449] width 159 height 18
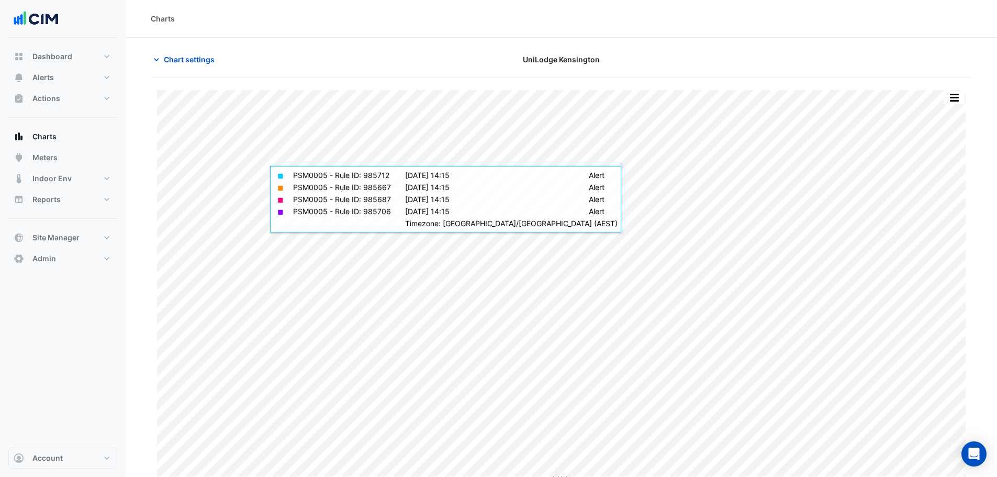
scroll to position [5, 0]
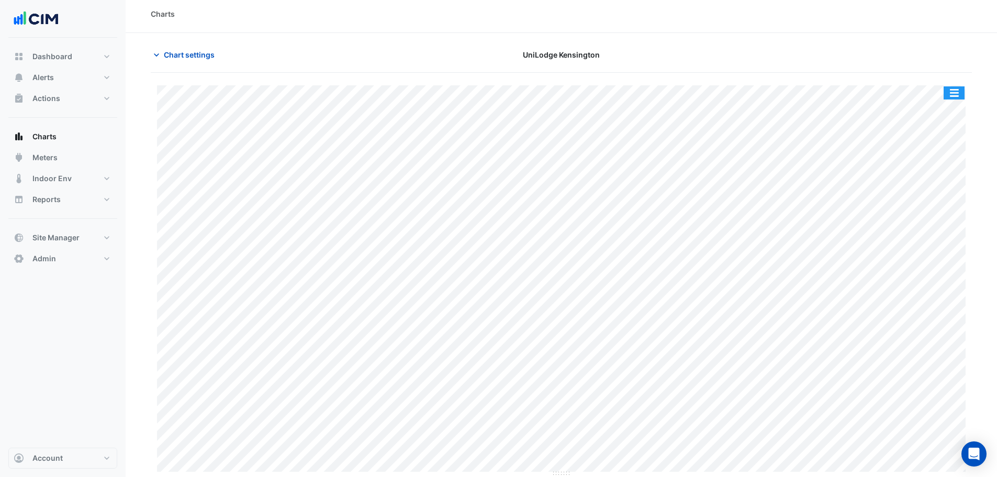
click at [958, 93] on button "button" at bounding box center [954, 92] width 21 height 13
click at [969, 187] on div "Print Save as JPEG Save as PNG ◼ PSM0005 - Rule ID: 985712 [DATE] 17:07 Alert ◼…" at bounding box center [561, 281] width 821 height 392
